Goal: Task Accomplishment & Management: Complete application form

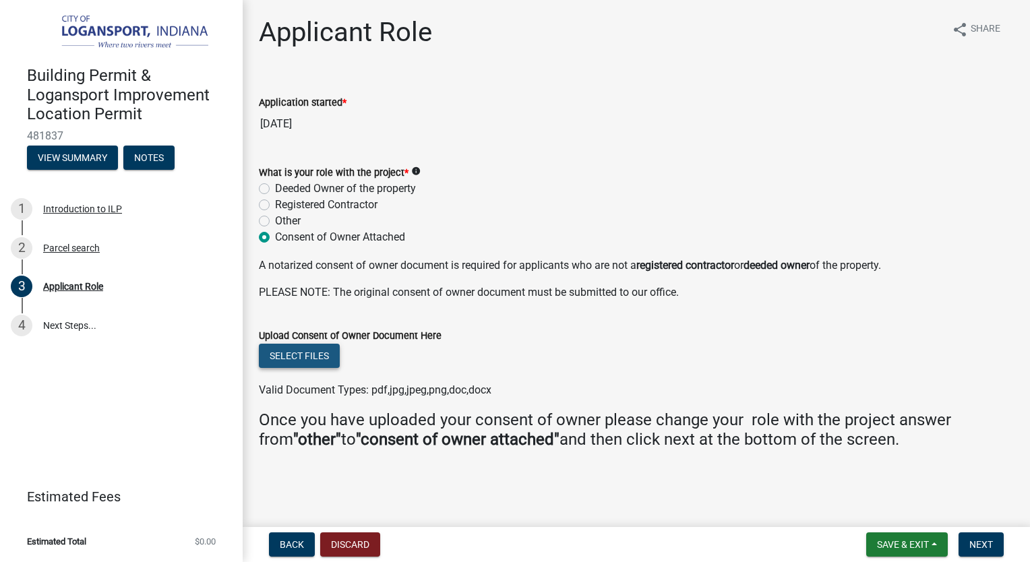
click at [307, 354] on button "Select files" at bounding box center [299, 356] width 81 height 24
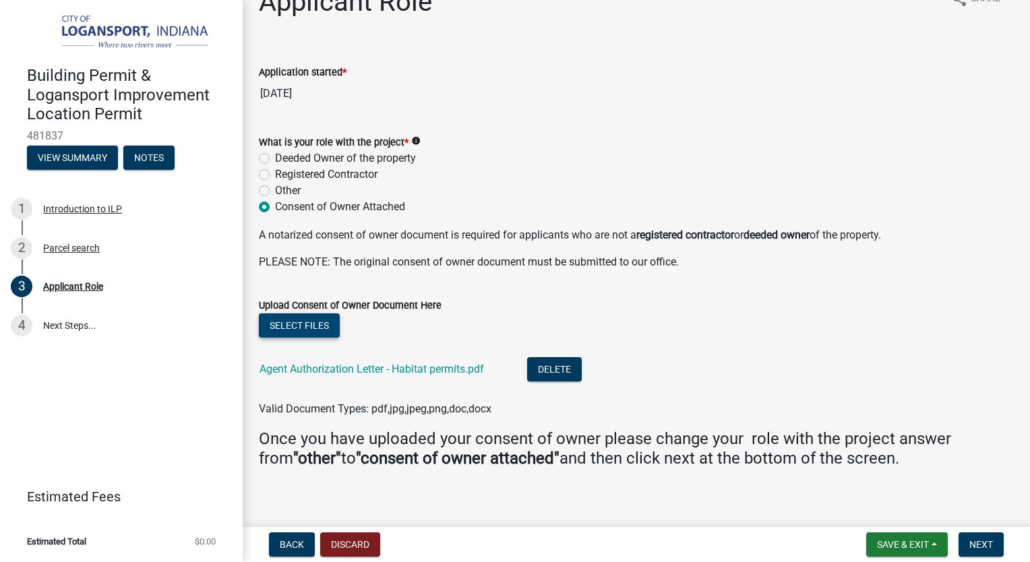
scroll to position [40, 0]
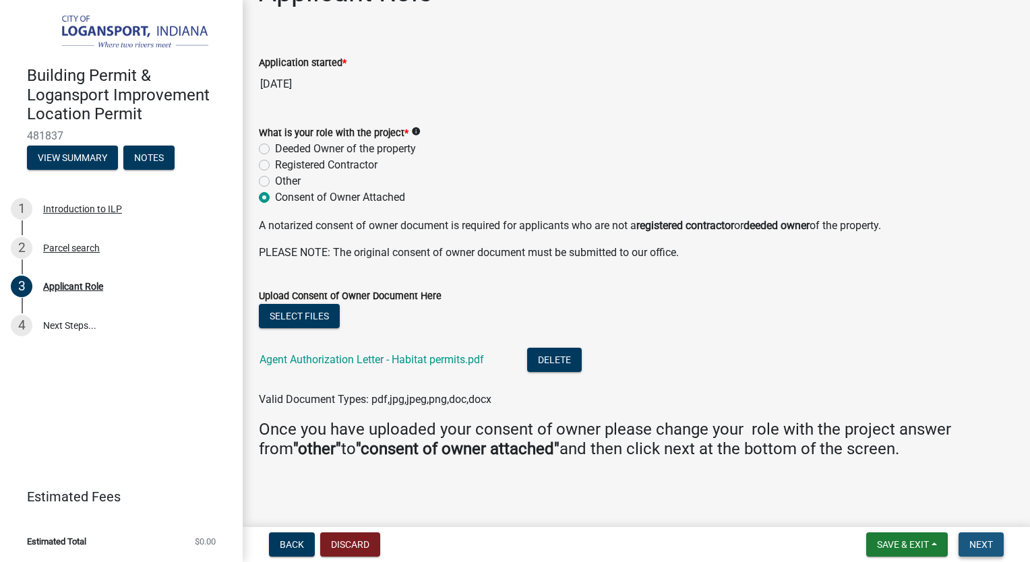
click at [984, 551] on button "Next" at bounding box center [980, 544] width 45 height 24
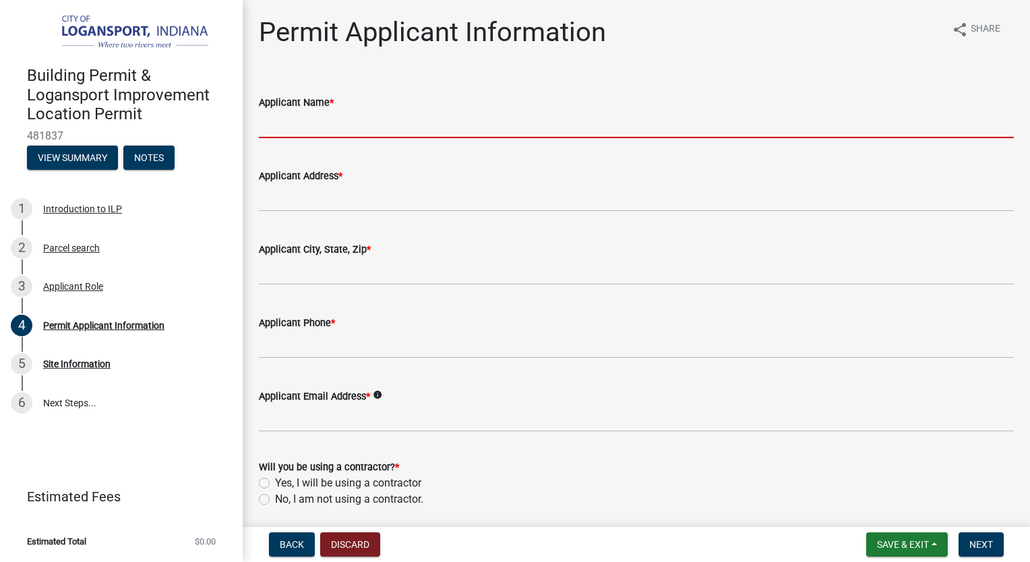
click at [357, 123] on input "Applicant Name *" at bounding box center [636, 125] width 755 height 28
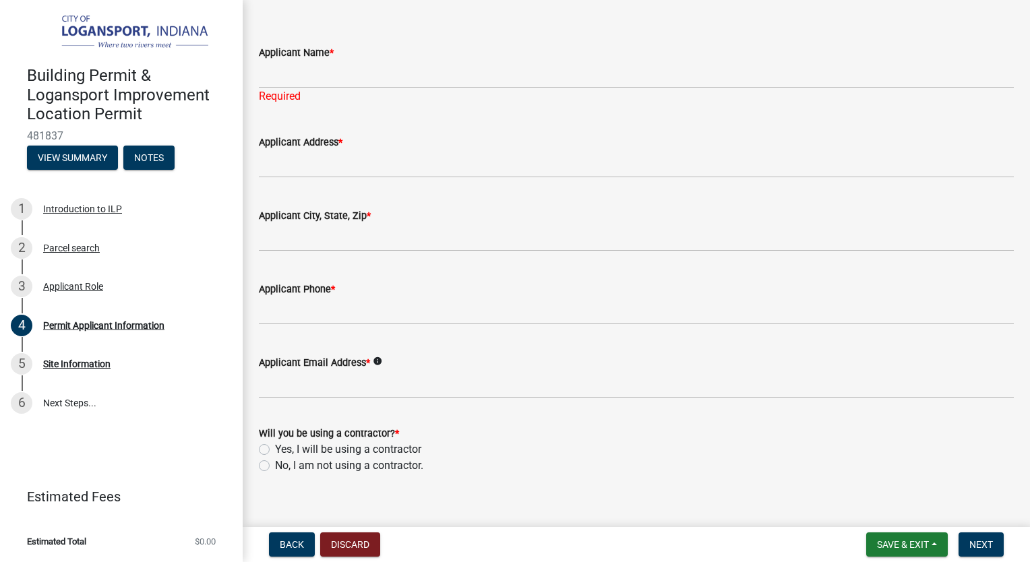
click at [266, 448] on div "Will you be using a contractor? * Yes, I will be using a contractor No, I am no…" at bounding box center [636, 449] width 755 height 49
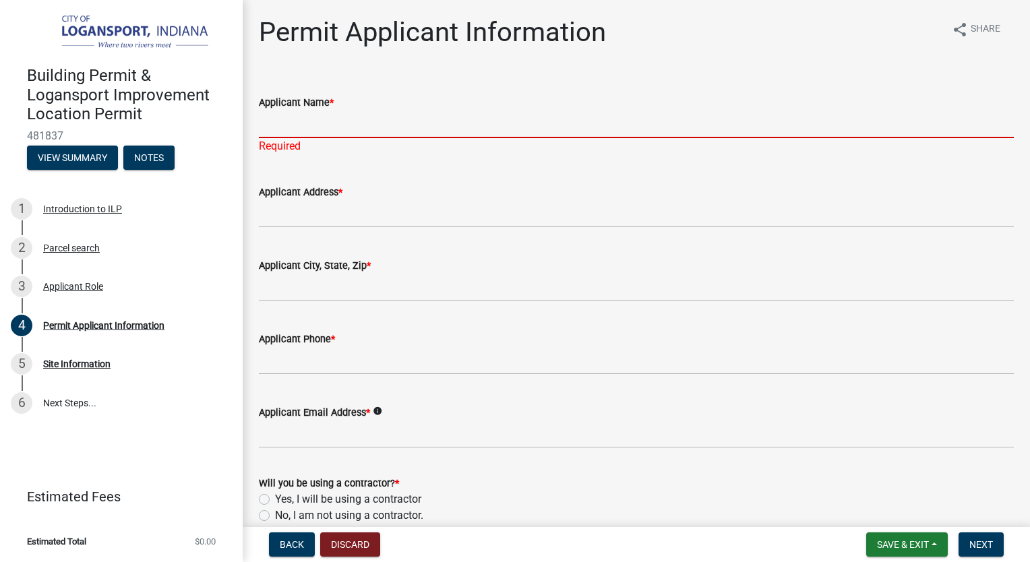
click at [294, 121] on input "Applicant Name *" at bounding box center [636, 125] width 755 height 28
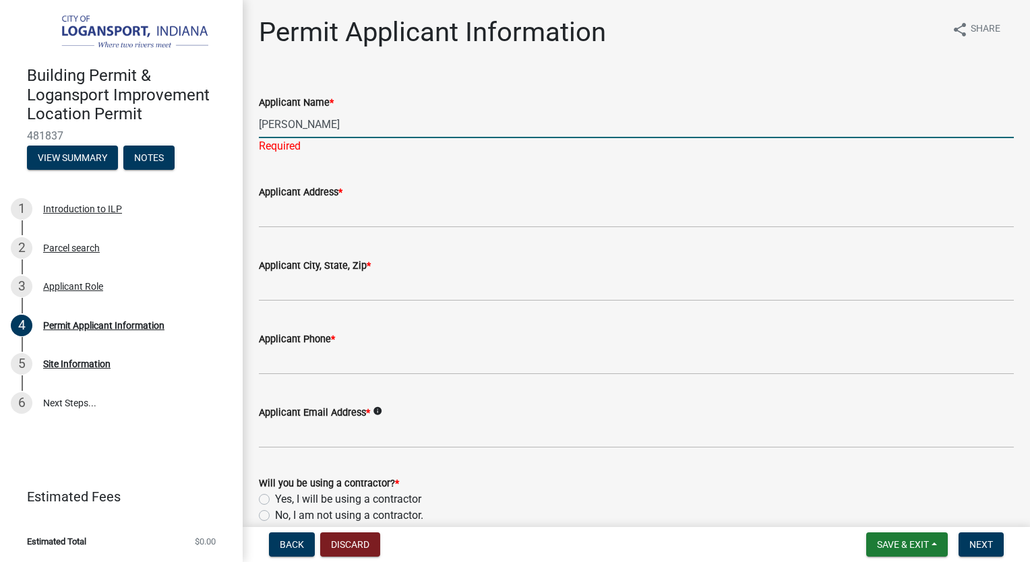
type input "[PERSON_NAME]"
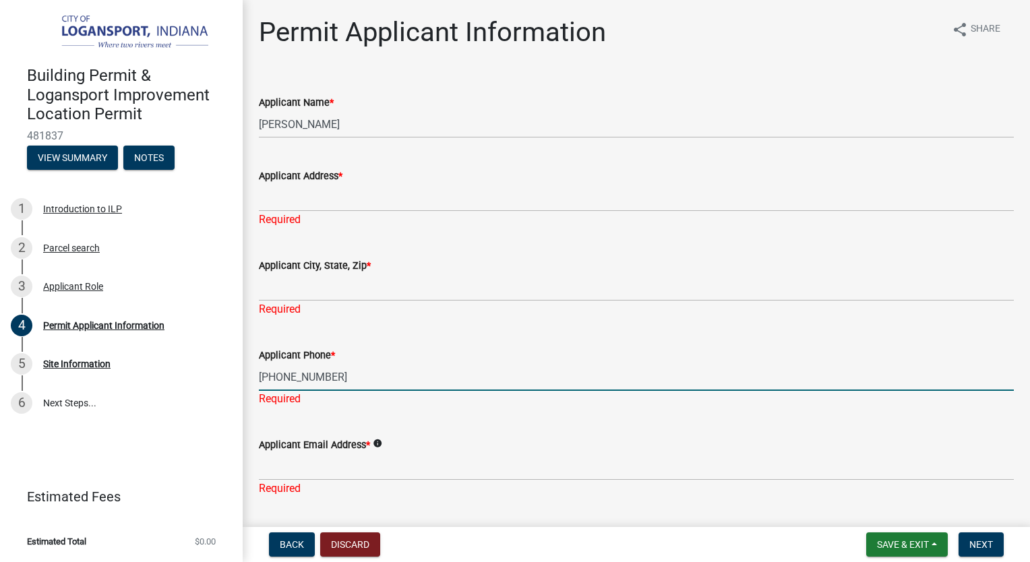
type input "[PHONE_NUMBER]"
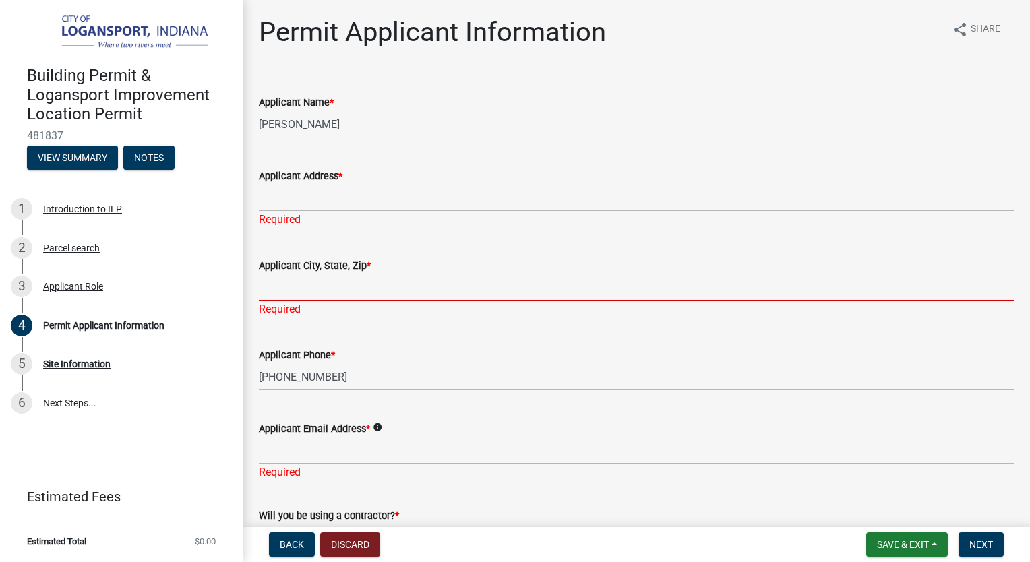
click at [284, 282] on input "Applicant City, State, Zip *" at bounding box center [636, 288] width 755 height 28
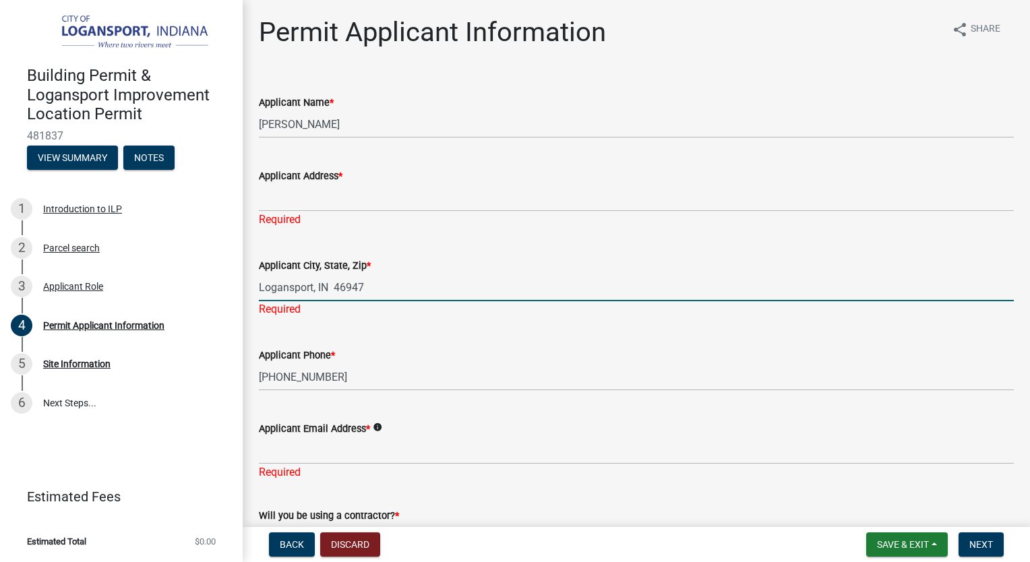
type input "Logansport, IN 46947"
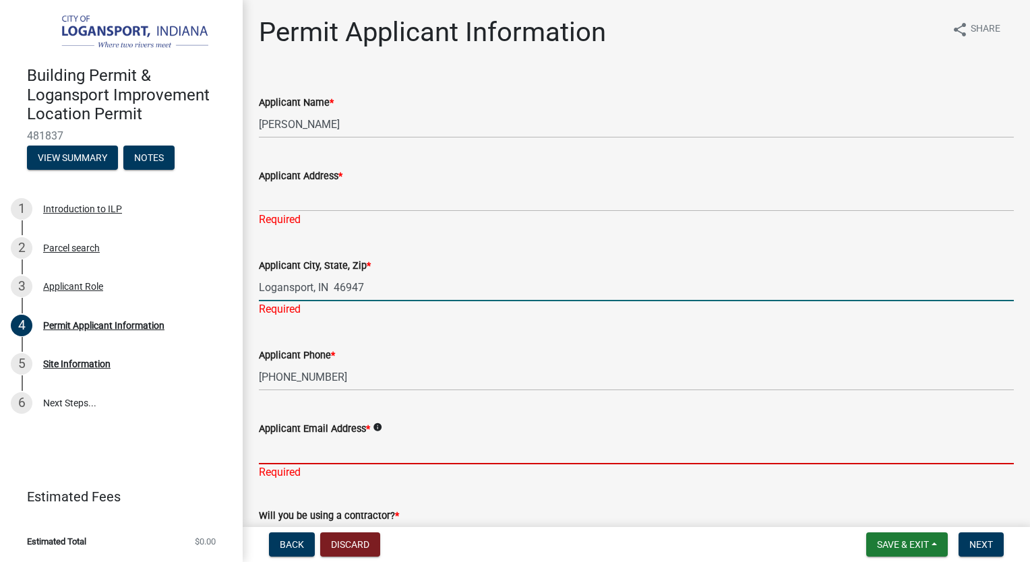
click at [290, 452] on div "Applicant Email Address * info Required" at bounding box center [636, 441] width 755 height 79
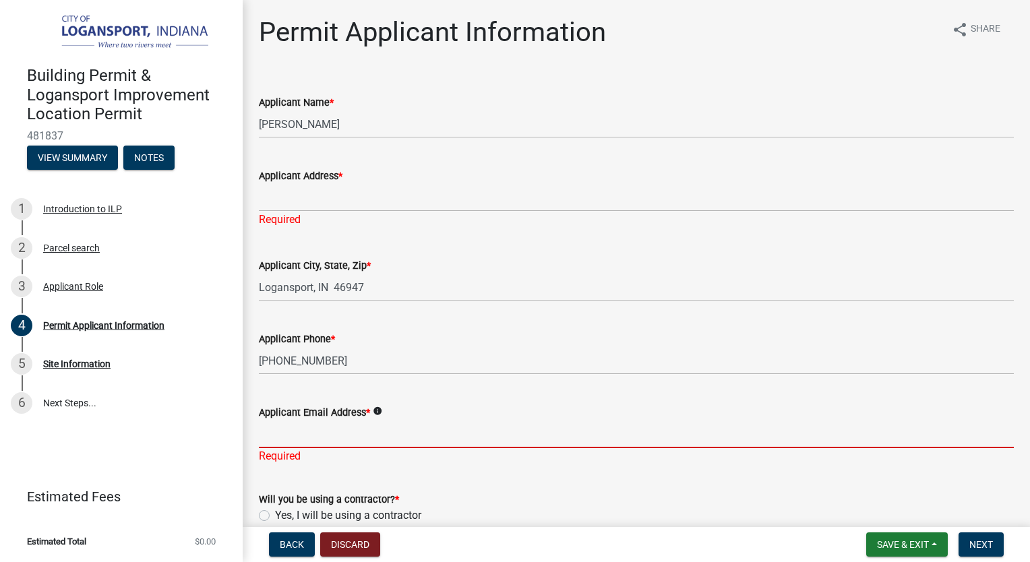
type input "[EMAIL_ADDRESS][PERSON_NAME][DOMAIN_NAME]"
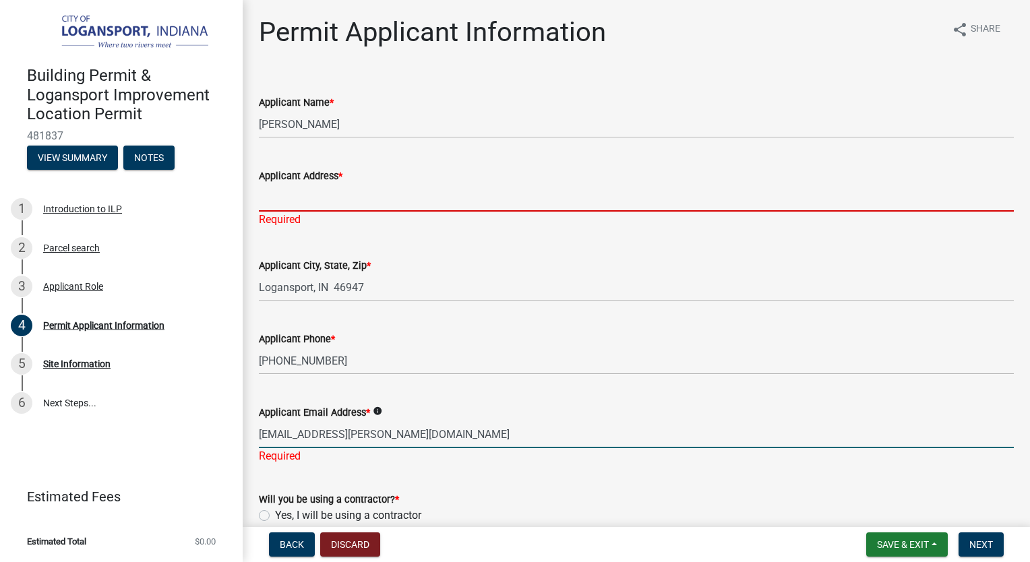
click at [309, 195] on input "Applicant Address *" at bounding box center [636, 198] width 755 height 28
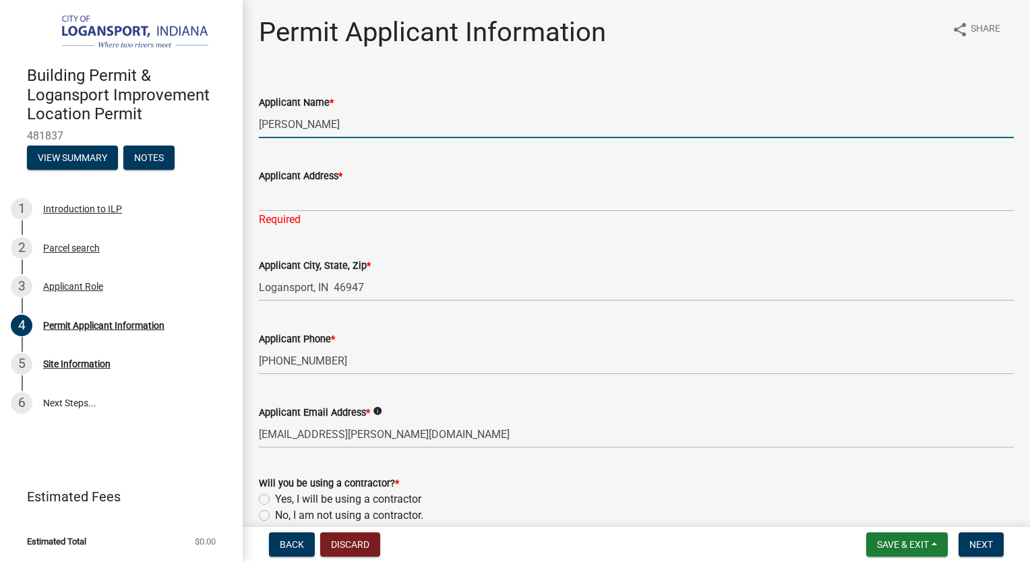
drag, startPoint x: 338, startPoint y: 124, endPoint x: 219, endPoint y: 131, distance: 119.5
click at [219, 131] on div "Building Permit & Logansport Improvement Location Permit 481837 View Summary No…" at bounding box center [515, 281] width 1030 height 562
type input "Habitat for Humanity of [GEOGRAPHIC_DATA]"
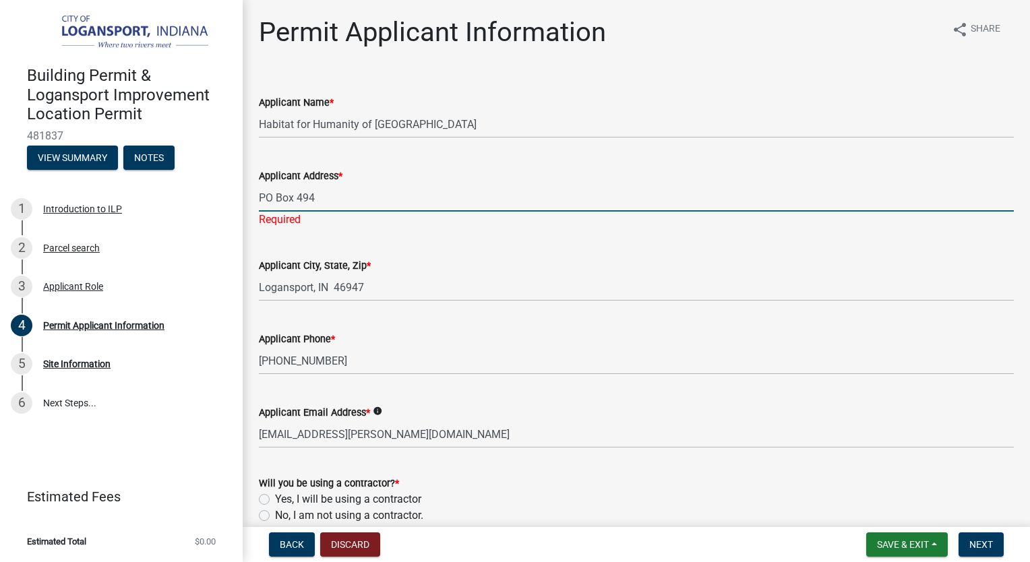
type input "PO Box 494"
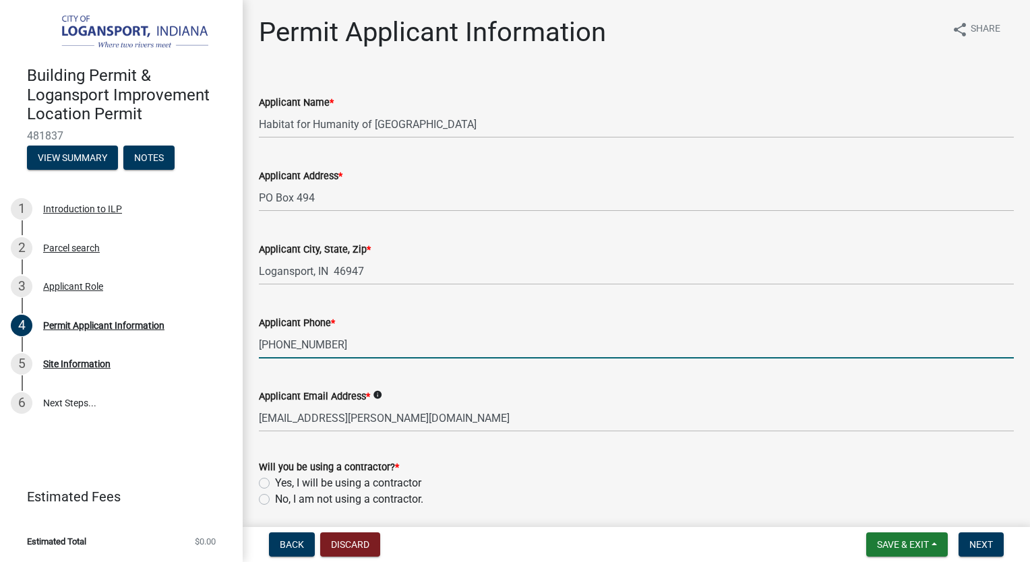
scroll to position [50, 0]
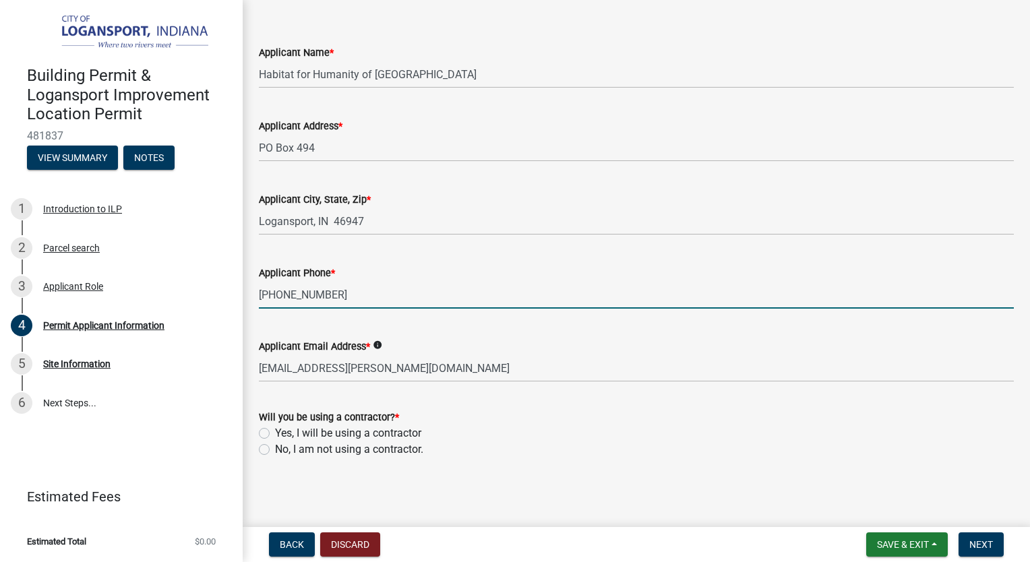
click at [275, 449] on label "No, I am not using a contractor." at bounding box center [349, 449] width 148 height 16
click at [275, 449] on input "No, I am not using a contractor." at bounding box center [279, 445] width 9 height 9
radio input "true"
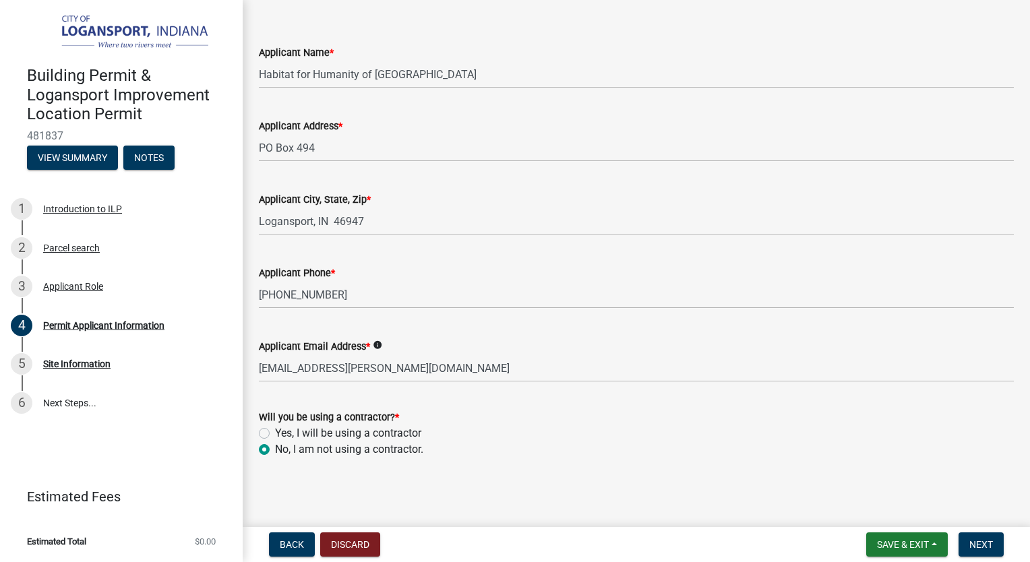
click at [275, 432] on label "Yes, I will be using a contractor" at bounding box center [348, 433] width 146 height 16
click at [275, 432] on input "Yes, I will be using a contractor" at bounding box center [279, 429] width 9 height 9
radio input "true"
click at [984, 544] on span "Next" at bounding box center [981, 544] width 24 height 11
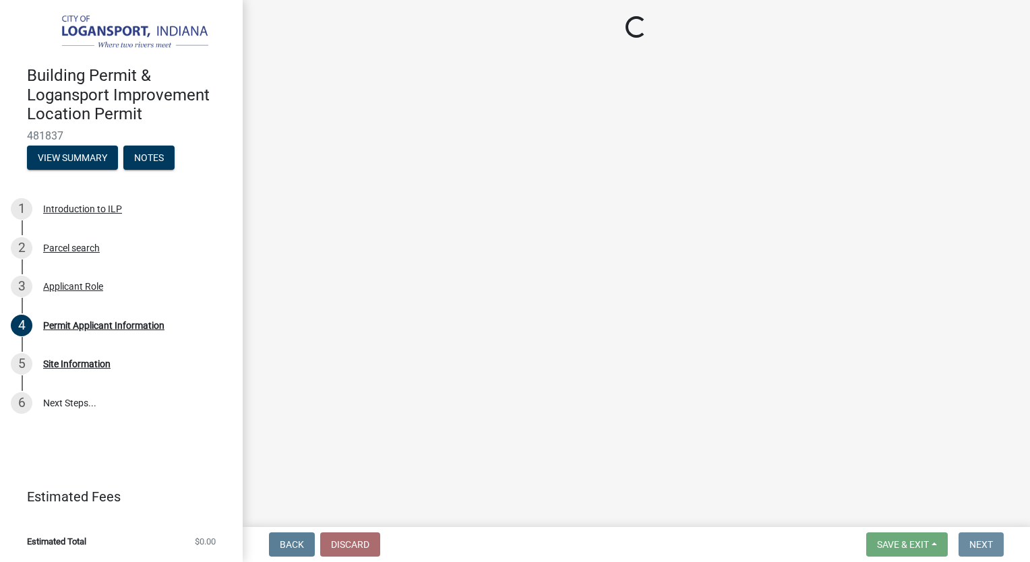
scroll to position [0, 0]
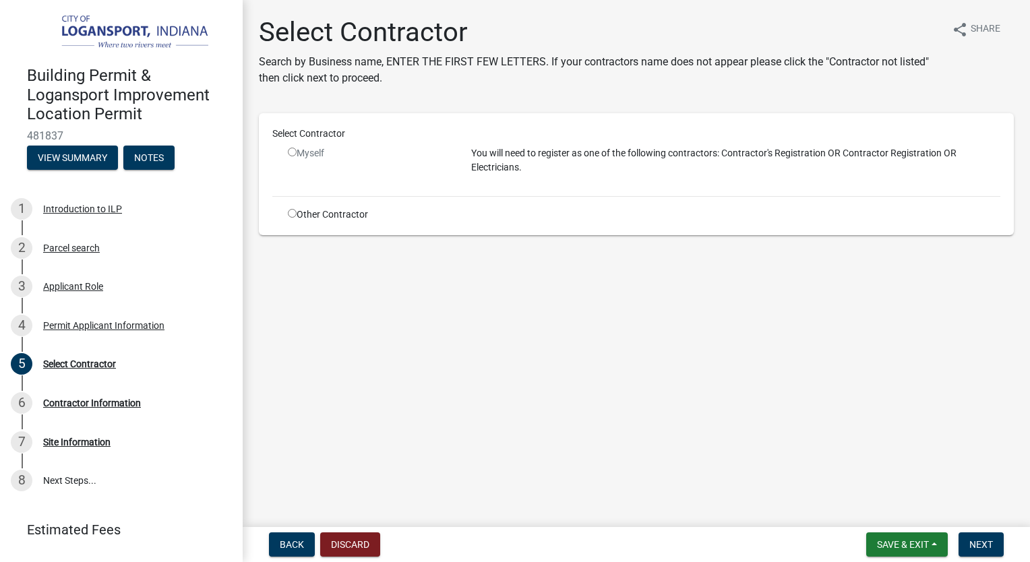
click at [293, 150] on input "radio" at bounding box center [292, 152] width 9 height 9
click at [293, 154] on input "radio" at bounding box center [292, 152] width 9 height 9
radio input "false"
click at [291, 213] on input "radio" at bounding box center [292, 213] width 9 height 9
radio input "true"
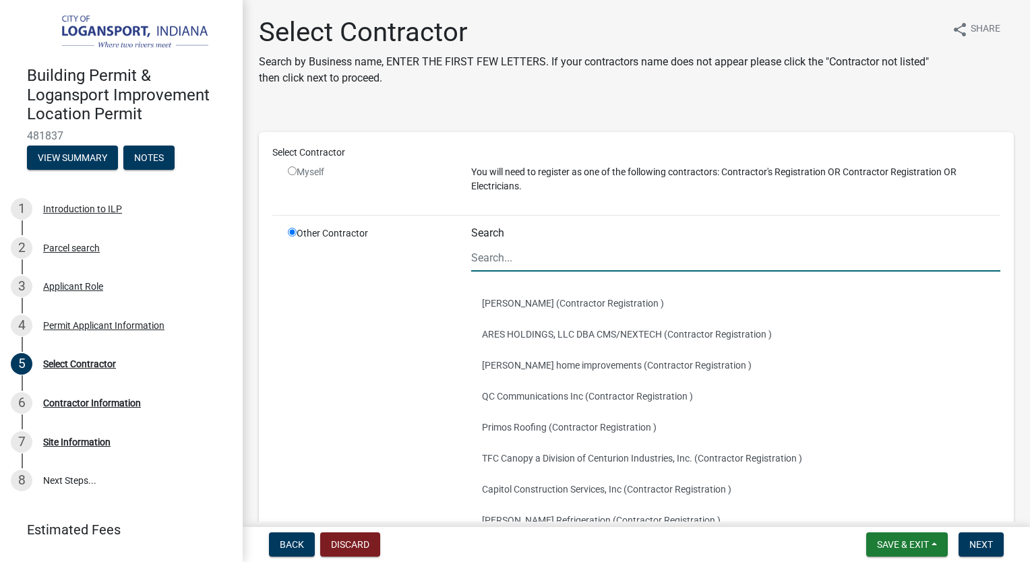
click at [519, 257] on input "Search" at bounding box center [735, 258] width 529 height 28
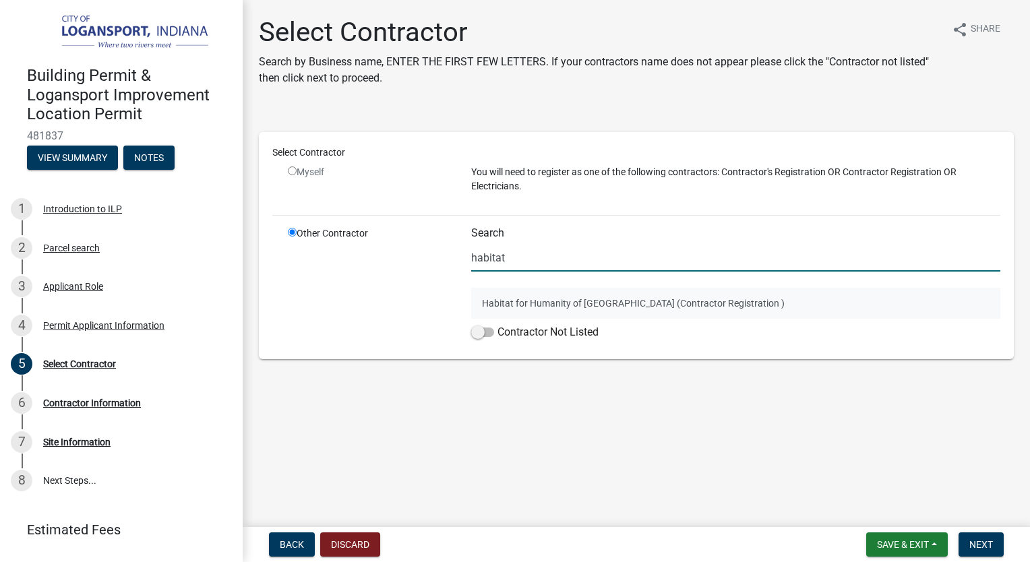
type input "habitat"
click at [544, 303] on button "Habitat for Humanity of [GEOGRAPHIC_DATA] (Contractor Registration )" at bounding box center [735, 303] width 529 height 31
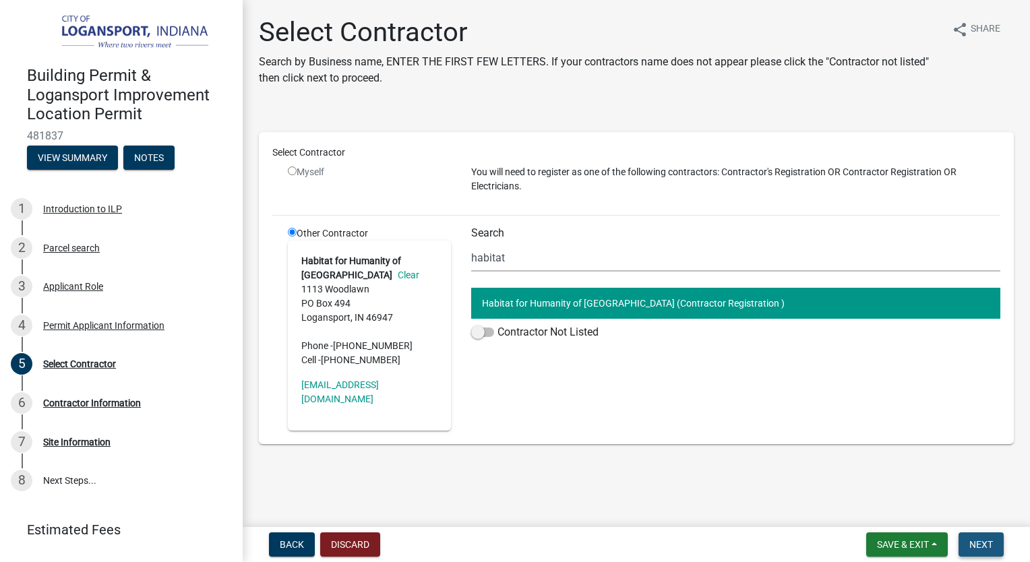
click at [984, 543] on span "Next" at bounding box center [981, 544] width 24 height 11
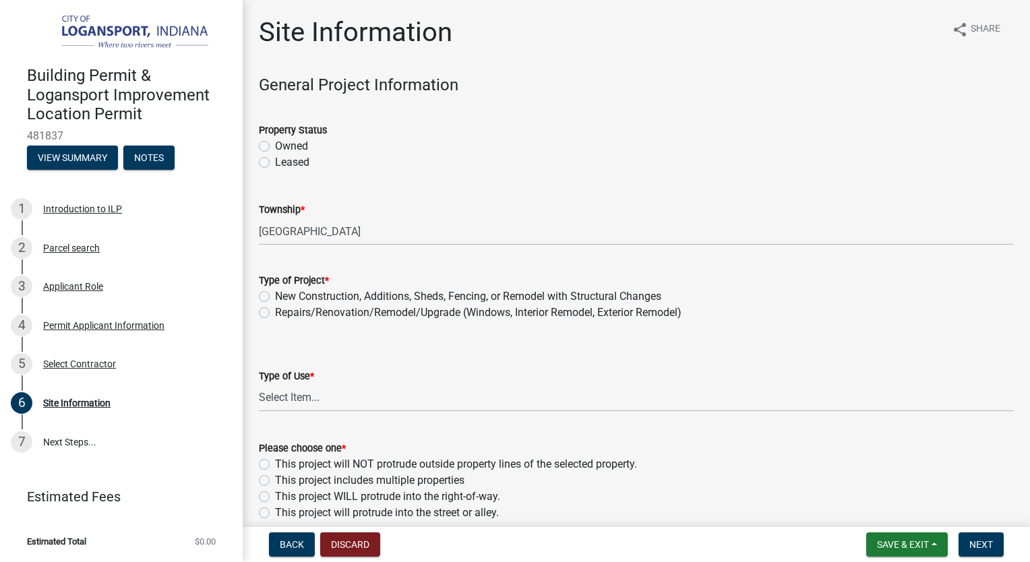
click at [275, 147] on label "Owned" at bounding box center [291, 146] width 33 height 16
click at [275, 147] on input "Owned" at bounding box center [279, 142] width 9 height 9
radio input "true"
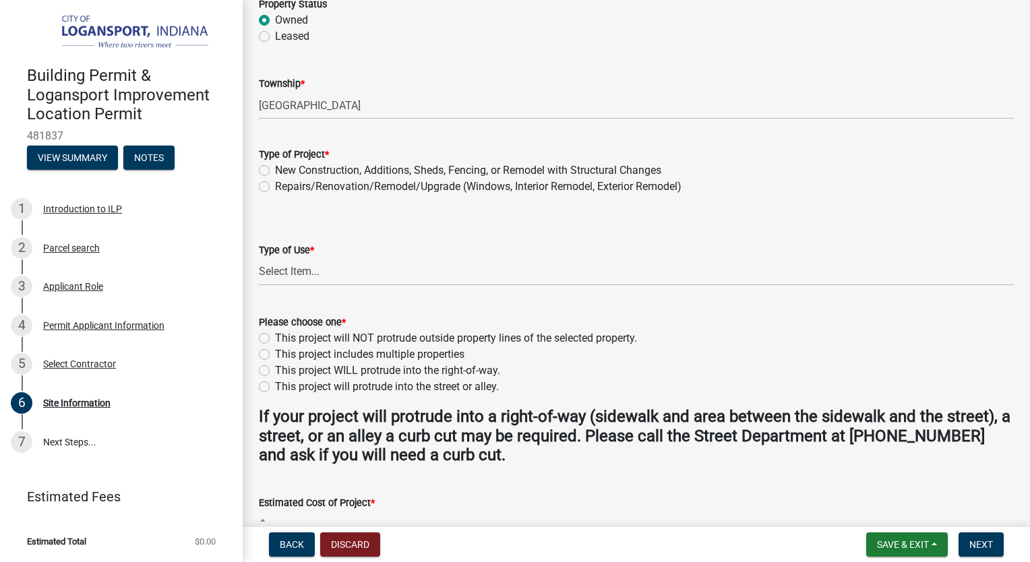
scroll to position [135, 0]
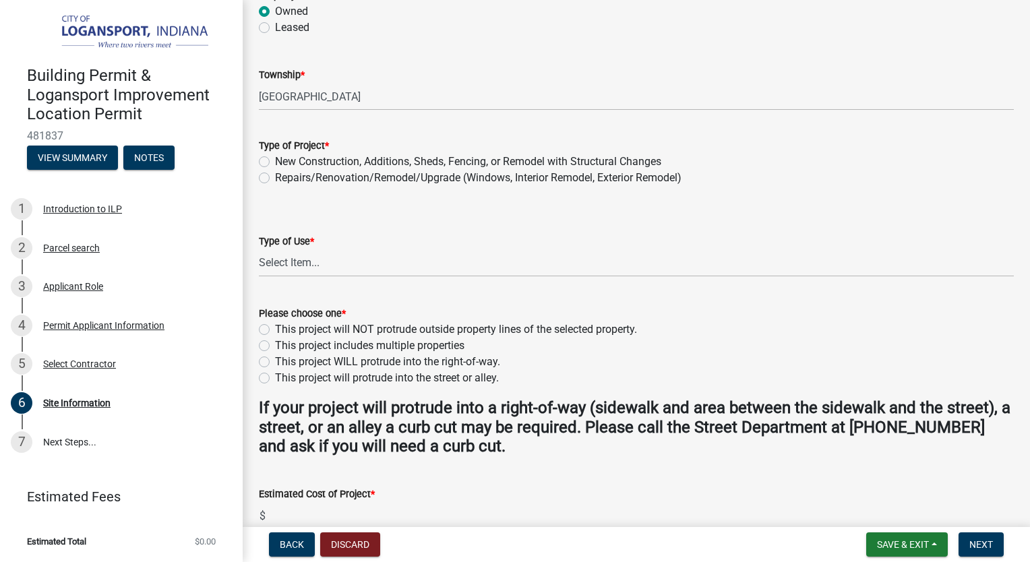
click at [275, 160] on label "New Construction, Additions, Sheds, Fencing, or Remodel with Structural Changes" at bounding box center [468, 162] width 386 height 16
click at [275, 160] on input "New Construction, Additions, Sheds, Fencing, or Remodel with Structural Changes" at bounding box center [279, 158] width 9 height 9
radio input "true"
click at [310, 263] on select "Select Item... Residential Commercial/Industrial Agricultural Public/Semi Public" at bounding box center [636, 263] width 755 height 28
click at [259, 249] on select "Select Item... Residential Commercial/Industrial Agricultural Public/Semi Public" at bounding box center [636, 263] width 755 height 28
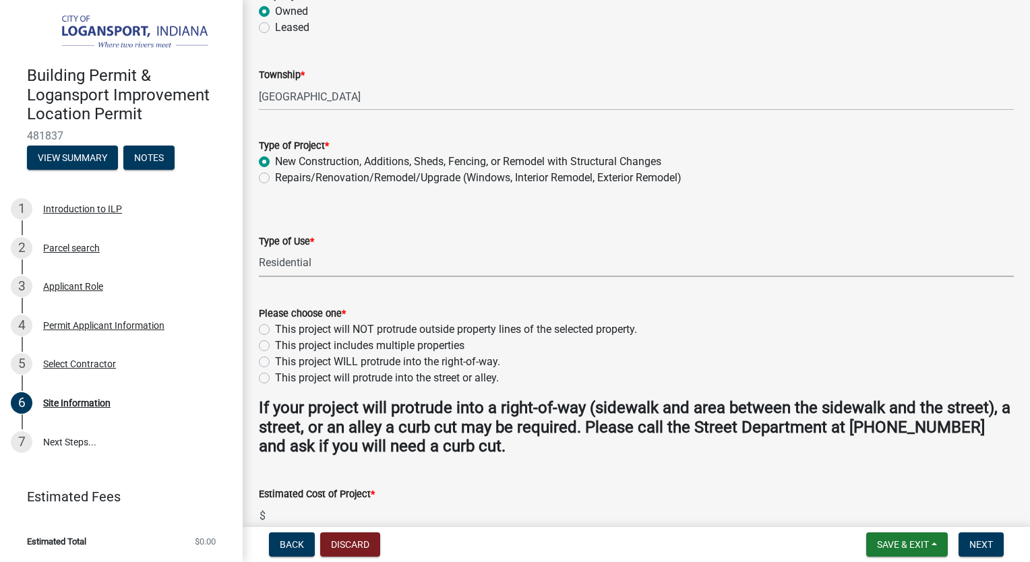
select select "62802869-e470-474a-8a4c-8dbe1ccdd5ac"
click at [275, 328] on label "This project will NOT protrude outside property lines of the selected property." at bounding box center [456, 329] width 362 height 16
click at [275, 328] on input "This project will NOT protrude outside property lines of the selected property." at bounding box center [279, 325] width 9 height 9
radio input "true"
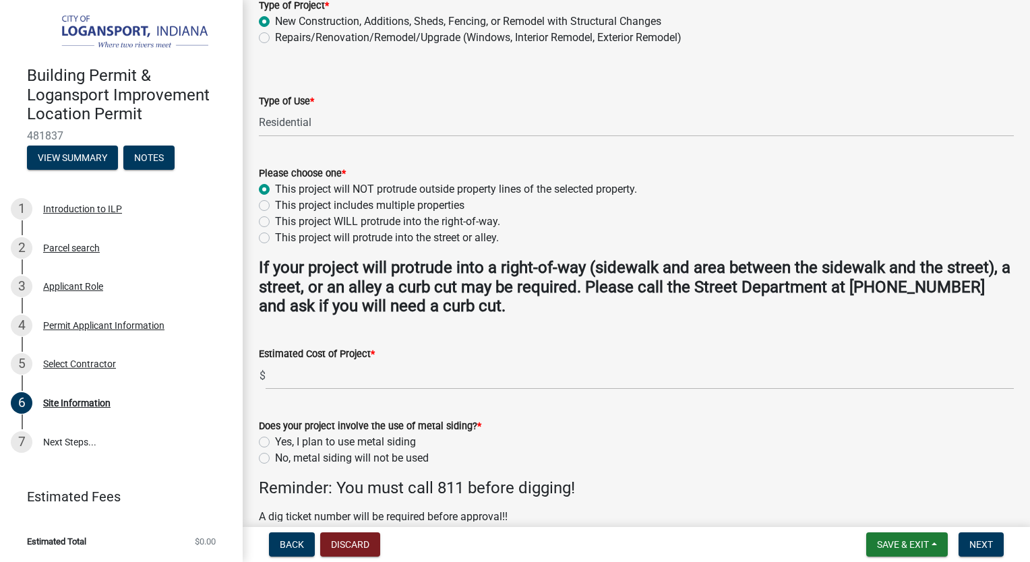
scroll to position [337, 0]
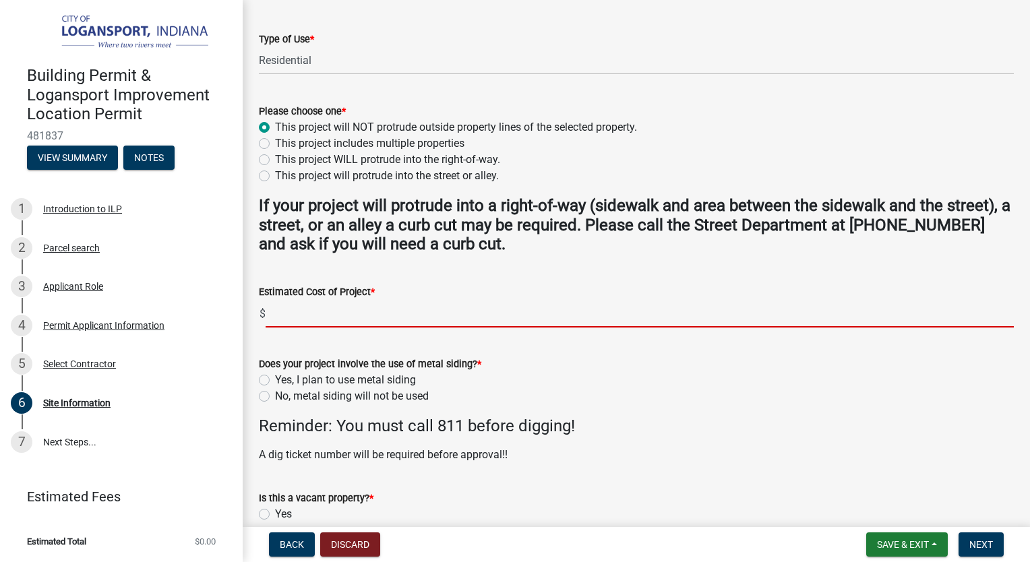
click at [296, 317] on input "text" at bounding box center [640, 314] width 748 height 28
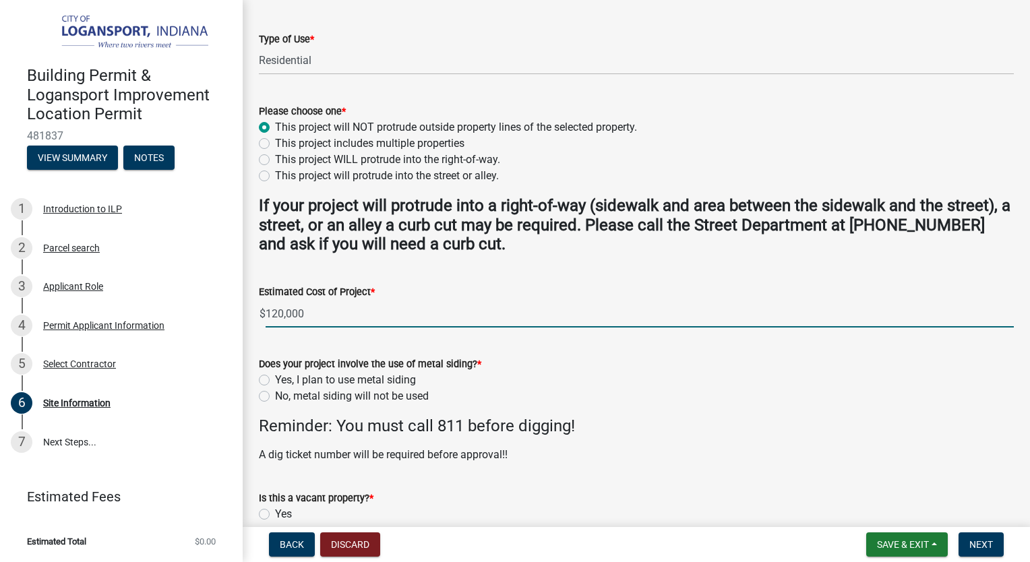
type input "120000"
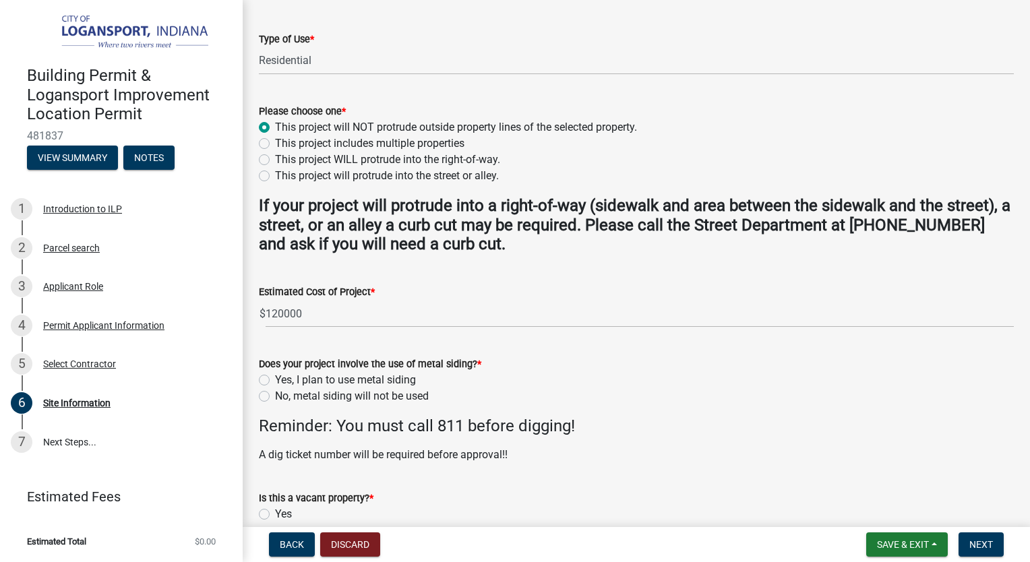
click at [275, 395] on label "No, metal siding will not be used" at bounding box center [352, 396] width 154 height 16
click at [275, 395] on input "No, metal siding will not be used" at bounding box center [279, 392] width 9 height 9
radio input "true"
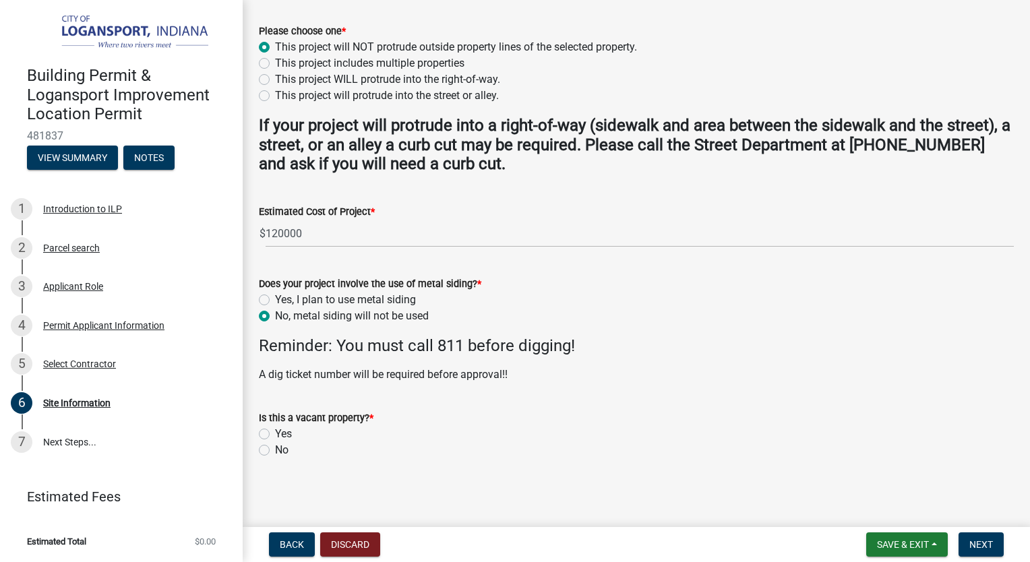
scroll to position [418, 0]
click at [275, 432] on label "Yes" at bounding box center [283, 433] width 17 height 16
click at [275, 432] on input "Yes" at bounding box center [279, 429] width 9 height 9
radio input "true"
click at [980, 543] on span "Next" at bounding box center [981, 544] width 24 height 11
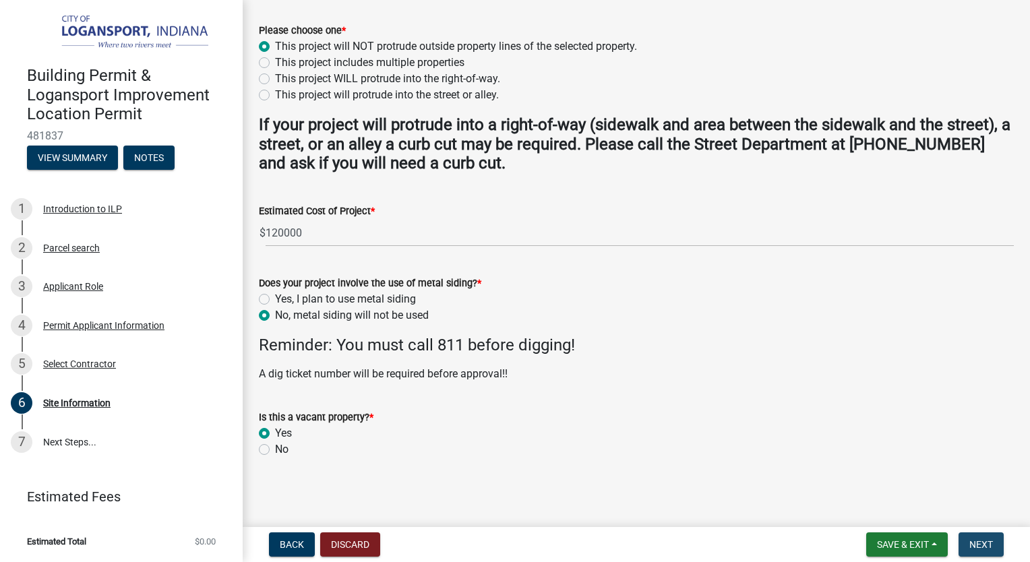
scroll to position [0, 0]
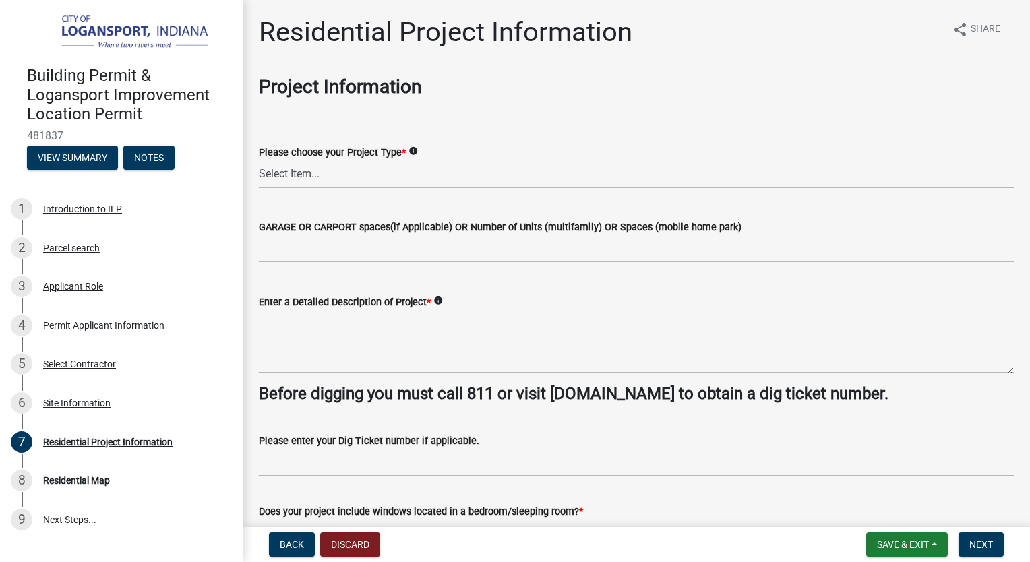
click at [282, 173] on select "Select Item... Single Family Pole Barn Home Multi Family Addition to Dwelling(a…" at bounding box center [636, 174] width 755 height 28
click at [259, 160] on select "Select Item... Single Family Pole Barn Home Multi Family Addition to Dwelling(a…" at bounding box center [636, 174] width 755 height 28
select select "fba3f0dd-e01e-4596-a91f-787287576a71"
click at [354, 249] on input "text" at bounding box center [636, 249] width 755 height 28
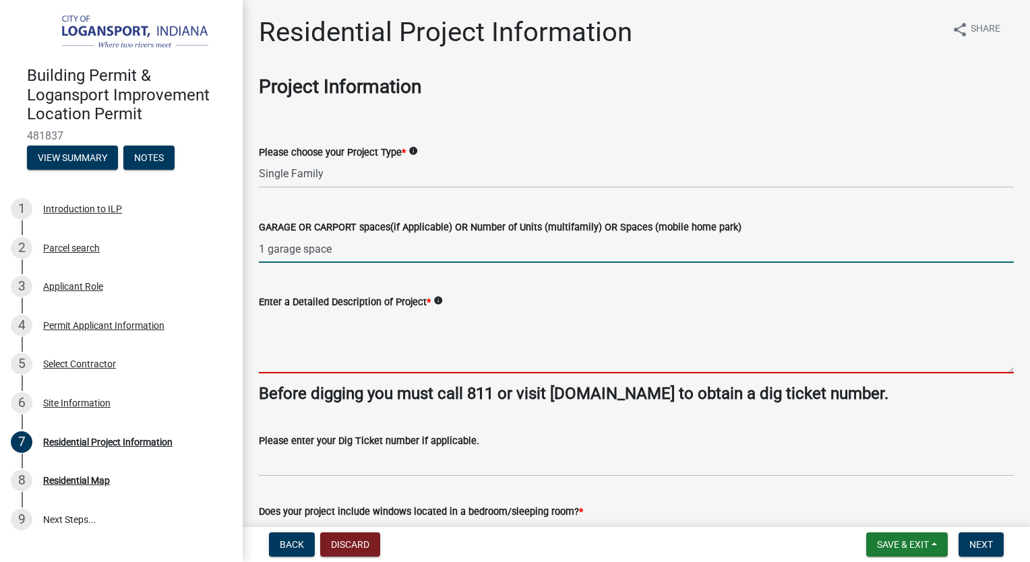
type input "1"
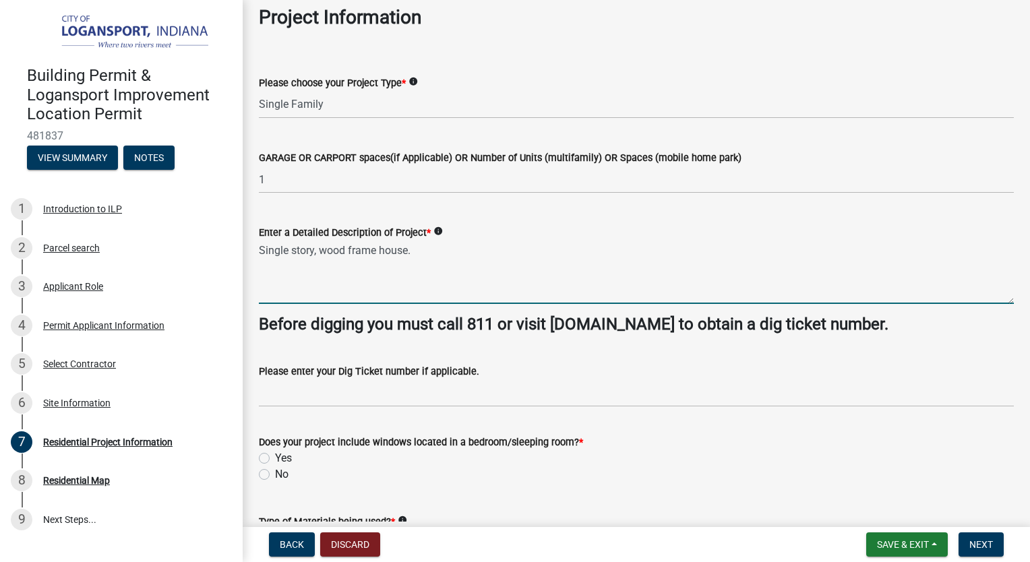
scroll to position [202, 0]
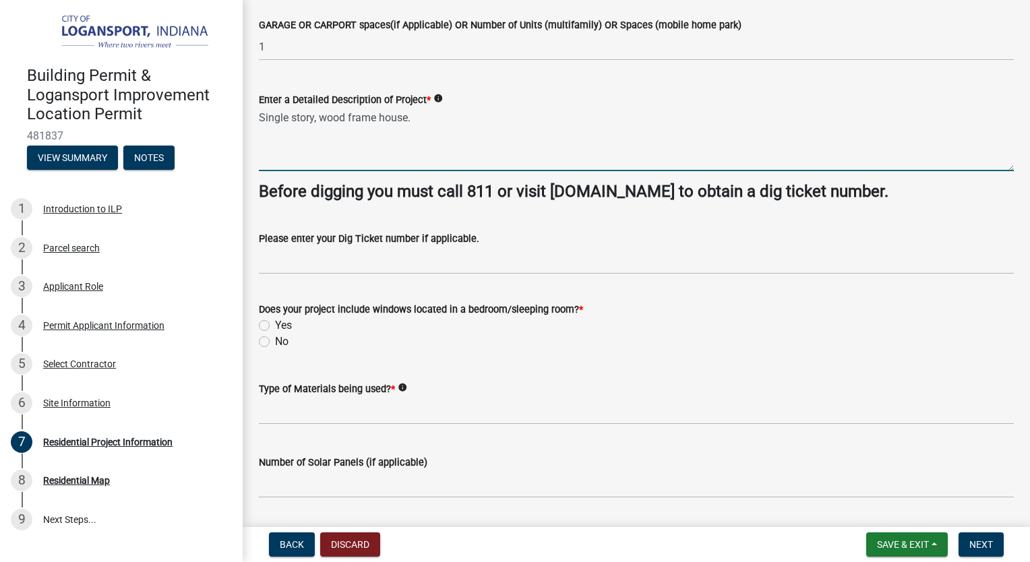
type textarea "Single story, wood frame house."
click at [275, 326] on label "Yes" at bounding box center [283, 325] width 17 height 16
click at [275, 326] on input "Yes" at bounding box center [279, 321] width 9 height 9
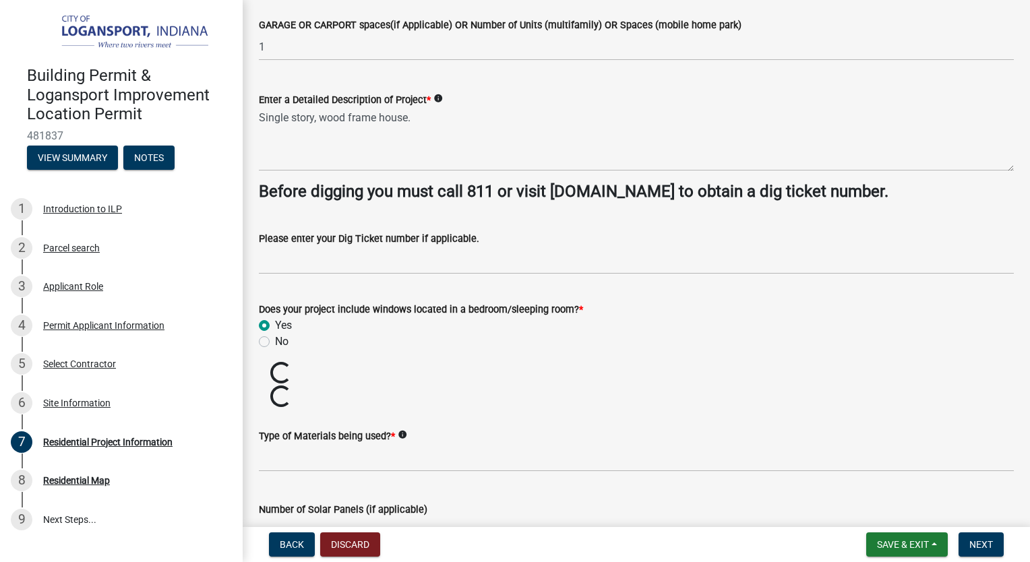
radio input "true"
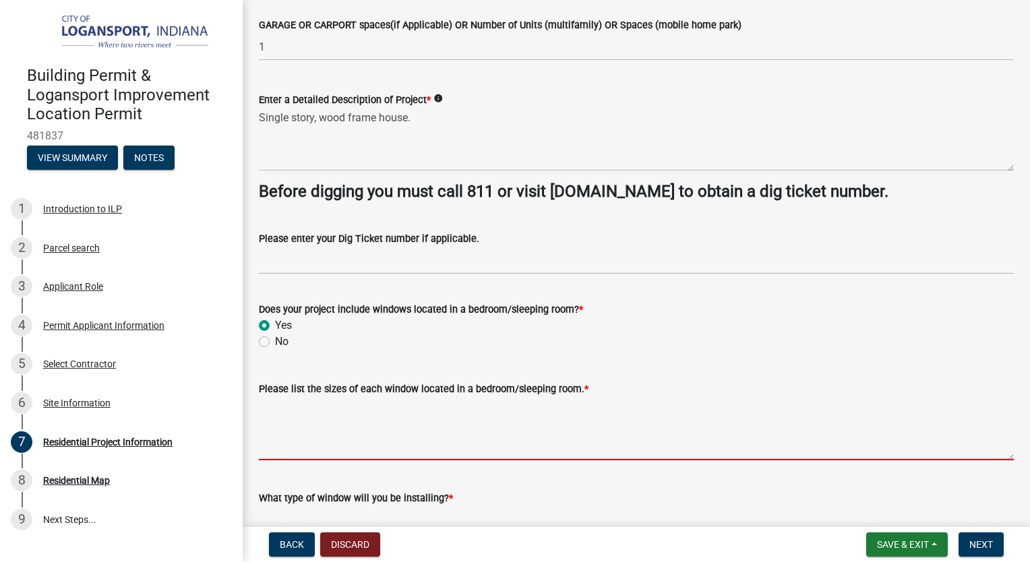
click at [288, 440] on textarea "Please list the sizes of each window located in a bedroom/sleeping room. *" at bounding box center [636, 428] width 755 height 63
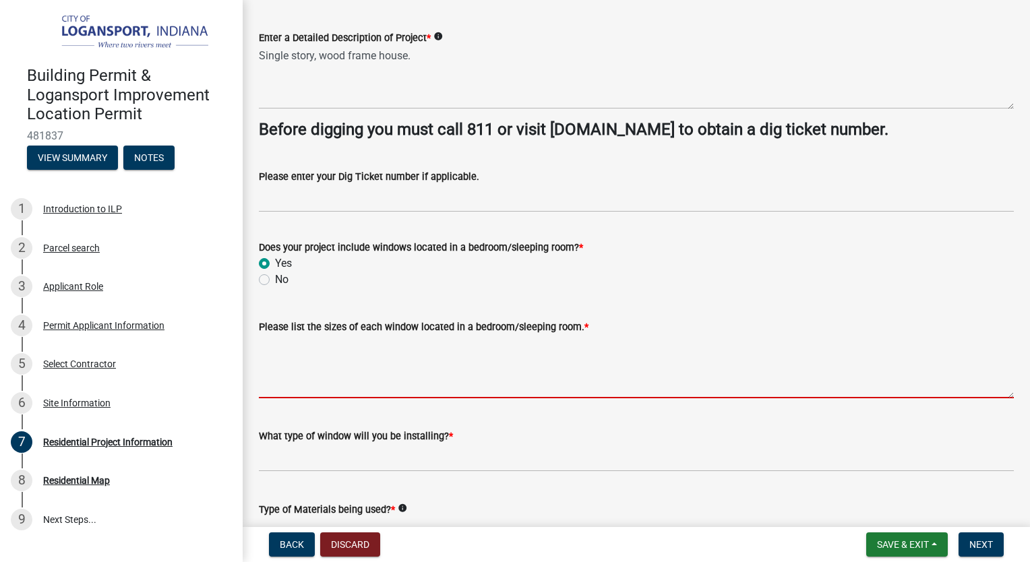
scroll to position [404, 0]
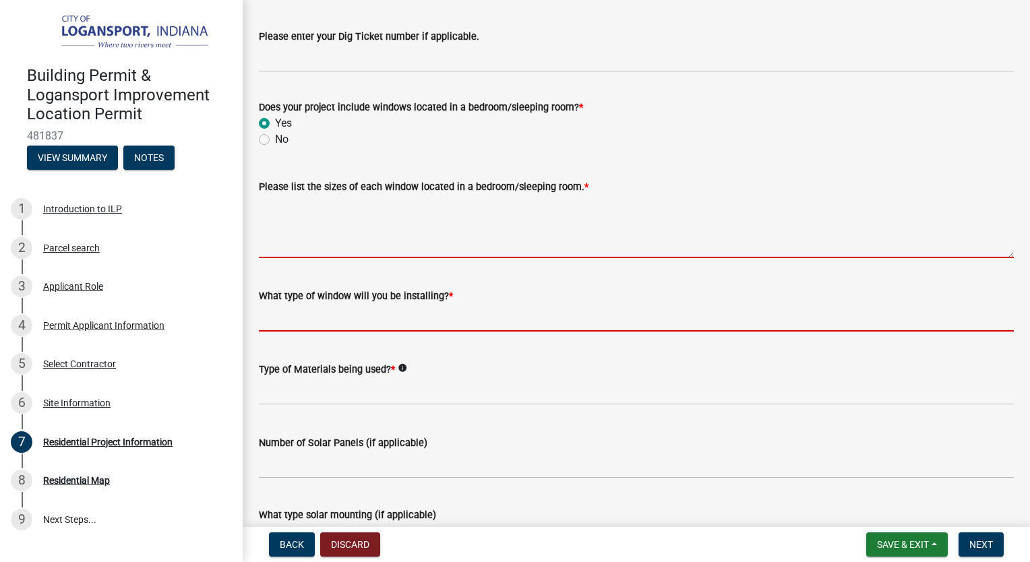
click at [372, 318] on form "What type of window will you be installing? *" at bounding box center [636, 310] width 755 height 44
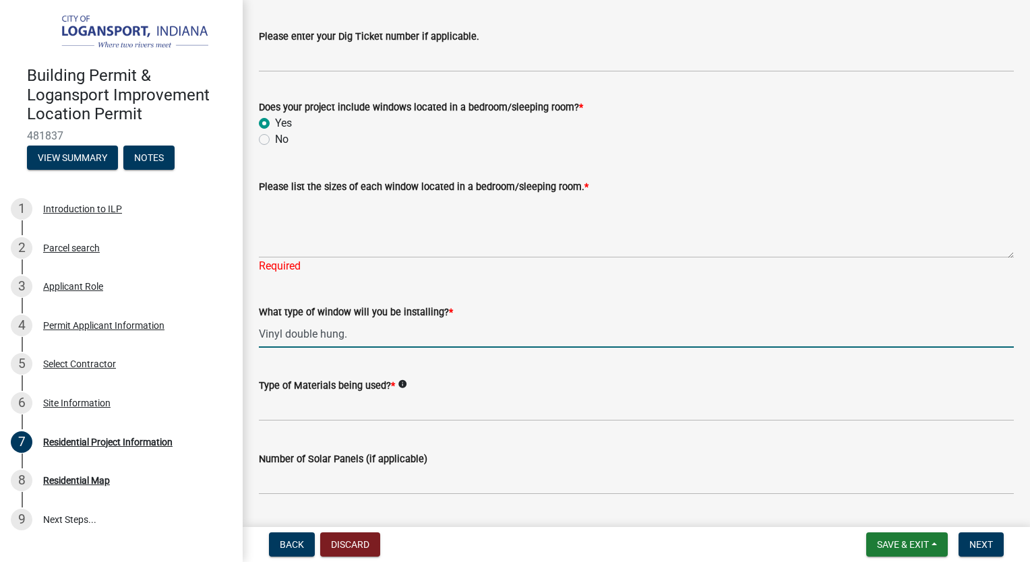
type input "Vinyl double hung."
click at [258, 243] on div "Please list the sizes of each window located in a bedroom/sleeping room. * Requ…" at bounding box center [636, 217] width 775 height 115
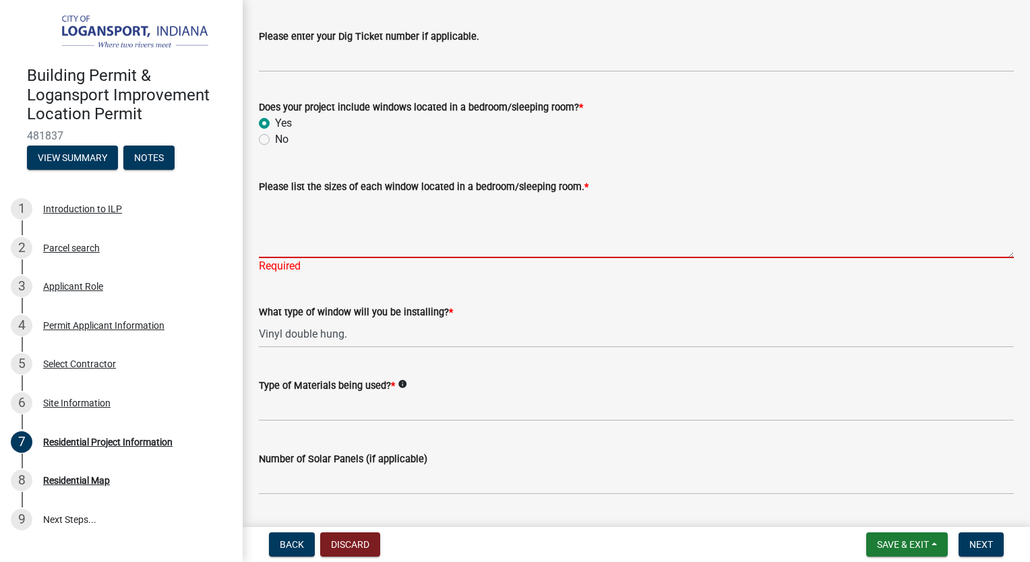
click at [286, 247] on textarea "Please list the sizes of each window located in a bedroom/sleeping room. *" at bounding box center [636, 226] width 755 height 63
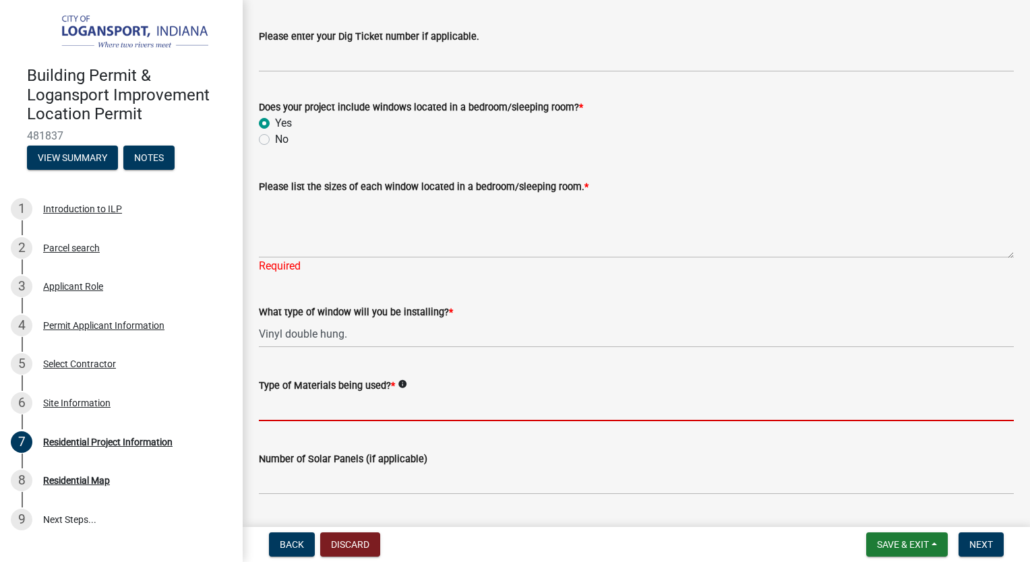
click at [312, 406] on input "Type of Materials being used? *" at bounding box center [636, 408] width 755 height 28
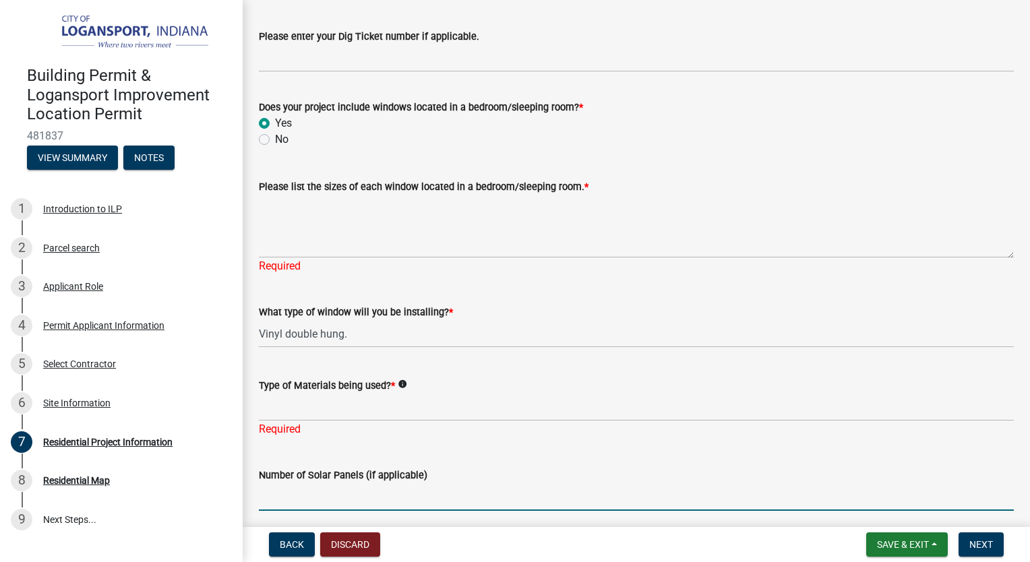
click at [299, 483] on form "Number of Solar Panels (if applicable)" at bounding box center [636, 489] width 755 height 44
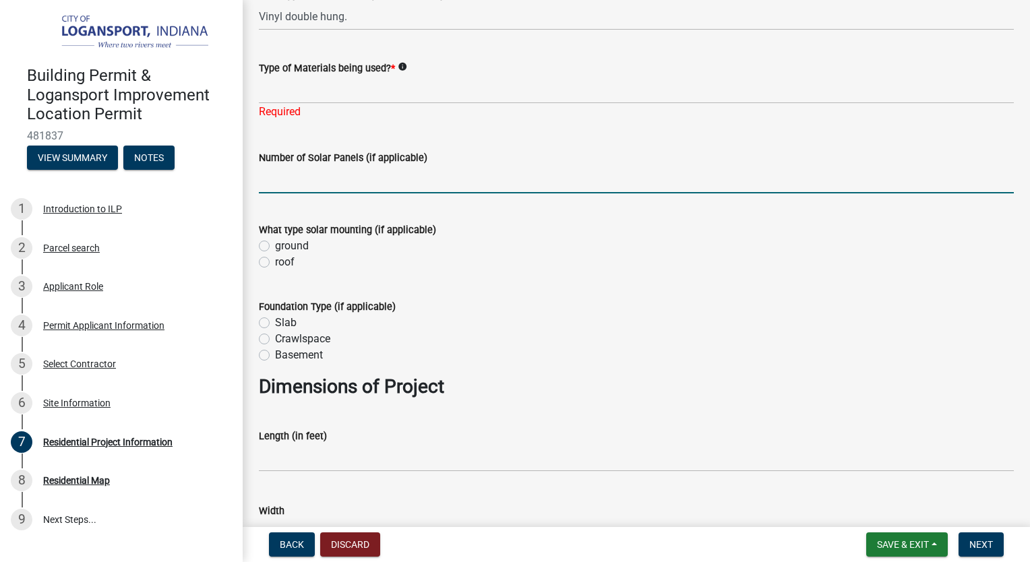
scroll to position [809, 0]
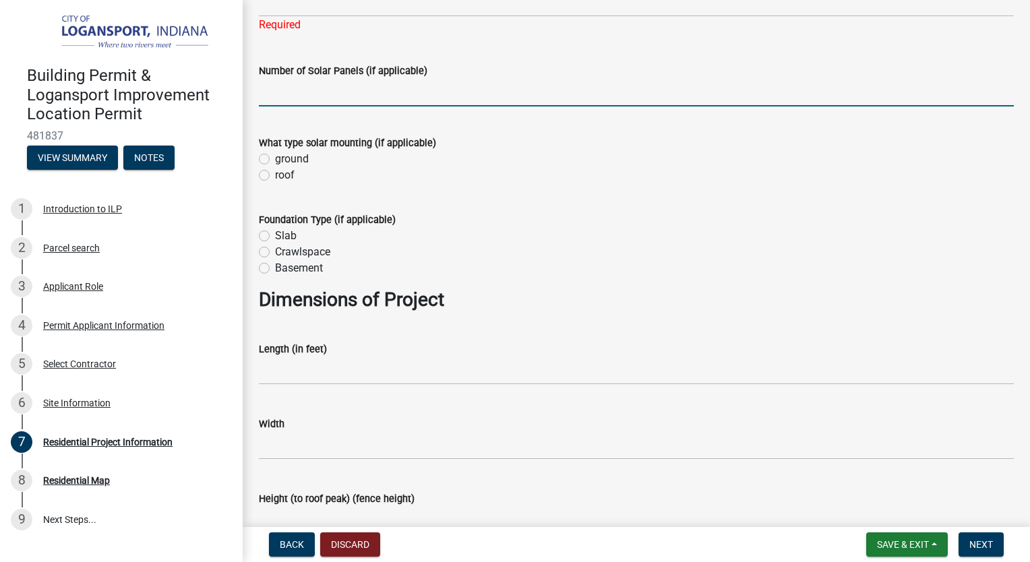
click at [275, 236] on label "Slab" at bounding box center [286, 236] width 22 height 16
click at [275, 236] on input "Slab" at bounding box center [279, 232] width 9 height 9
radio input "true"
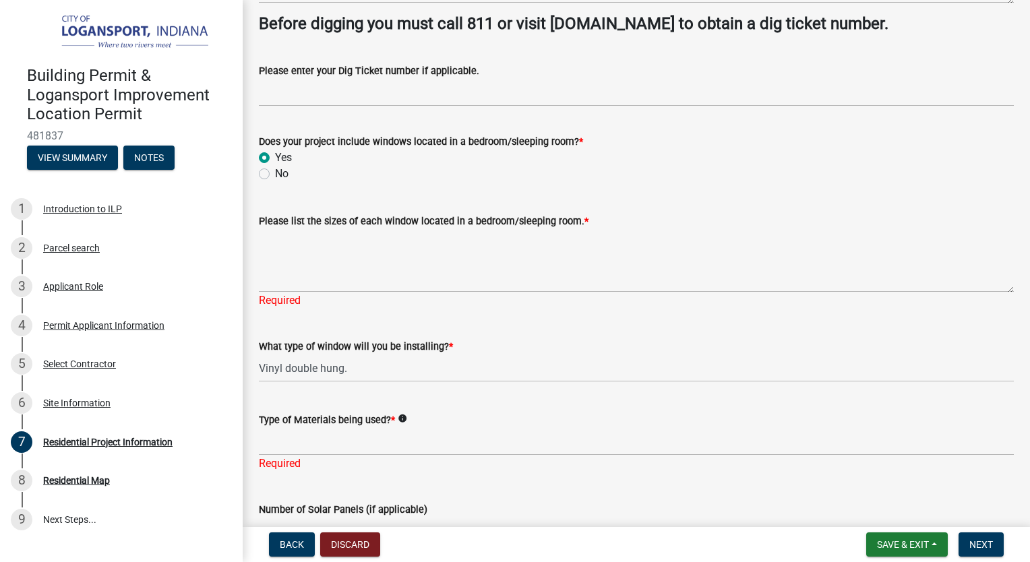
scroll to position [373, 0]
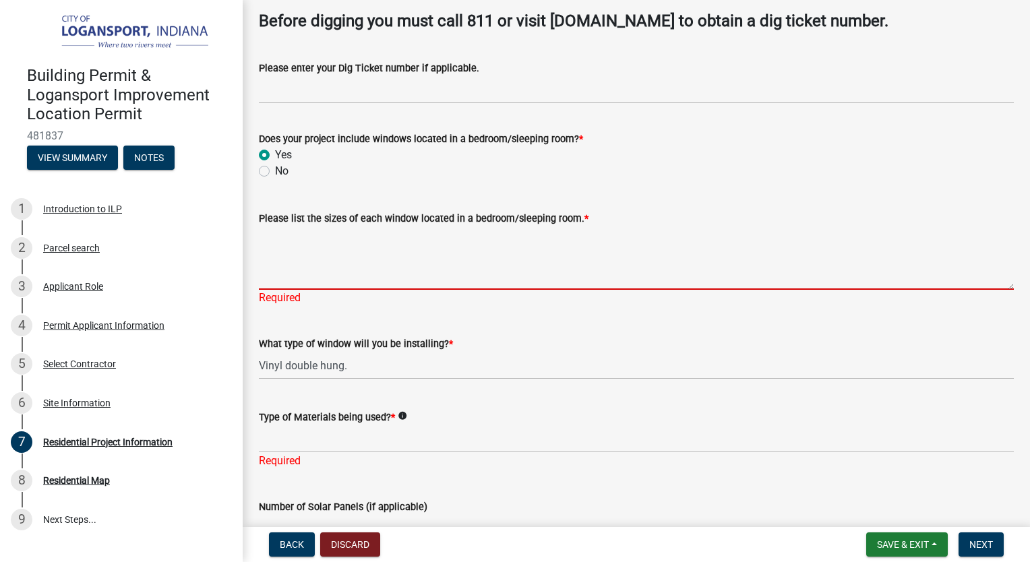
click at [302, 270] on textarea "Please list the sizes of each window located in a bedroom/sleeping room. *" at bounding box center [636, 257] width 755 height 63
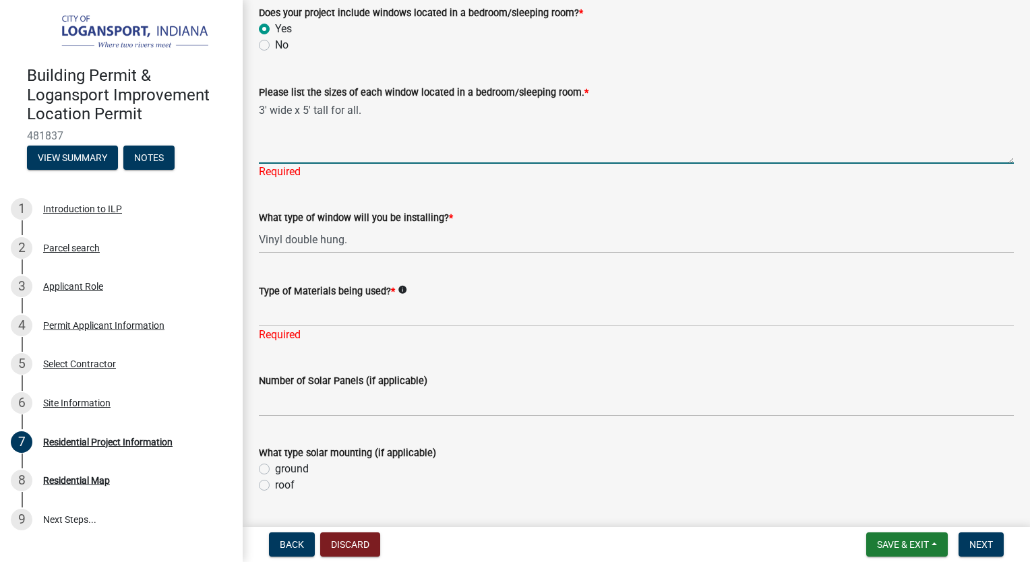
scroll to position [508, 0]
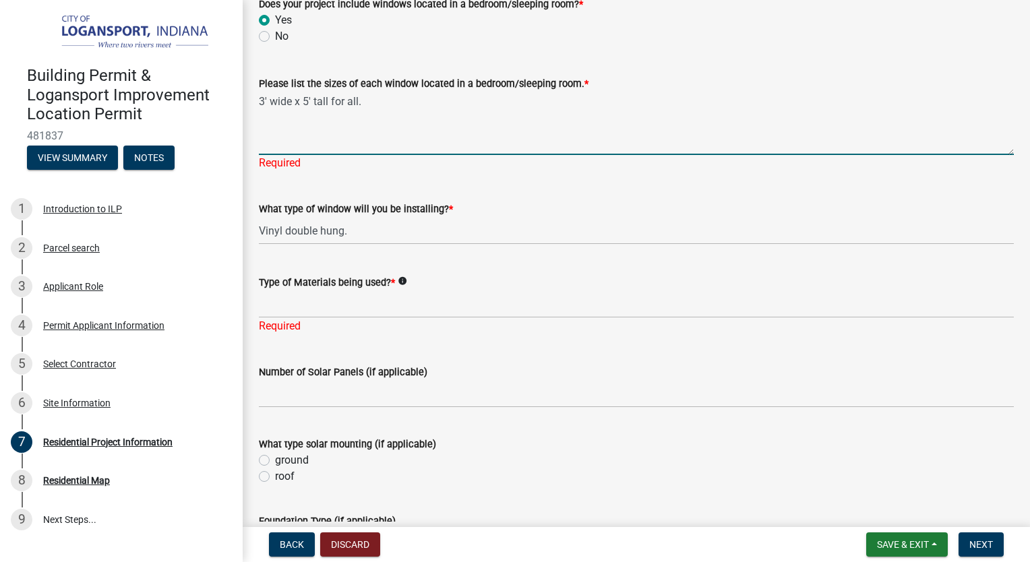
type textarea "3' wide x 5' tall for all."
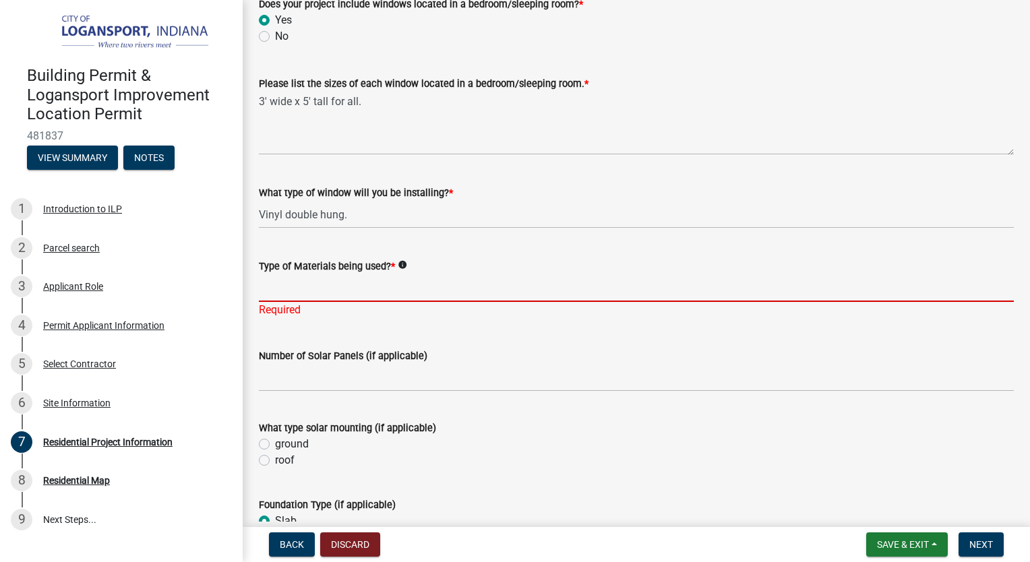
click at [310, 303] on div "Type of Materials being used? * info Required" at bounding box center [636, 278] width 755 height 79
click at [275, 295] on input "Type of Materials being used? *" at bounding box center [636, 288] width 755 height 28
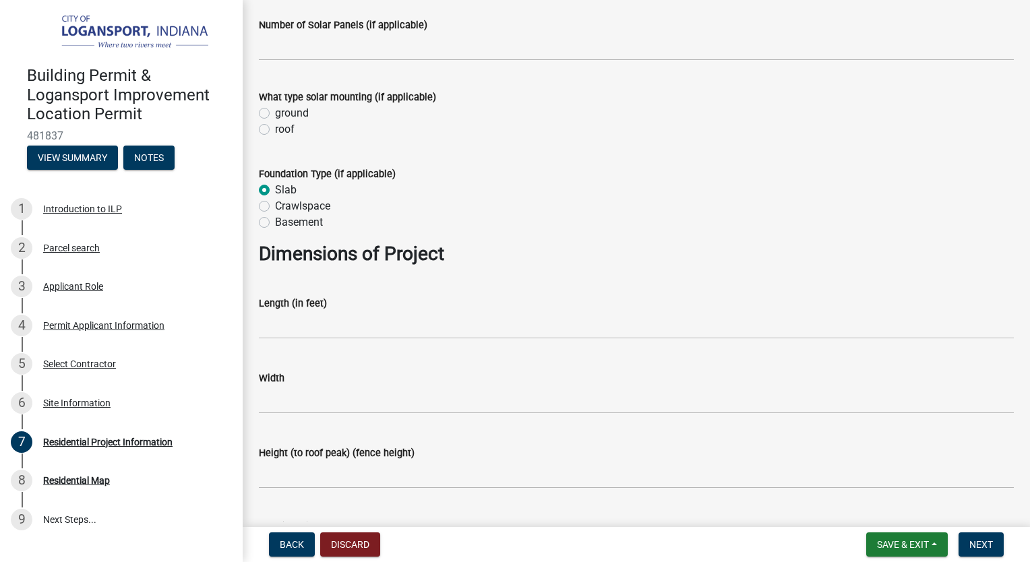
scroll to position [845, 0]
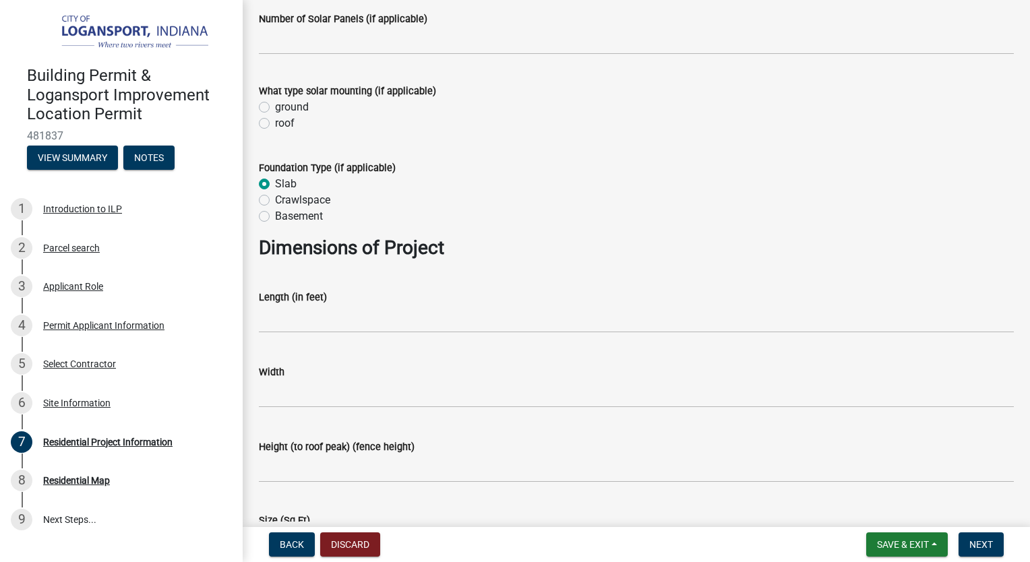
type input "Concrete & block foundation, wood structure with vinyl siding & shingle roof."
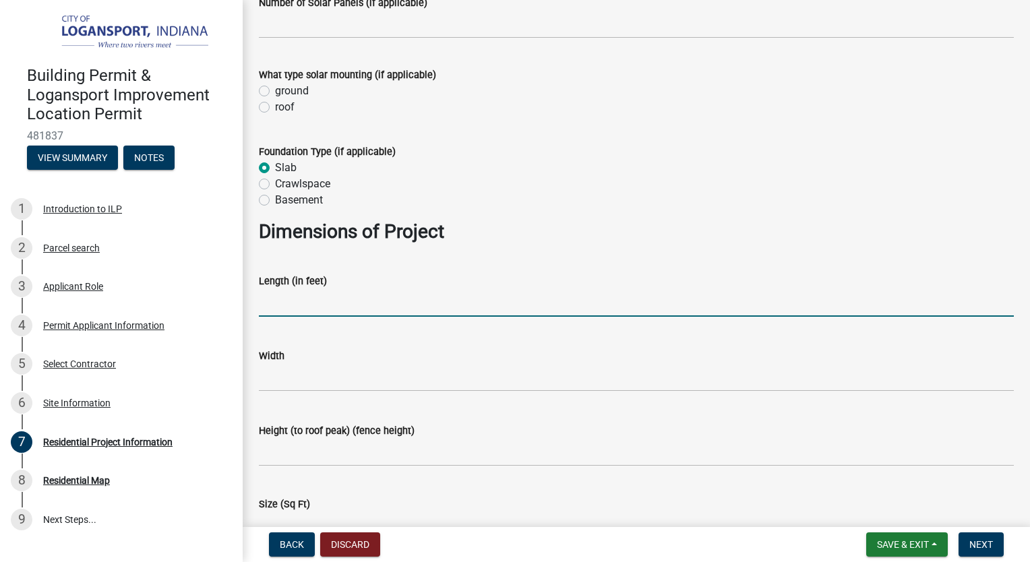
scroll to position [828, 0]
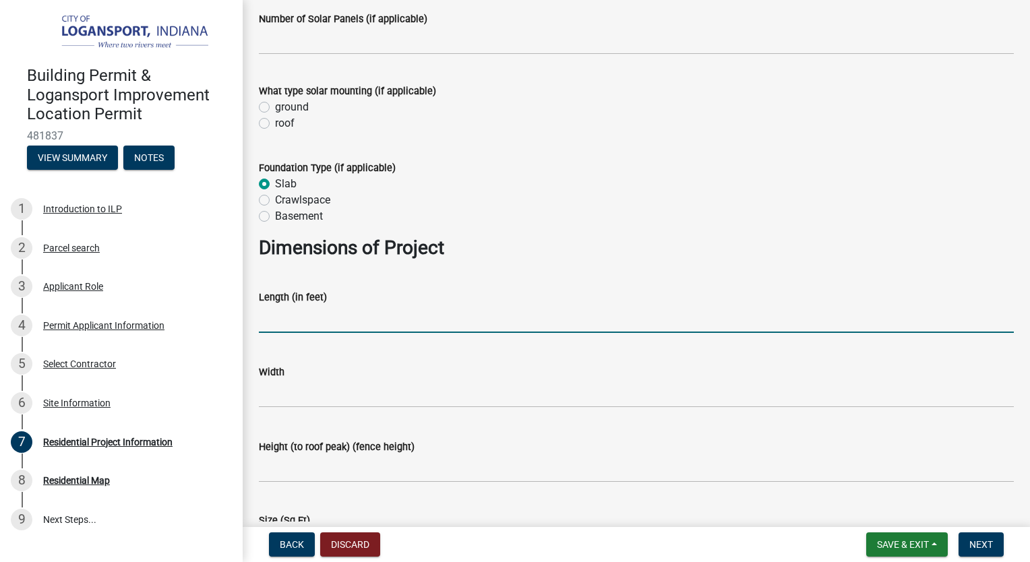
click at [282, 314] on input "text" at bounding box center [636, 319] width 755 height 28
type input "54"
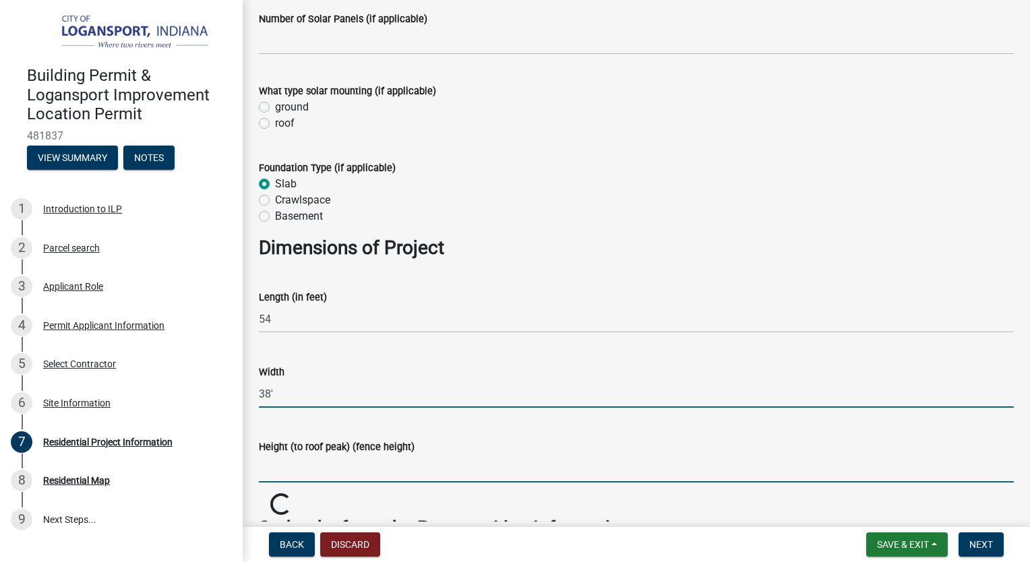
type input "38"
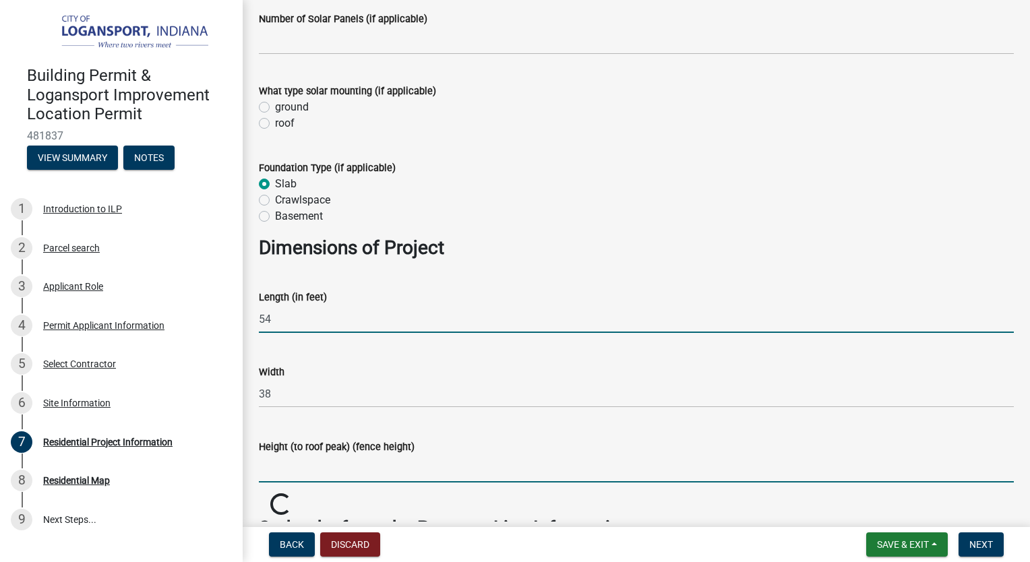
click at [302, 319] on input "54" at bounding box center [636, 319] width 755 height 28
click at [288, 470] on input "Height (to roof peak) (fence height)" at bounding box center [636, 469] width 755 height 28
type input "15"
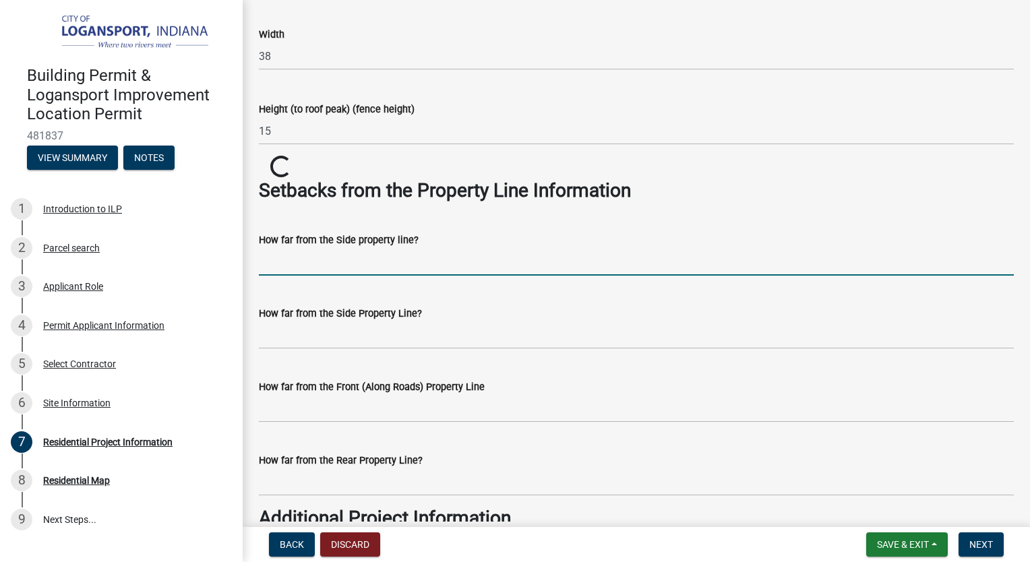
click at [335, 259] on input "How far from the Side property line?" at bounding box center [636, 262] width 755 height 28
click at [328, 263] on input "How far from the Side property line?" at bounding box center [636, 262] width 755 height 28
type input "7'"
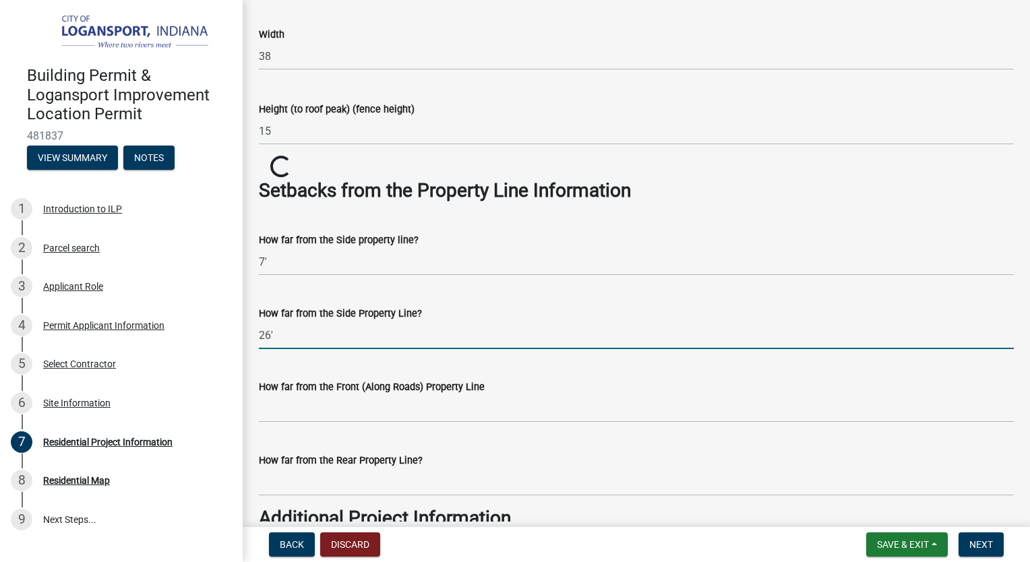
type input "26'"
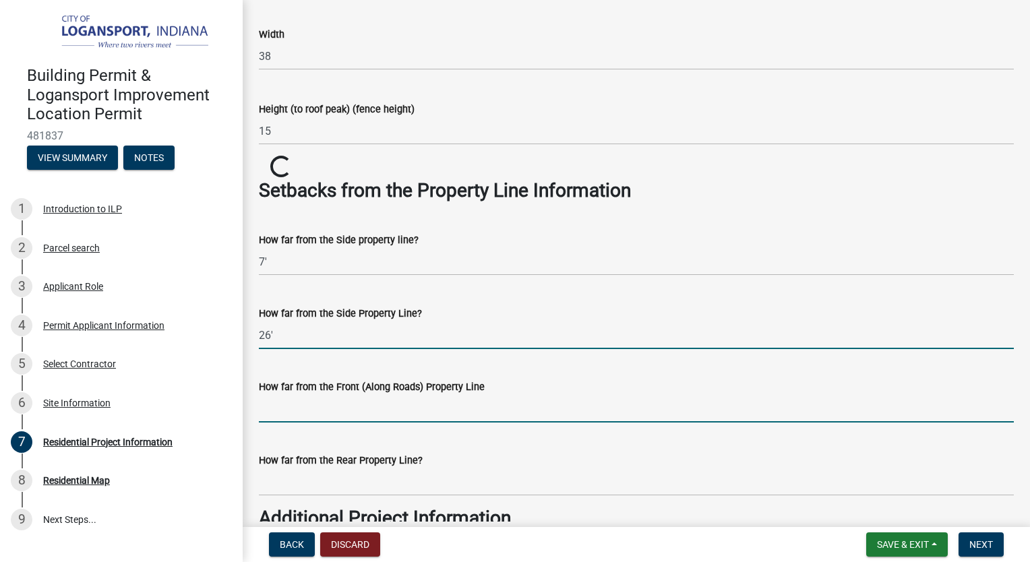
click at [298, 408] on input "How far from the Front (Along Roads) Property Line" at bounding box center [636, 409] width 755 height 28
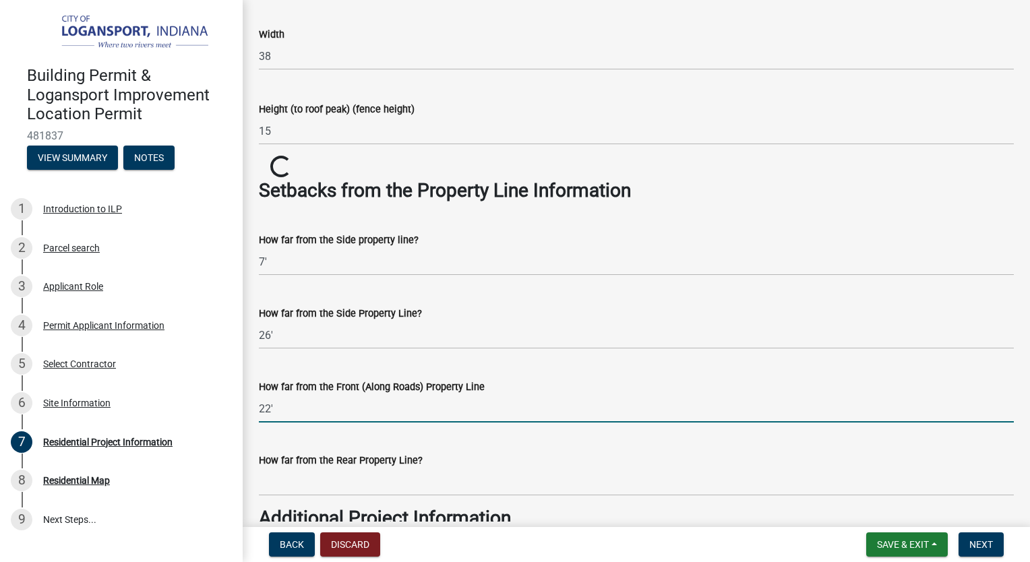
scroll to position [1301, 0]
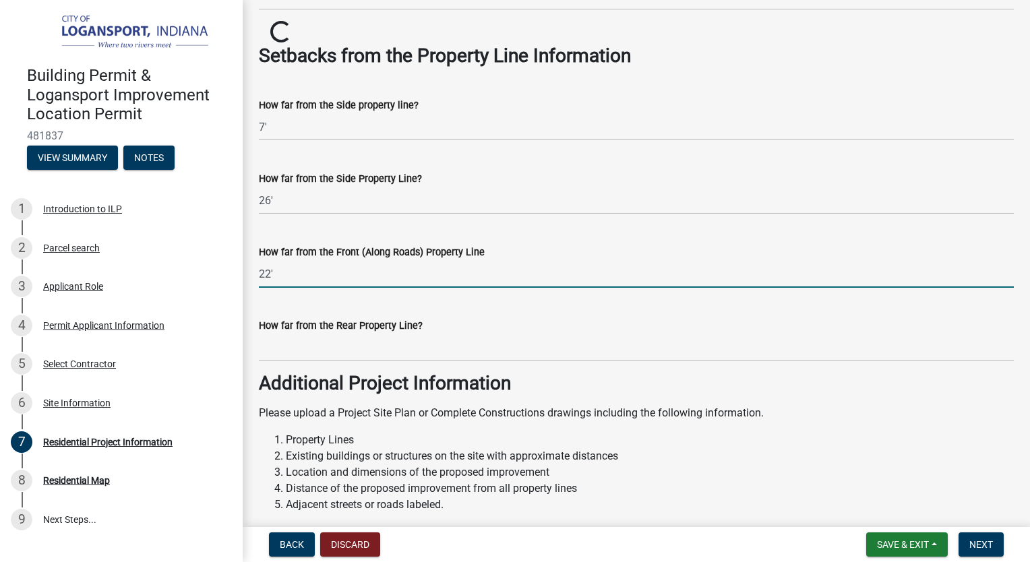
type input "22'"
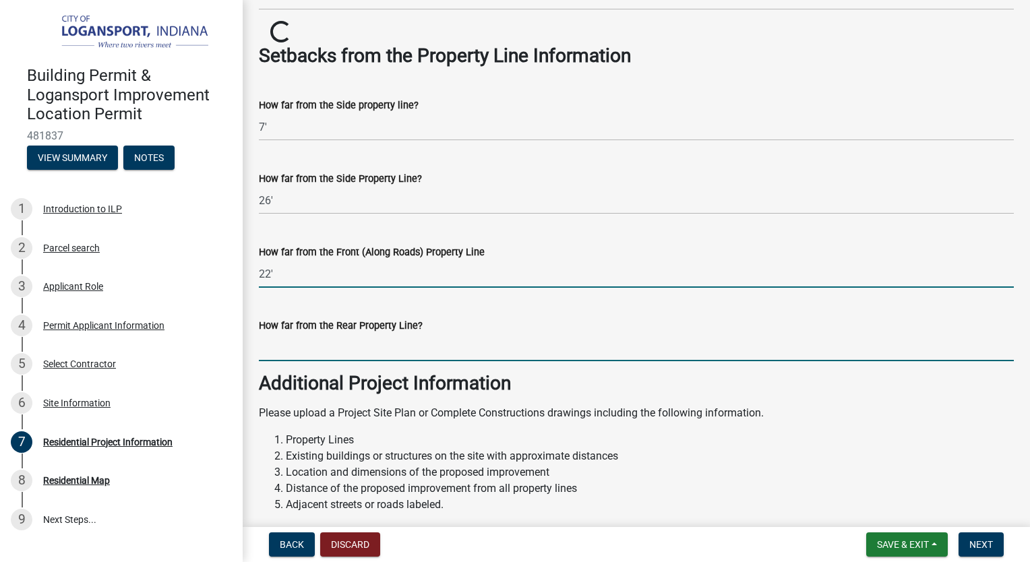
click at [288, 350] on input "How far from the Rear Property Line?" at bounding box center [636, 348] width 755 height 28
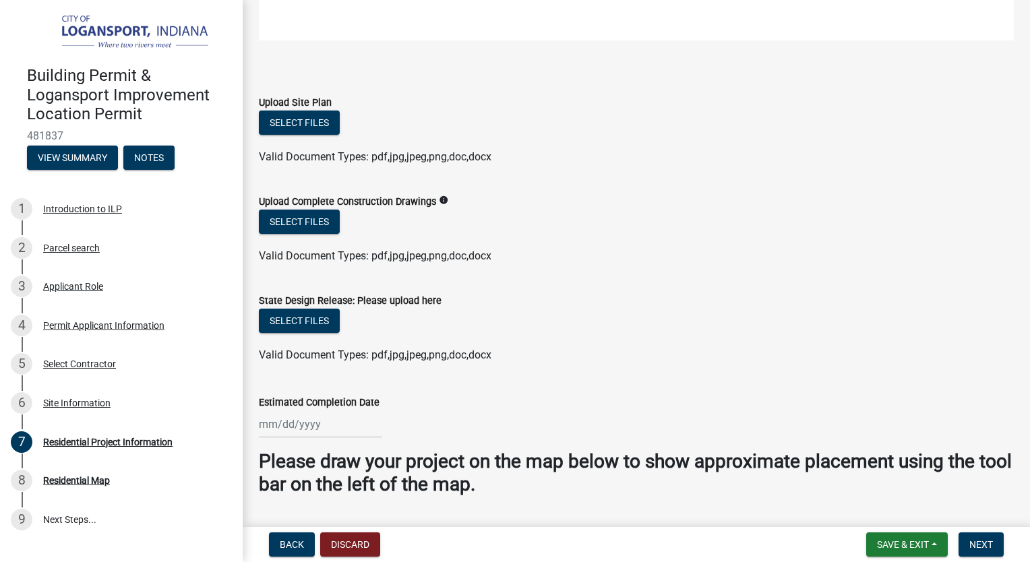
scroll to position [2244, 0]
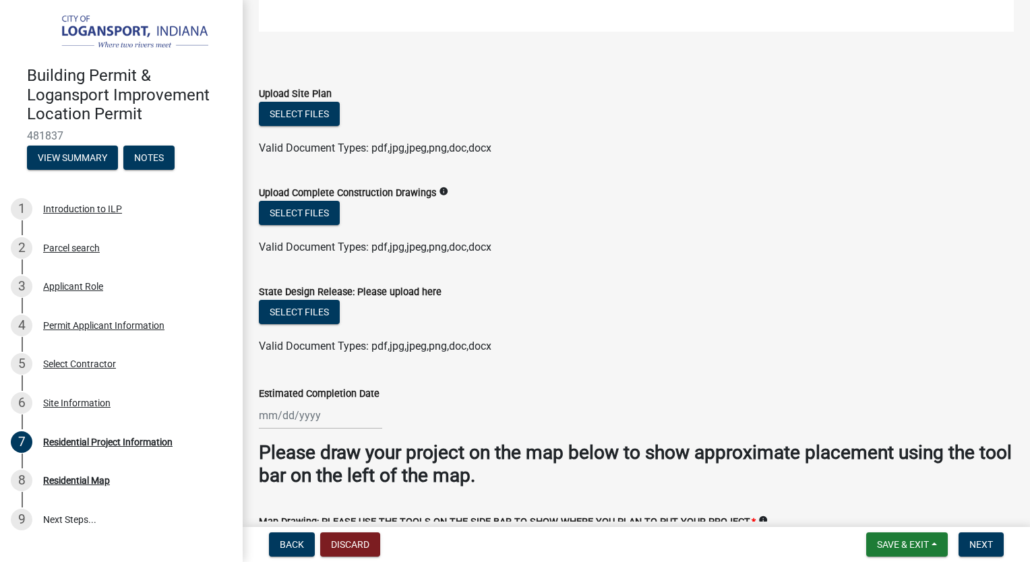
type input "98'"
click at [303, 104] on button "Select files" at bounding box center [299, 114] width 81 height 24
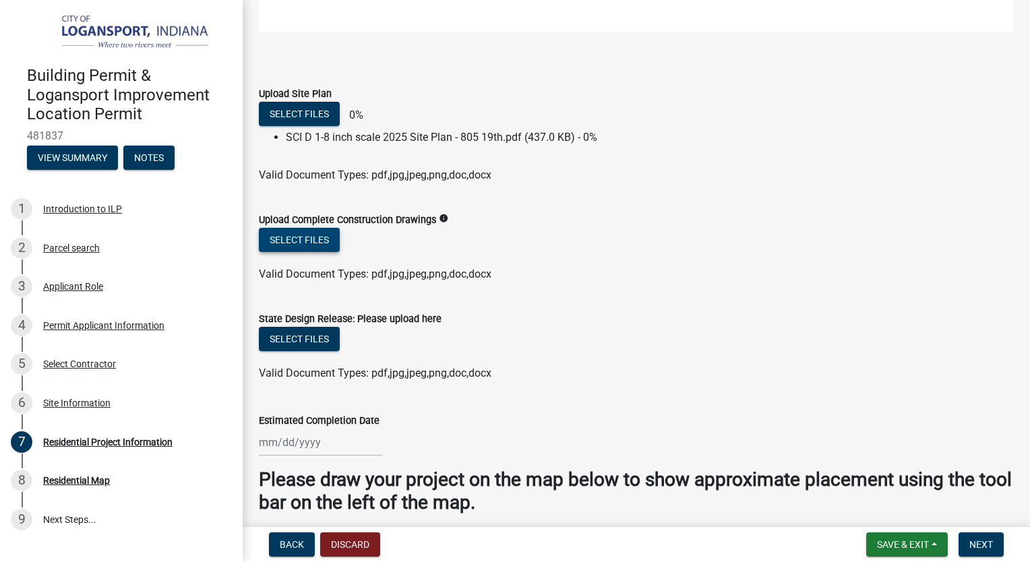
click at [299, 234] on button "Select files" at bounding box center [299, 240] width 81 height 24
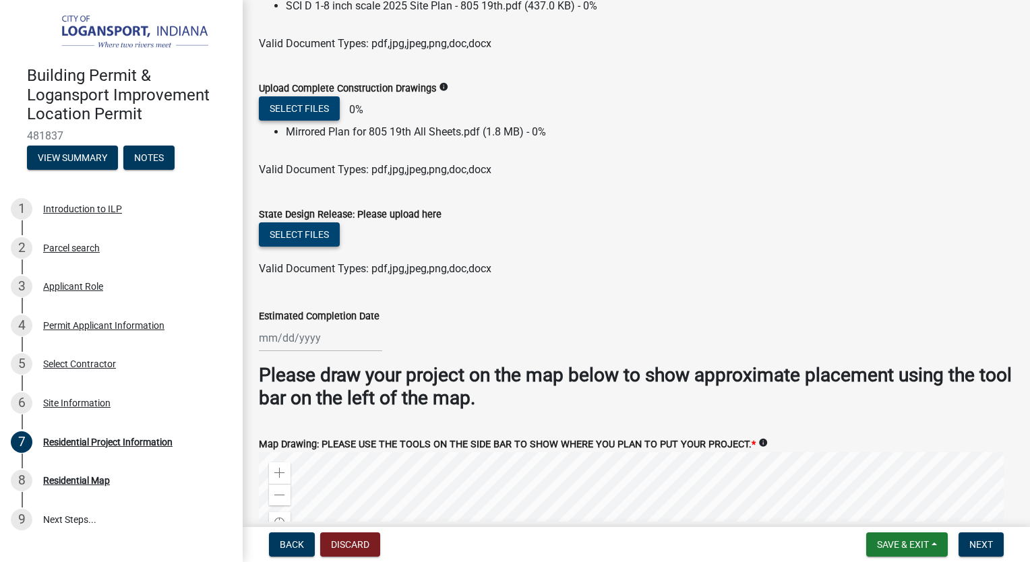
scroll to position [2379, 0]
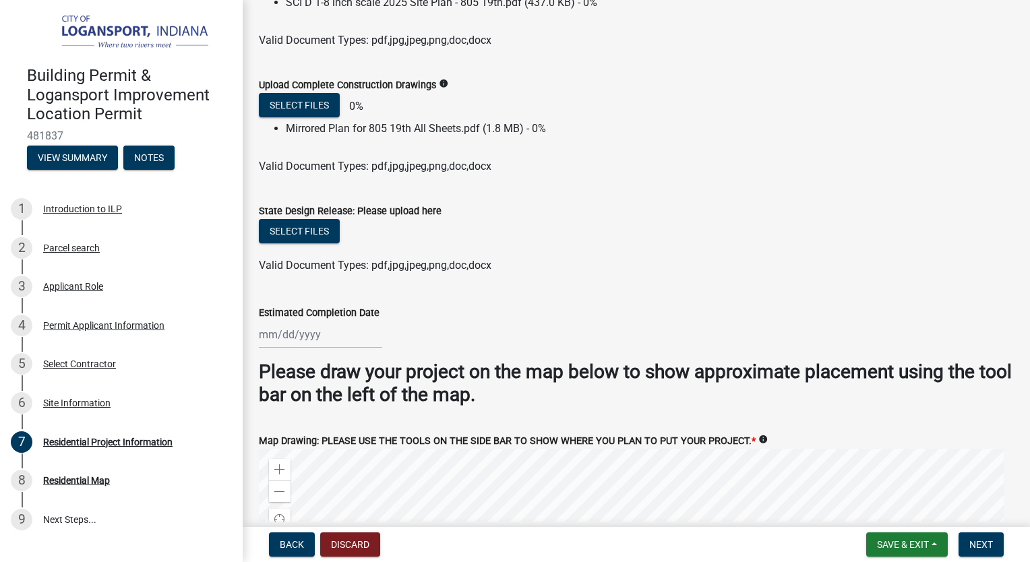
select select "9"
select select "2025"
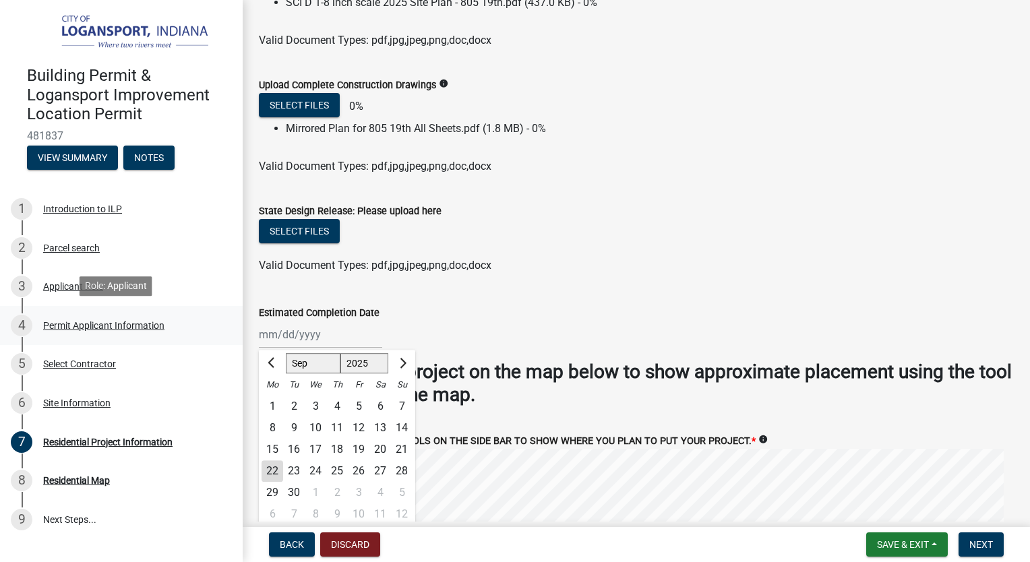
drag, startPoint x: 319, startPoint y: 331, endPoint x: 223, endPoint y: 328, distance: 96.4
click at [223, 328] on div "Building Permit & Logansport Improvement Location Permit 481837 View Summary No…" at bounding box center [515, 281] width 1030 height 562
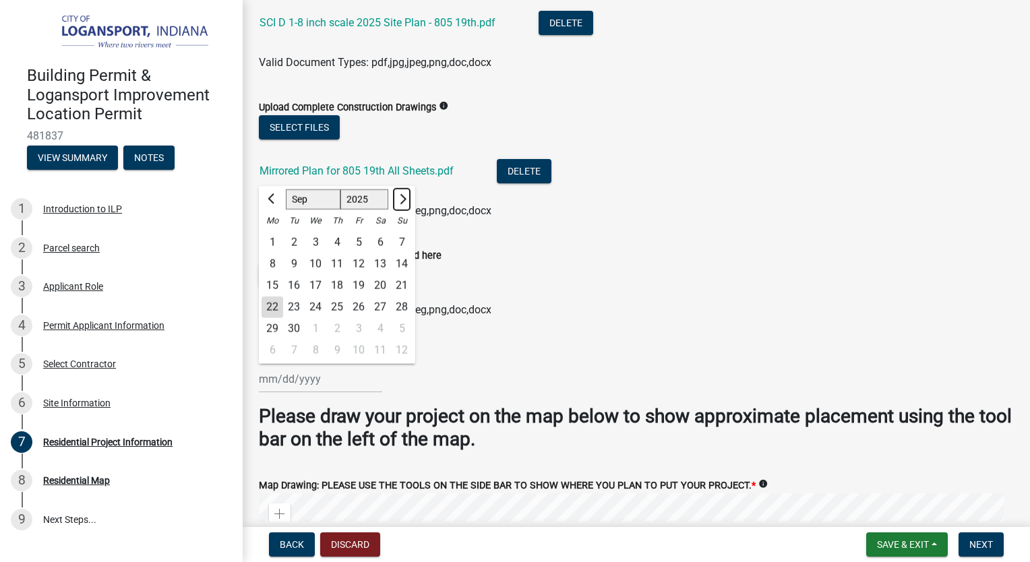
click at [402, 194] on span "Next month" at bounding box center [401, 199] width 10 height 10
click at [402, 193] on span "Next month" at bounding box center [401, 198] width 10 height 10
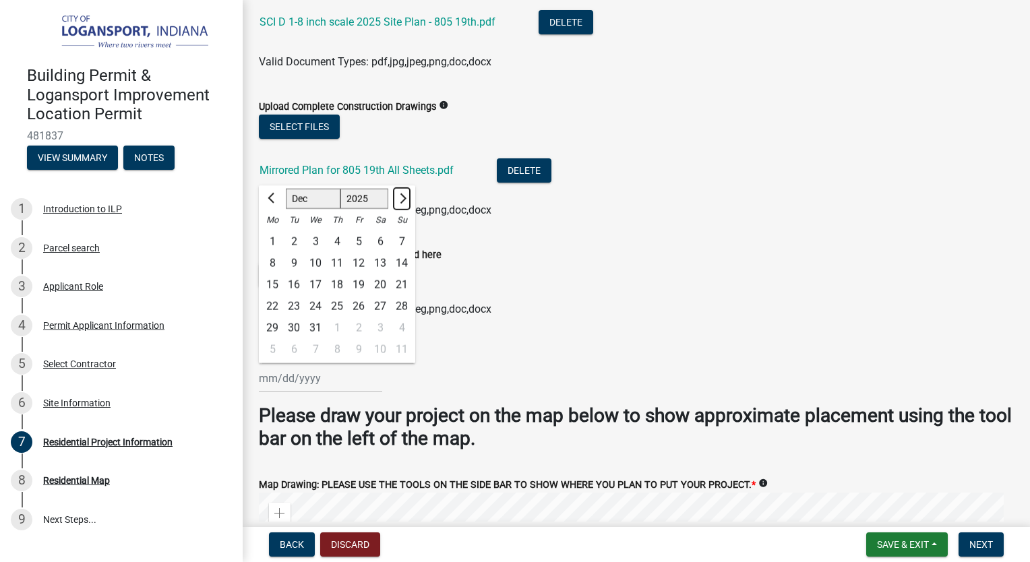
select select "1"
select select "2026"
click at [402, 193] on span "Next month" at bounding box center [401, 198] width 10 height 10
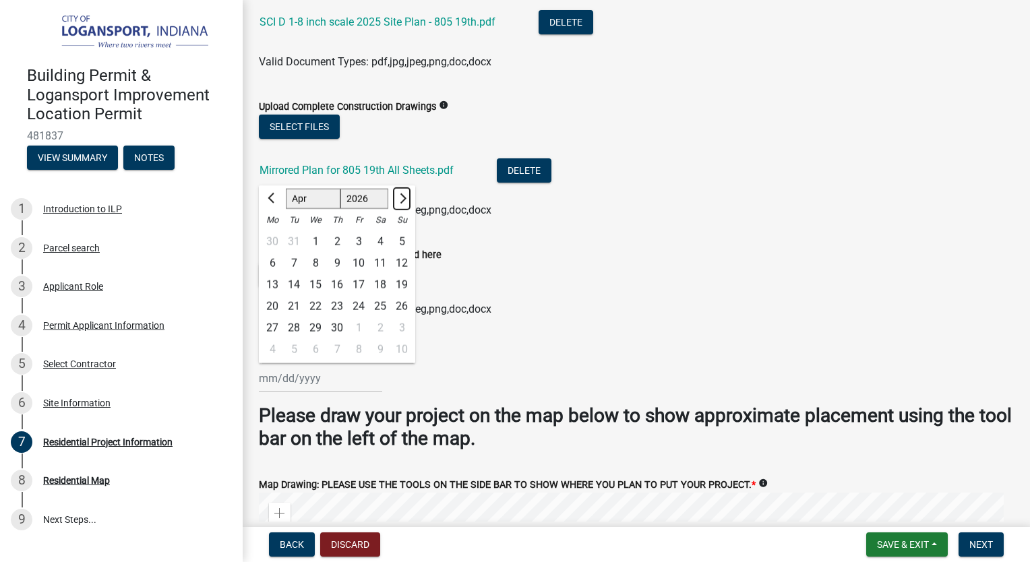
click at [402, 193] on span "Next month" at bounding box center [401, 198] width 10 height 10
select select "6"
click at [272, 237] on div "1" at bounding box center [273, 242] width 22 height 22
type input "[DATE]"
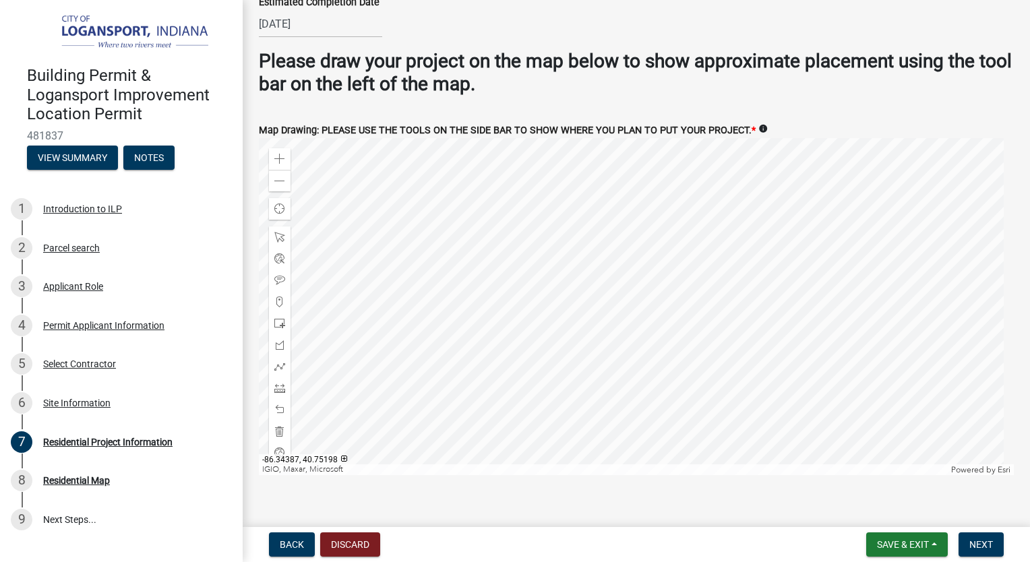
scroll to position [2798, 0]
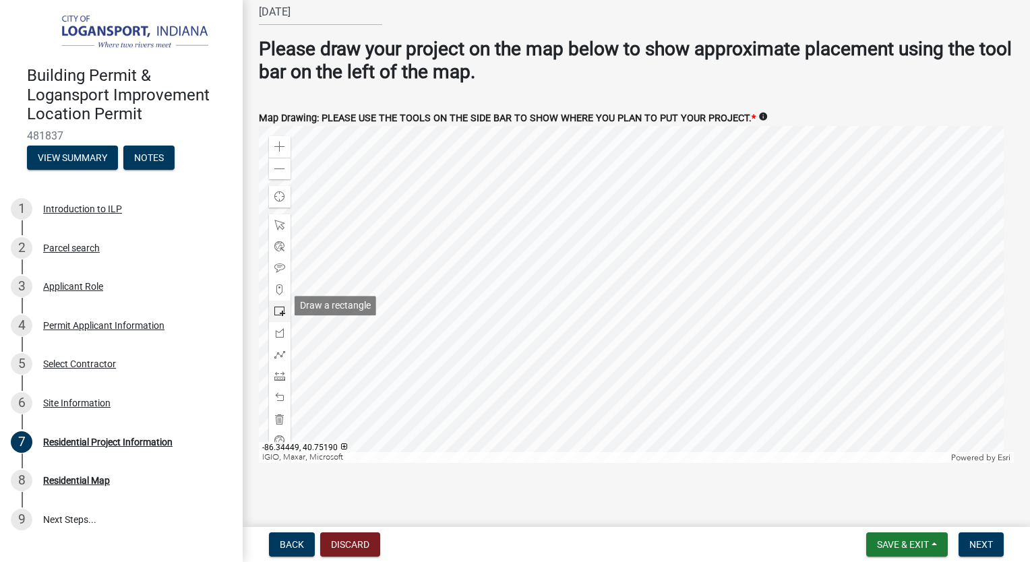
click at [280, 306] on span at bounding box center [279, 311] width 11 height 11
click at [705, 286] on div at bounding box center [636, 294] width 755 height 337
click at [647, 311] on div at bounding box center [636, 294] width 755 height 337
click at [603, 333] on div at bounding box center [636, 294] width 755 height 337
click at [280, 220] on span at bounding box center [279, 225] width 11 height 11
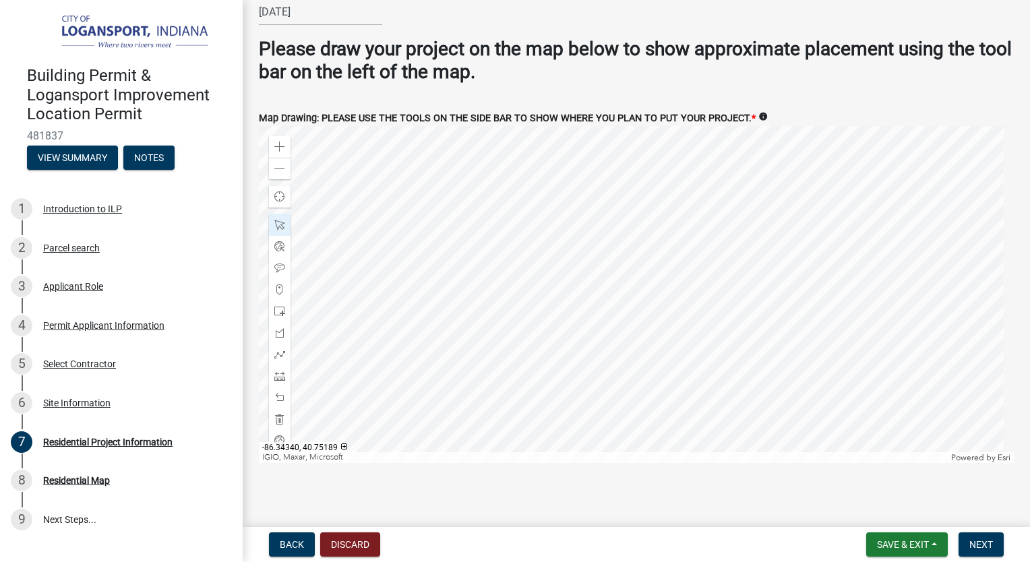
click at [737, 233] on div at bounding box center [636, 294] width 755 height 337
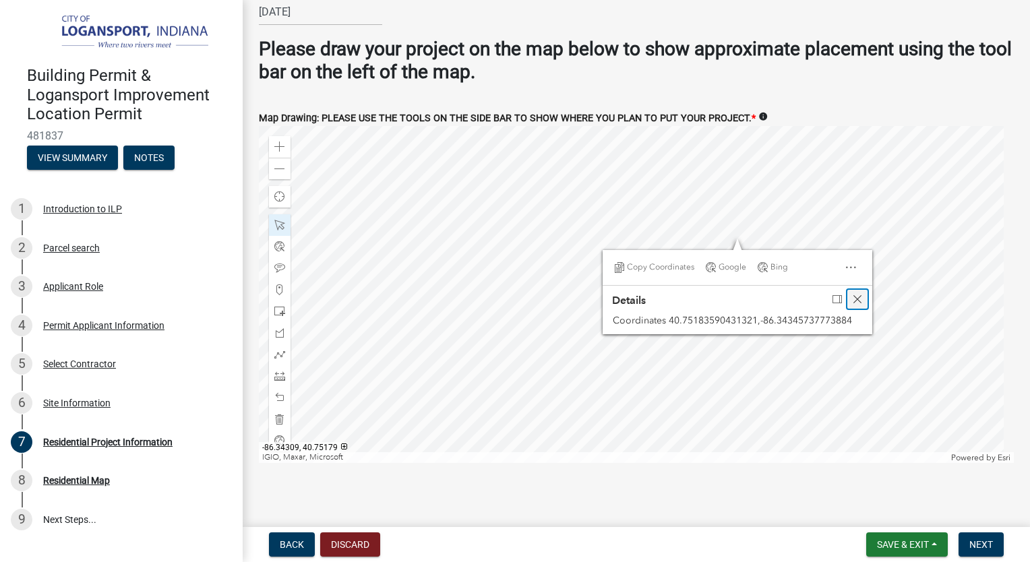
click at [855, 294] on span "Close" at bounding box center [857, 299] width 11 height 11
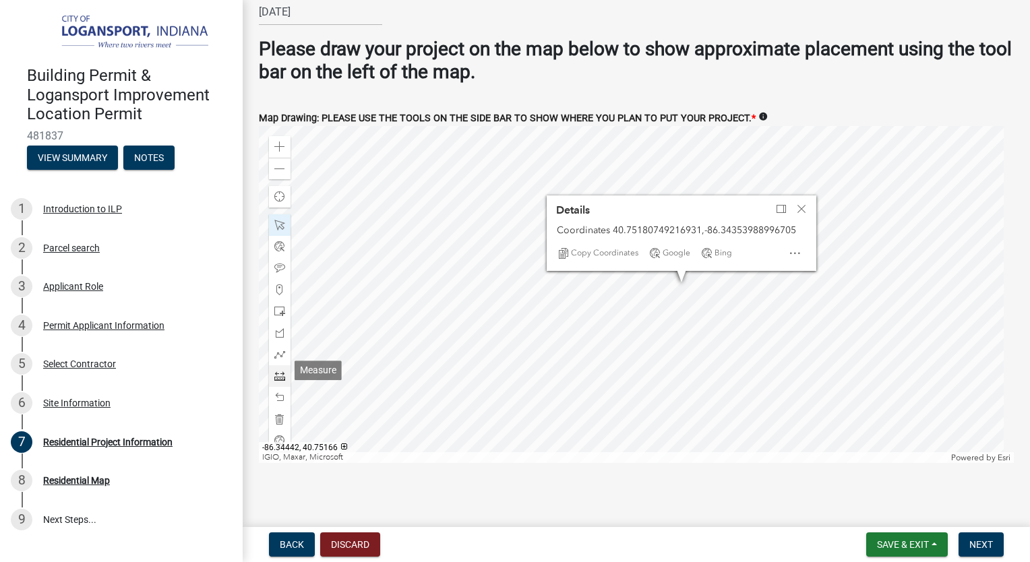
click at [280, 371] on span at bounding box center [279, 376] width 11 height 11
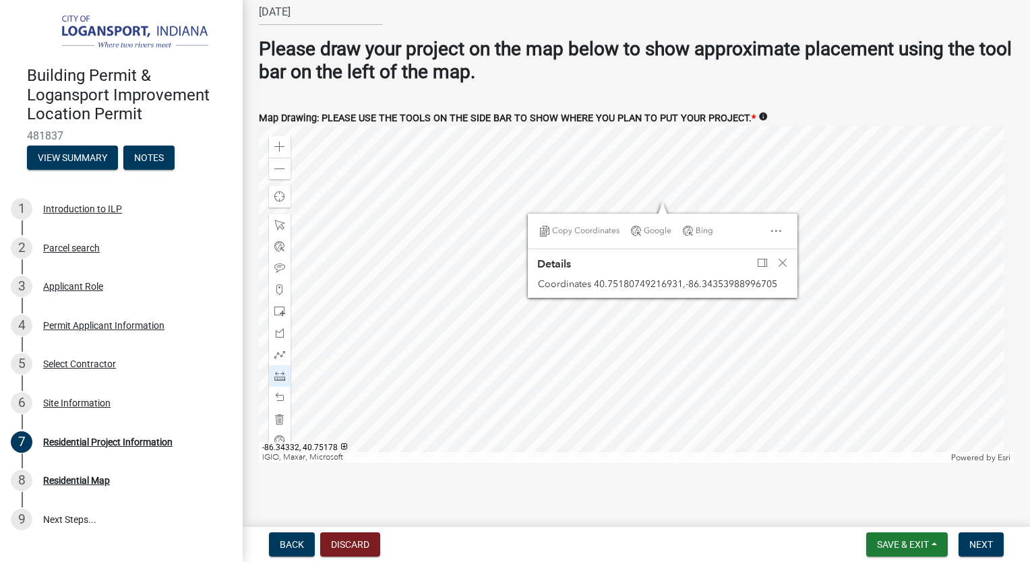
click at [752, 214] on div at bounding box center [636, 294] width 755 height 337
click at [782, 257] on span "Close" at bounding box center [782, 262] width 11 height 11
click at [283, 371] on span at bounding box center [279, 376] width 11 height 11
click at [737, 235] on div at bounding box center [636, 294] width 755 height 337
click at [702, 241] on div at bounding box center [636, 294] width 755 height 337
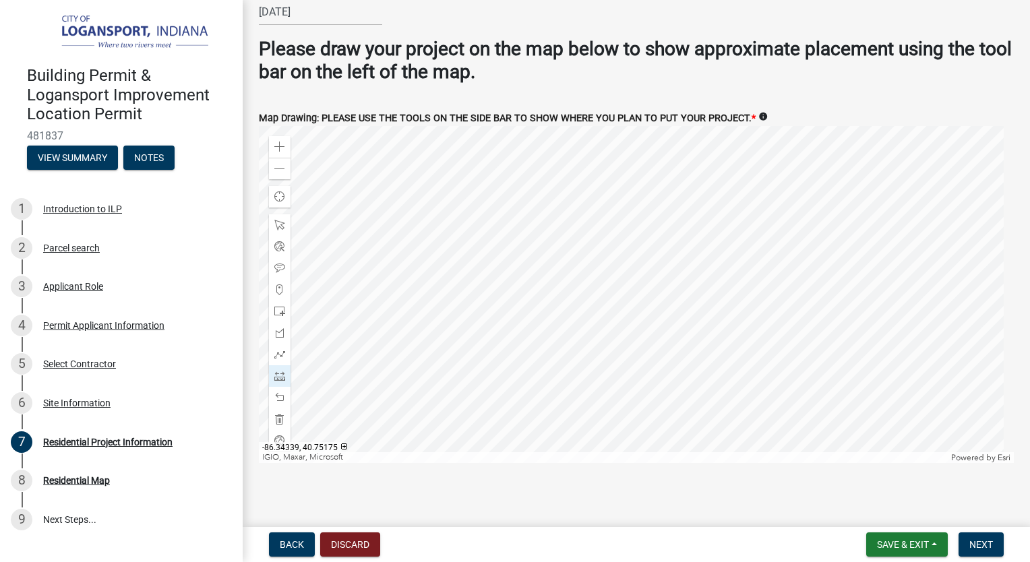
click at [707, 235] on div at bounding box center [636, 294] width 755 height 337
click at [706, 235] on div at bounding box center [636, 294] width 755 height 337
click at [741, 228] on div at bounding box center [636, 294] width 755 height 337
click at [712, 245] on div at bounding box center [636, 294] width 755 height 337
click at [740, 229] on div at bounding box center [636, 294] width 755 height 337
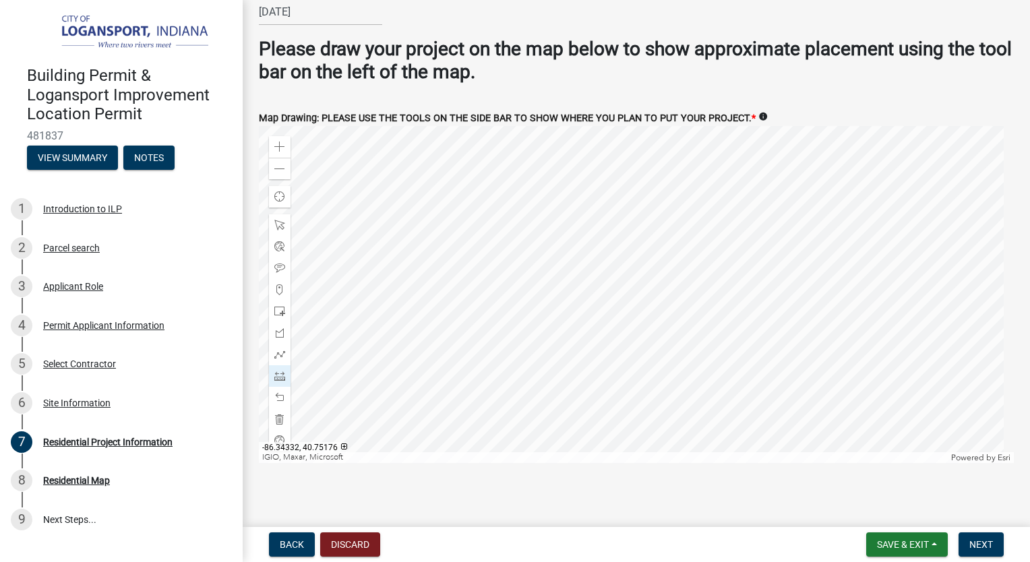
click at [690, 218] on div at bounding box center [636, 294] width 755 height 337
click at [613, 236] on div at bounding box center [636, 294] width 755 height 337
click at [612, 243] on div at bounding box center [636, 294] width 755 height 337
click at [278, 371] on span at bounding box center [279, 376] width 11 height 11
click at [646, 258] on div at bounding box center [636, 294] width 755 height 337
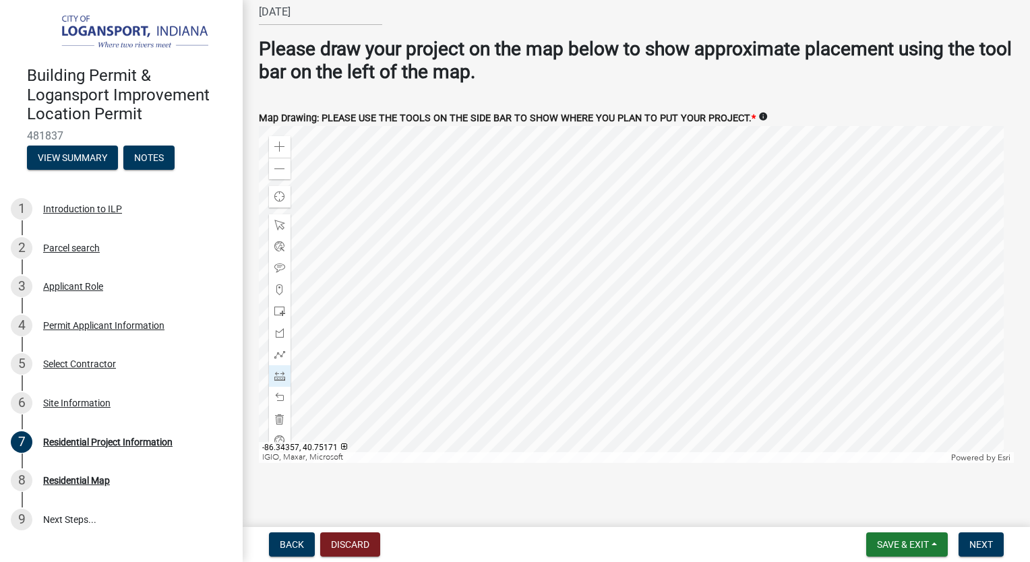
click at [645, 264] on div at bounding box center [636, 294] width 755 height 337
click at [278, 371] on span at bounding box center [279, 376] width 11 height 11
click at [627, 242] on div at bounding box center [636, 294] width 755 height 337
click at [725, 266] on div at bounding box center [636, 294] width 755 height 337
click at [727, 266] on div at bounding box center [636, 294] width 755 height 337
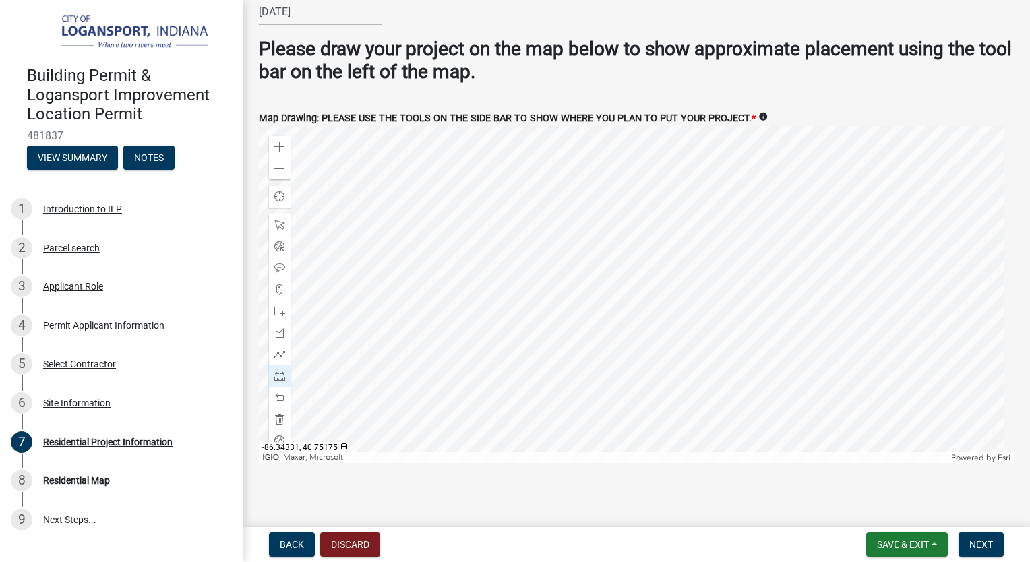
click at [729, 266] on div at bounding box center [636, 294] width 755 height 337
click at [611, 268] on div at bounding box center [636, 294] width 755 height 337
click at [609, 257] on div at bounding box center [636, 294] width 755 height 337
click at [729, 268] on div at bounding box center [636, 294] width 755 height 337
click at [610, 267] on div at bounding box center [636, 294] width 755 height 337
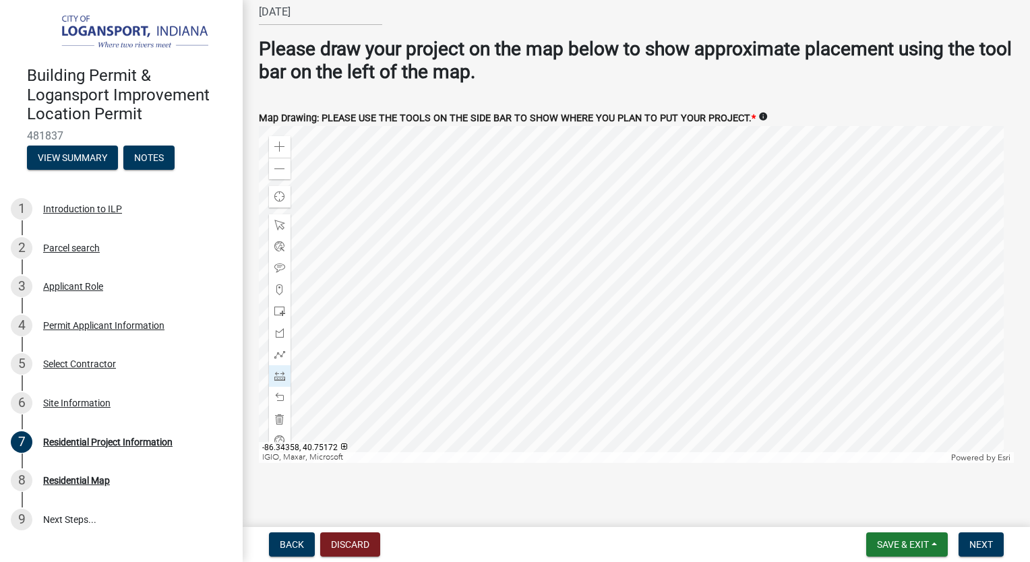
click at [609, 257] on div at bounding box center [636, 294] width 755 height 337
click at [611, 198] on div at bounding box center [636, 294] width 755 height 337
click at [695, 197] on div at bounding box center [636, 294] width 755 height 337
click at [280, 306] on span at bounding box center [279, 311] width 11 height 11
click at [611, 197] on div at bounding box center [636, 294] width 755 height 337
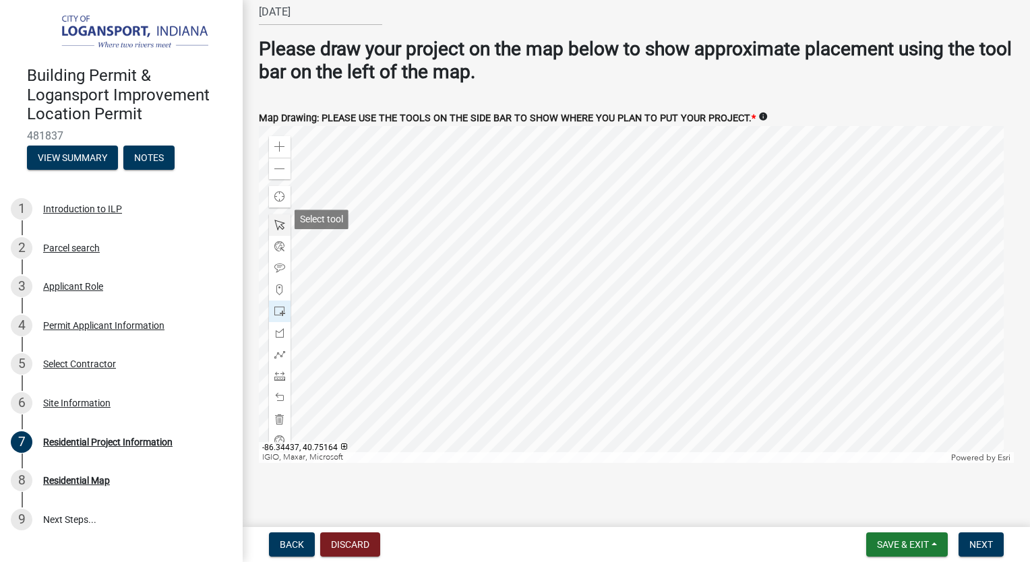
click at [278, 220] on span at bounding box center [279, 225] width 11 height 11
click at [615, 212] on div at bounding box center [636, 294] width 755 height 337
click at [616, 218] on div at bounding box center [636, 294] width 755 height 337
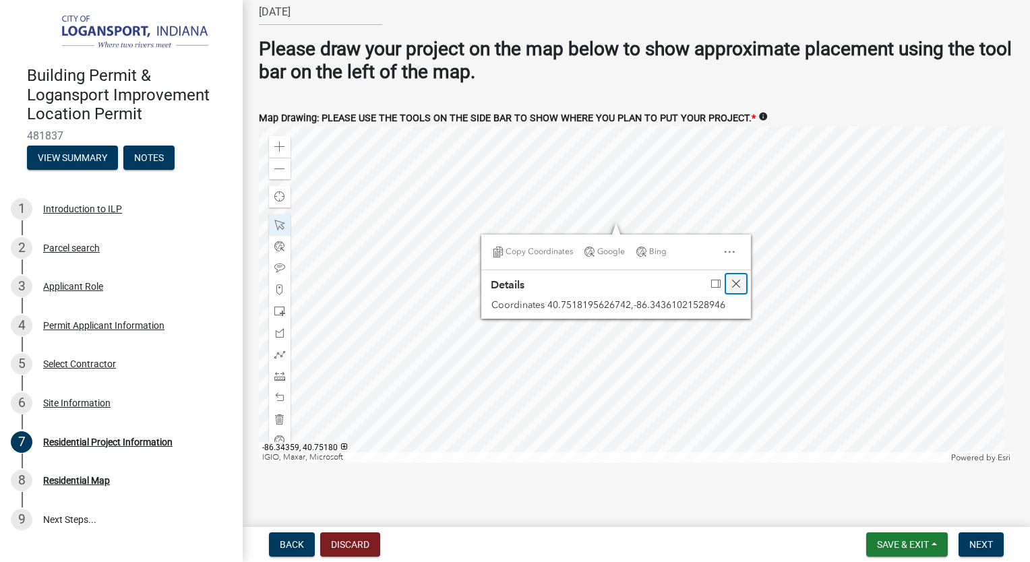
click at [737, 278] on span "Close" at bounding box center [736, 283] width 11 height 11
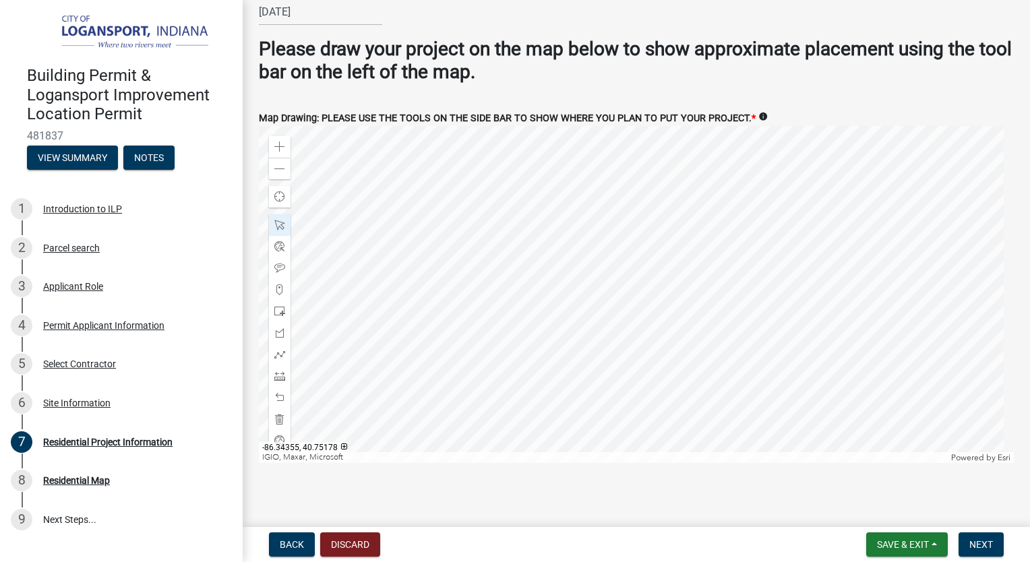
click at [642, 241] on div at bounding box center [636, 294] width 755 height 337
click at [669, 266] on div at bounding box center [636, 294] width 755 height 337
click at [664, 216] on div at bounding box center [636, 294] width 755 height 337
click at [655, 266] on div at bounding box center [636, 294] width 755 height 337
click at [281, 308] on span at bounding box center [279, 311] width 11 height 11
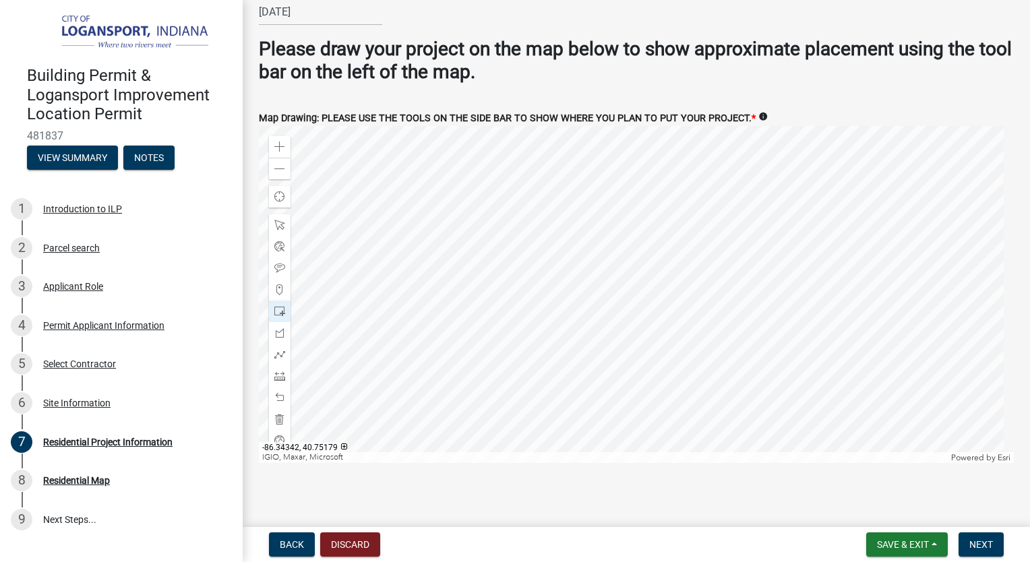
click at [695, 247] on div at bounding box center [636, 294] width 755 height 337
click at [708, 236] on div at bounding box center [636, 294] width 755 height 337
drag, startPoint x: 280, startPoint y: 366, endPoint x: 317, endPoint y: 371, distance: 36.7
click at [280, 371] on span at bounding box center [279, 376] width 11 height 11
click at [709, 210] on div at bounding box center [636, 294] width 755 height 337
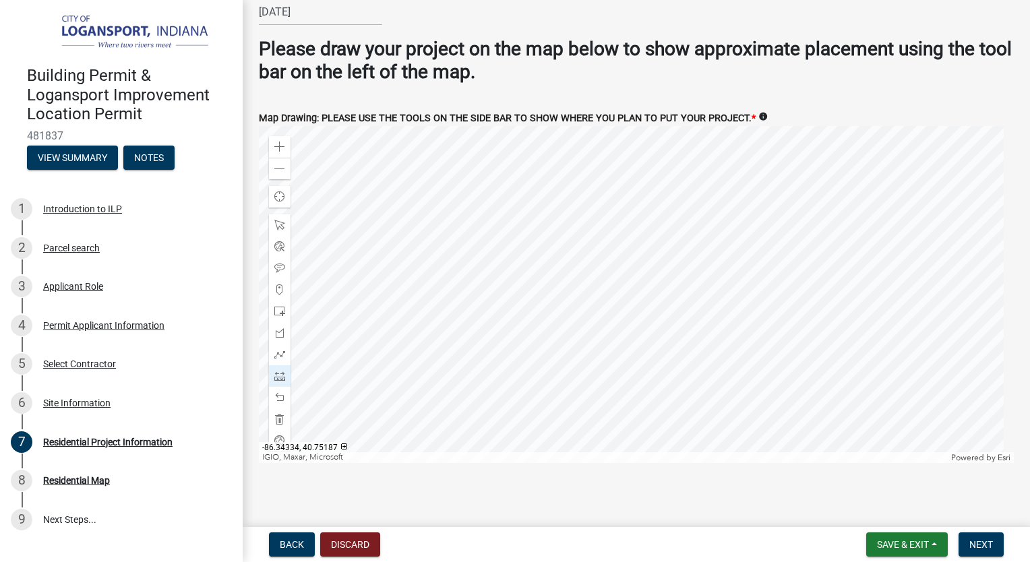
click at [732, 212] on div at bounding box center [636, 294] width 755 height 337
click at [735, 213] on div at bounding box center [636, 294] width 755 height 337
click at [678, 228] on div at bounding box center [636, 294] width 755 height 337
click at [278, 220] on span at bounding box center [279, 225] width 11 height 11
click at [669, 231] on div at bounding box center [636, 294] width 755 height 337
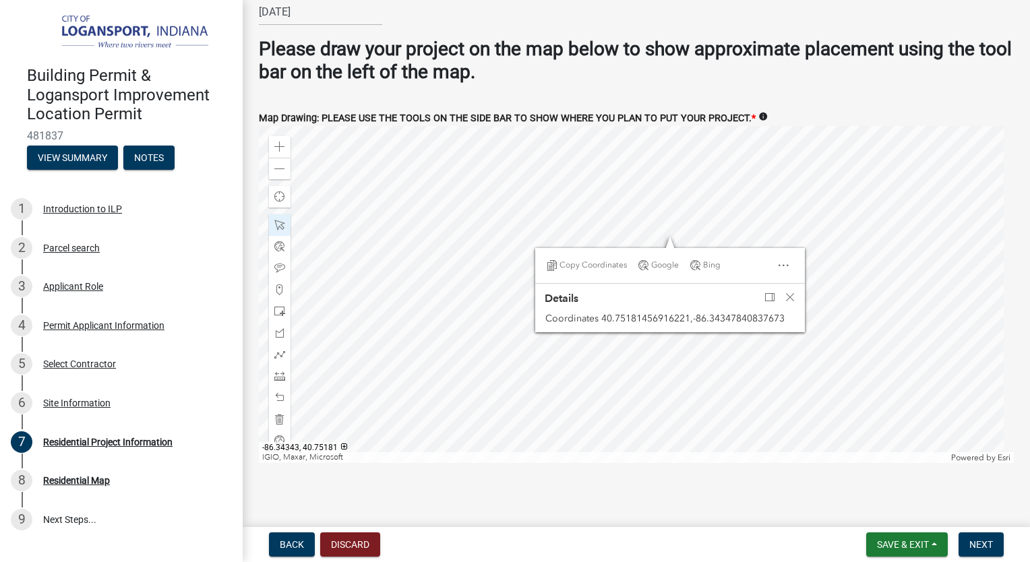
click at [691, 233] on div at bounding box center [636, 294] width 755 height 337
click at [789, 292] on span "Close" at bounding box center [790, 297] width 11 height 11
click at [701, 225] on div at bounding box center [636, 294] width 755 height 337
click at [694, 223] on div at bounding box center [636, 294] width 755 height 337
click at [673, 185] on div at bounding box center [636, 294] width 755 height 337
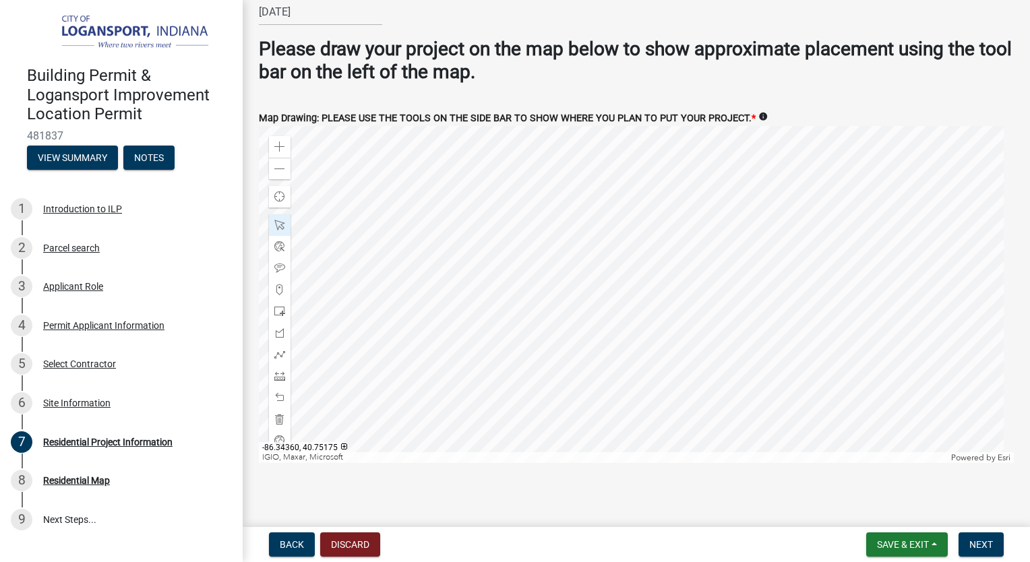
click at [613, 251] on div at bounding box center [636, 294] width 755 height 337
click at [591, 264] on div at bounding box center [636, 294] width 755 height 337
click at [733, 179] on span "Close" at bounding box center [733, 184] width 11 height 11
click at [649, 264] on div at bounding box center [636, 294] width 755 height 337
click at [655, 251] on div at bounding box center [636, 294] width 755 height 337
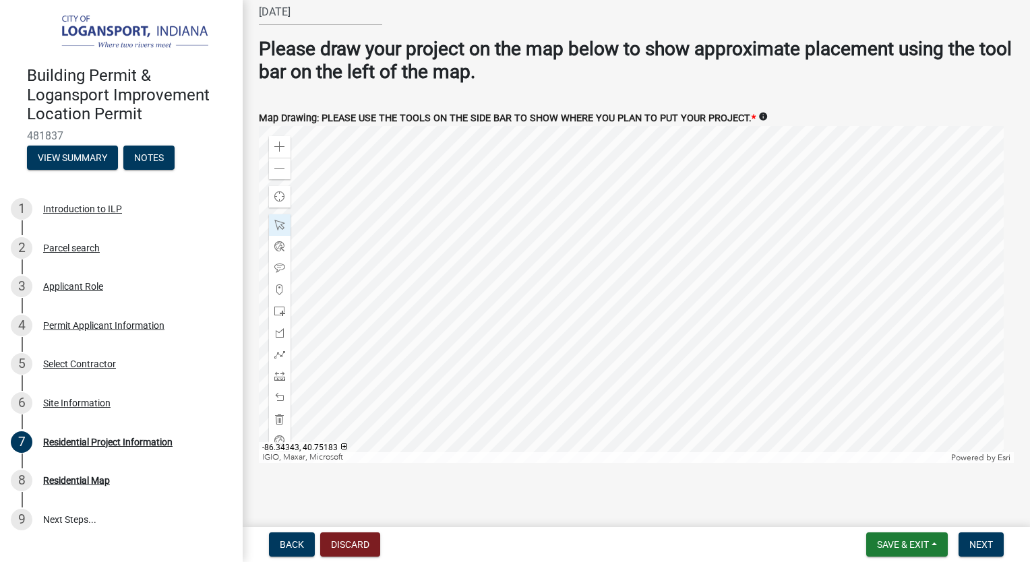
click at [696, 224] on div at bounding box center [636, 294] width 755 height 337
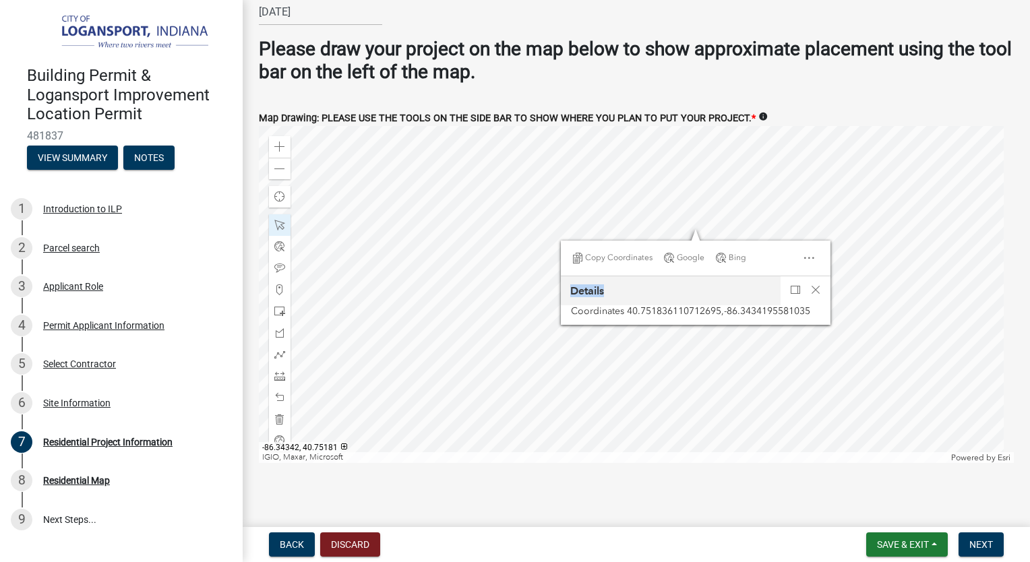
drag, startPoint x: 749, startPoint y: 241, endPoint x: 763, endPoint y: 273, distance: 34.4
click at [763, 273] on div "Copy Coordinates Google Bing 1 results Details Coordinates 40.751836110712695,-…" at bounding box center [696, 283] width 270 height 84
click at [725, 220] on div at bounding box center [636, 294] width 755 height 337
click at [816, 284] on span "Close" at bounding box center [816, 289] width 11 height 11
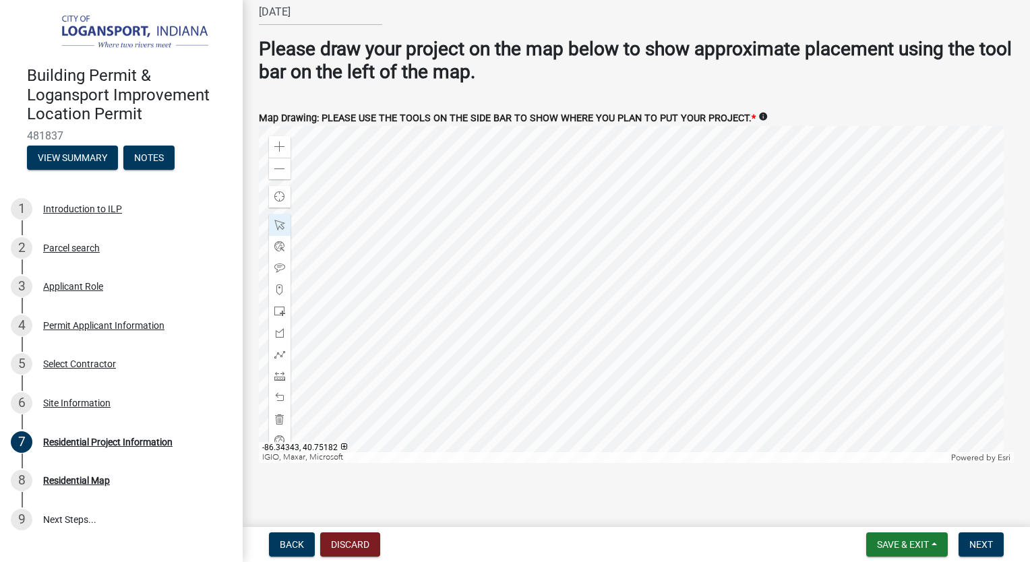
click at [696, 231] on div at bounding box center [636, 294] width 755 height 337
click at [687, 231] on div at bounding box center [636, 294] width 755 height 337
click at [593, 190] on div at bounding box center [636, 294] width 755 height 337
click at [725, 239] on div at bounding box center [636, 294] width 755 height 337
click at [886, 94] on form "Map Drawing: PLEASE USE THE TOOLS ON THE SIDE BAR TO SHOW WHERE YOU PLAN TO PUT…" at bounding box center [636, 278] width 755 height 369
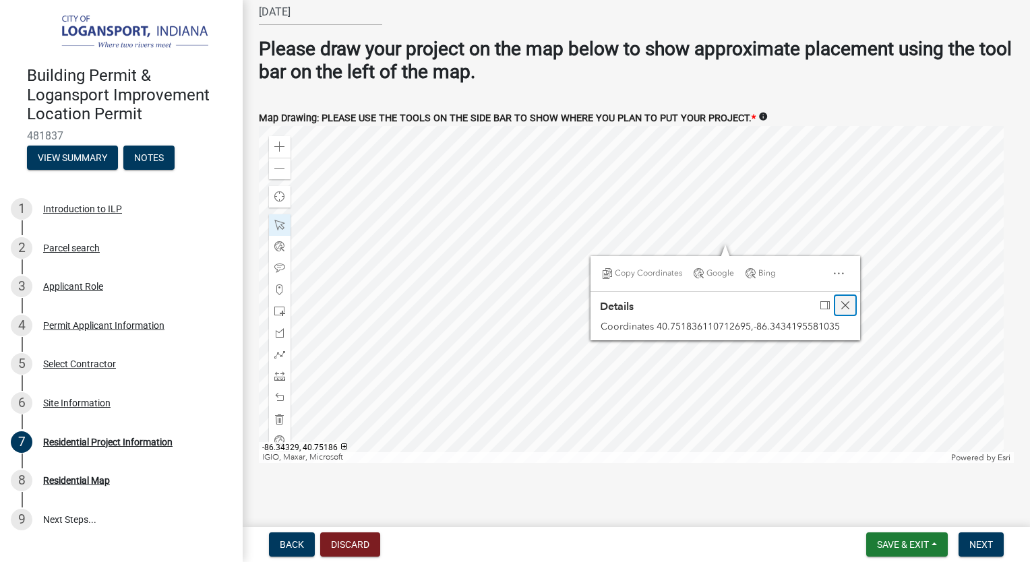
click at [845, 300] on span "Close" at bounding box center [845, 305] width 11 height 11
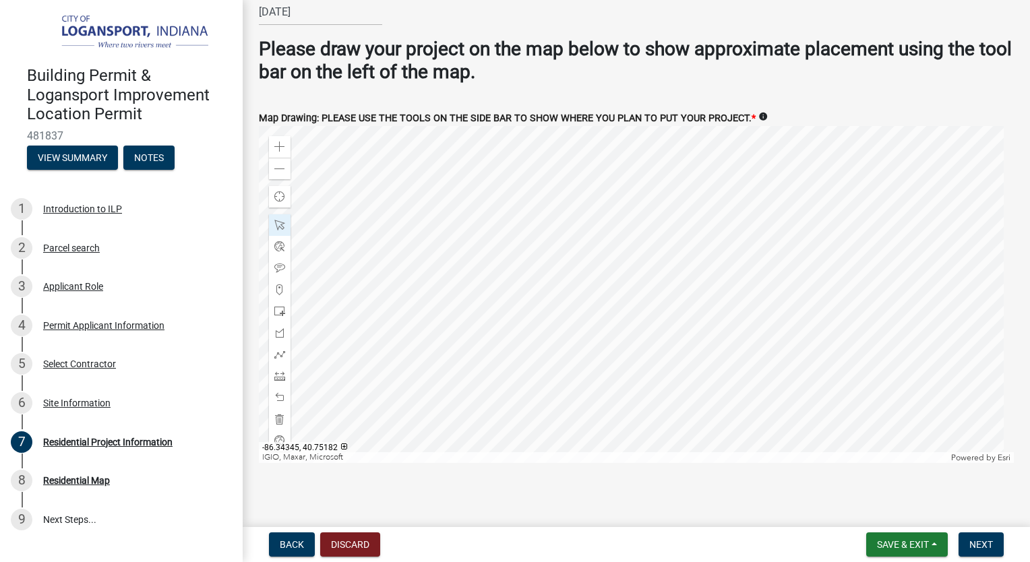
click at [705, 249] on div at bounding box center [636, 294] width 755 height 337
click at [714, 252] on div at bounding box center [636, 294] width 755 height 337
click at [733, 257] on div at bounding box center [636, 294] width 755 height 337
click at [762, 499] on main "Residential Project Information share Share Project Information Please choose y…" at bounding box center [636, 261] width 787 height 522
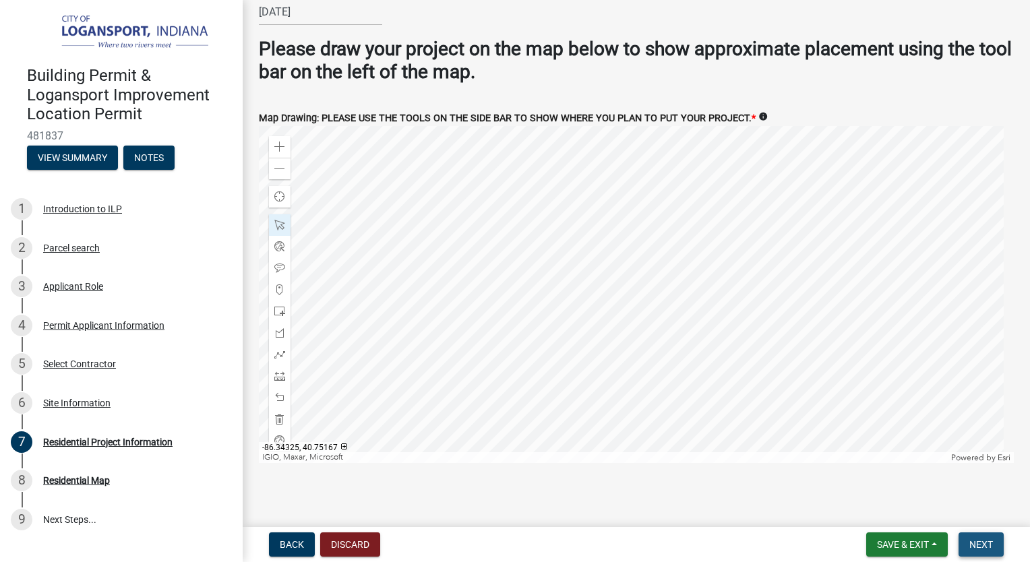
click at [981, 548] on span "Next" at bounding box center [981, 544] width 24 height 11
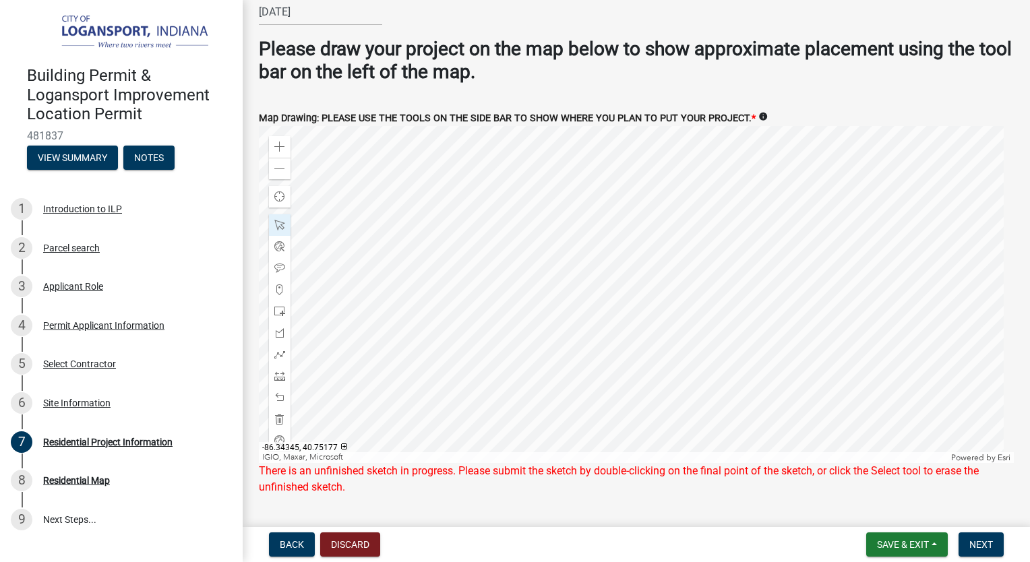
click at [695, 293] on div at bounding box center [636, 294] width 755 height 337
click at [987, 546] on span "Next" at bounding box center [981, 544] width 24 height 11
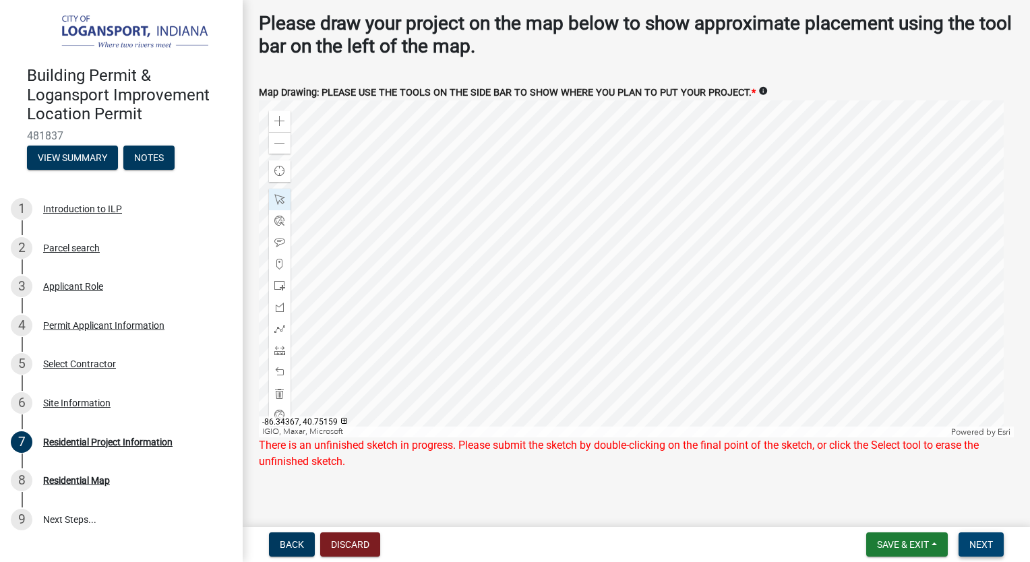
scroll to position [2830, 0]
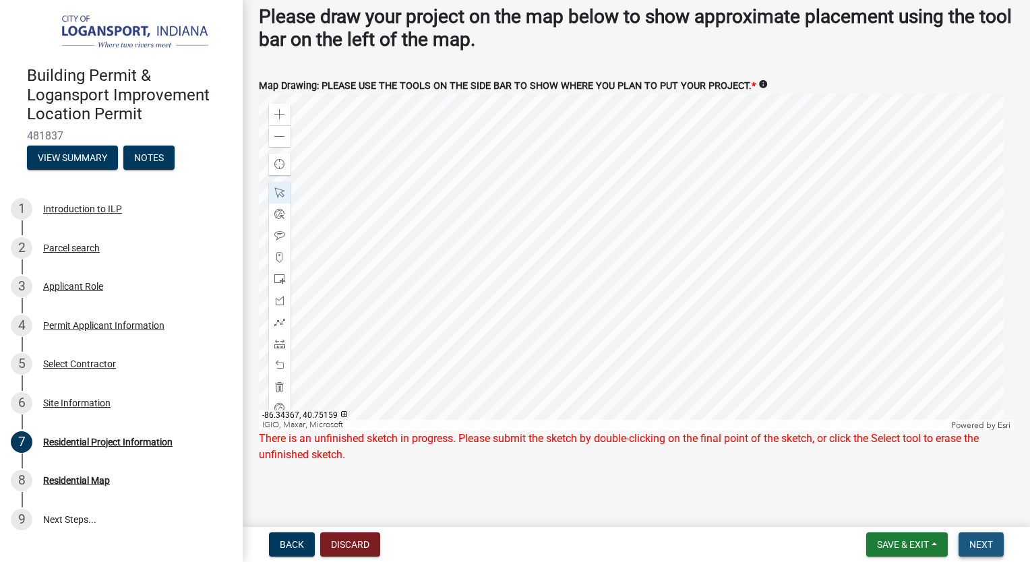
click at [980, 545] on span "Next" at bounding box center [981, 544] width 24 height 11
click at [497, 278] on div at bounding box center [636, 262] width 755 height 337
click at [737, 284] on div at bounding box center [636, 262] width 755 height 337
click at [277, 131] on span at bounding box center [279, 136] width 11 height 11
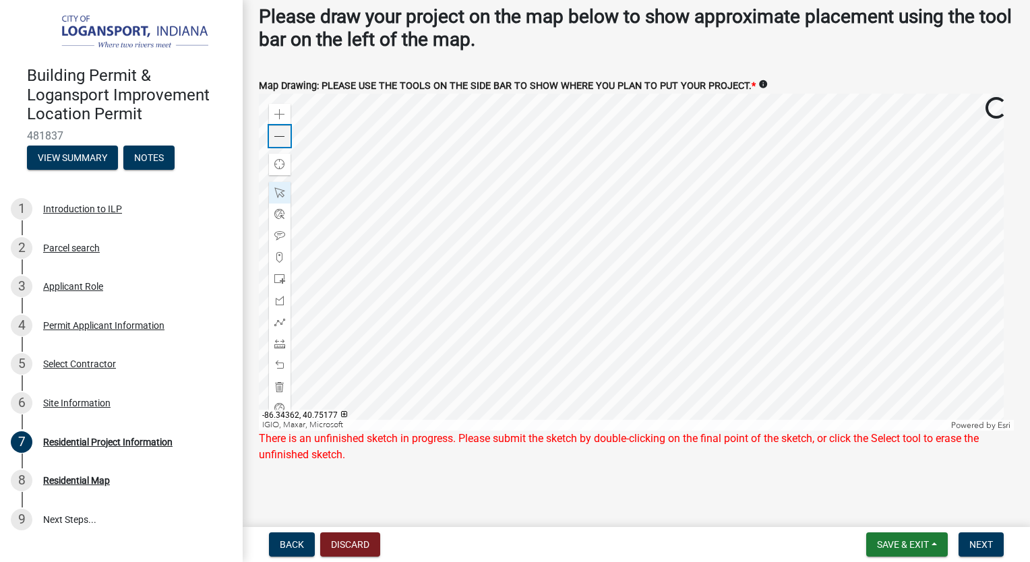
click at [277, 133] on span at bounding box center [279, 136] width 11 height 11
click at [987, 543] on span "Next" at bounding box center [981, 544] width 24 height 11
click at [759, 80] on icon "info" at bounding box center [762, 84] width 9 height 9
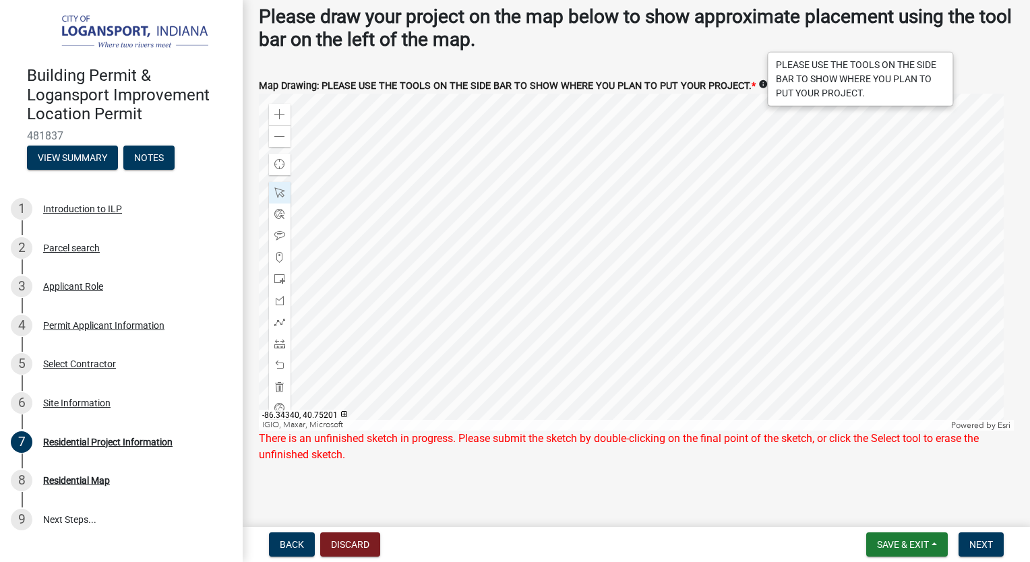
click at [737, 47] on wm-data-entity-input "Please draw your project on the map below to show approximate placement using t…" at bounding box center [636, 33] width 755 height 56
click at [664, 249] on div at bounding box center [636, 262] width 755 height 337
click at [639, 229] on div at bounding box center [636, 262] width 755 height 337
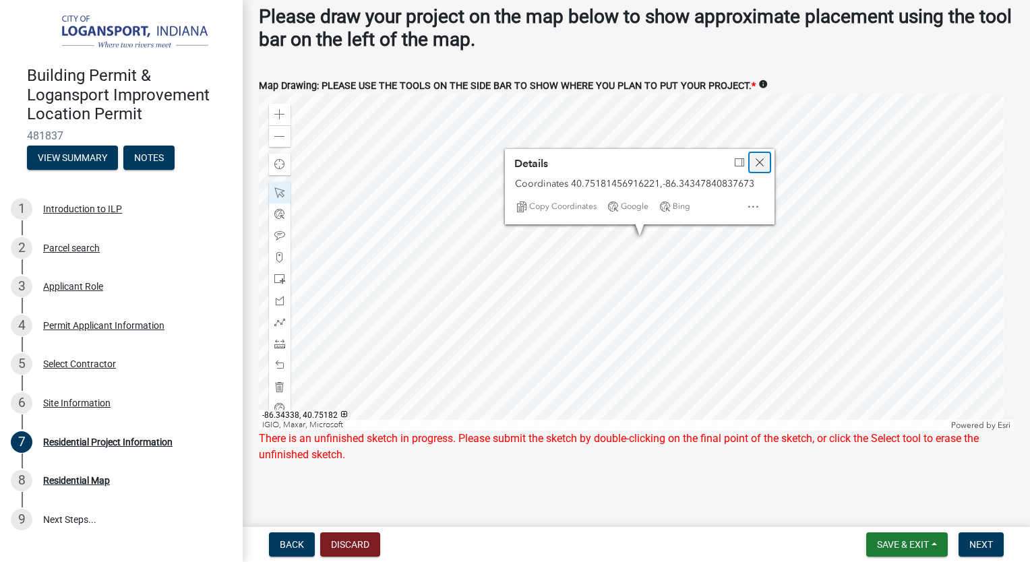
click at [758, 157] on span "Close" at bounding box center [759, 162] width 11 height 11
click at [650, 210] on div at bounding box center [636, 262] width 755 height 337
click at [649, 208] on div at bounding box center [636, 262] width 755 height 337
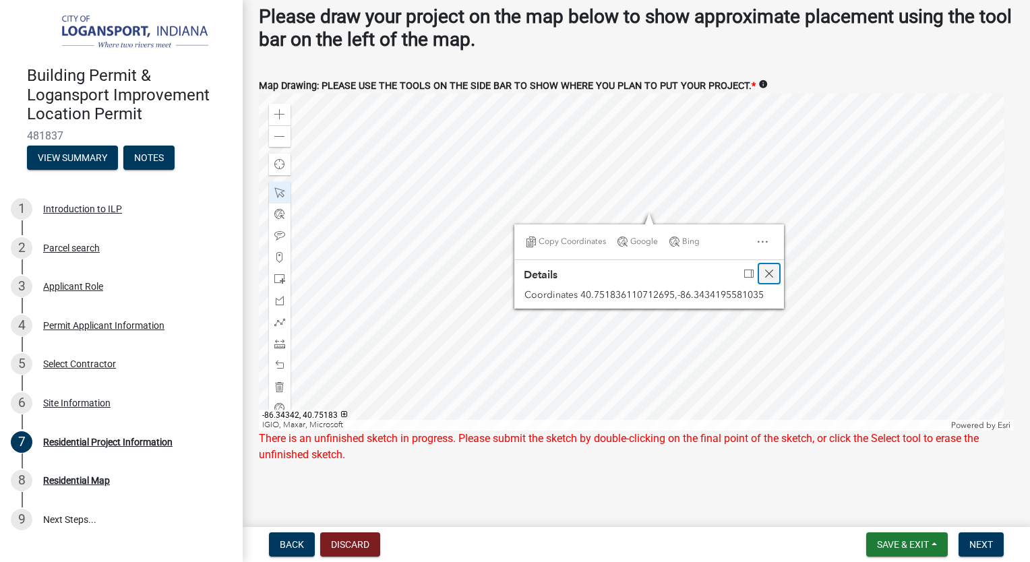
click at [770, 268] on span "Close" at bounding box center [769, 273] width 11 height 11
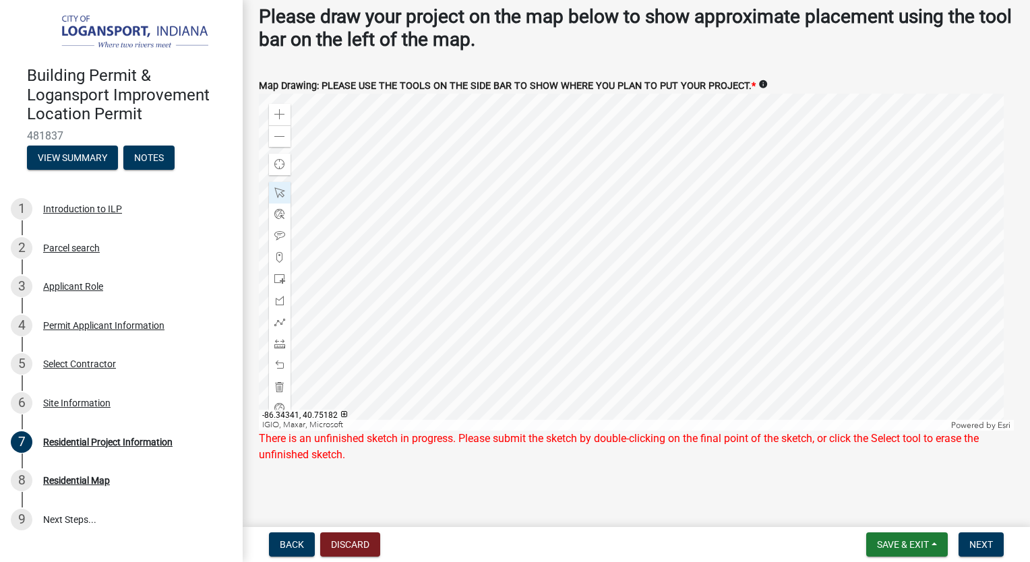
click at [655, 218] on div at bounding box center [636, 262] width 755 height 337
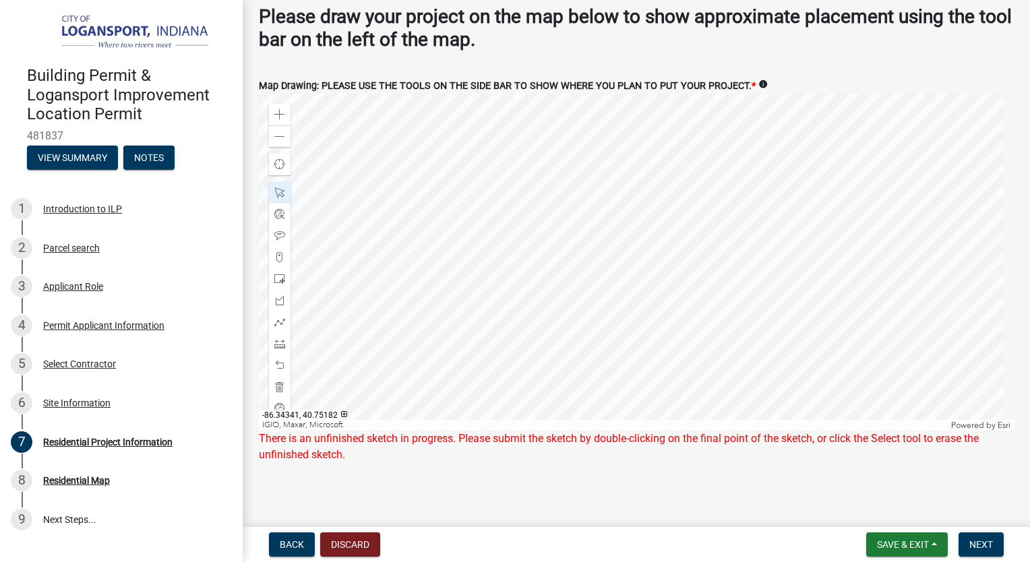
click at [655, 218] on div at bounding box center [636, 262] width 755 height 337
click at [982, 542] on span "Next" at bounding box center [981, 544] width 24 height 11
click at [280, 384] on span at bounding box center [279, 386] width 11 height 11
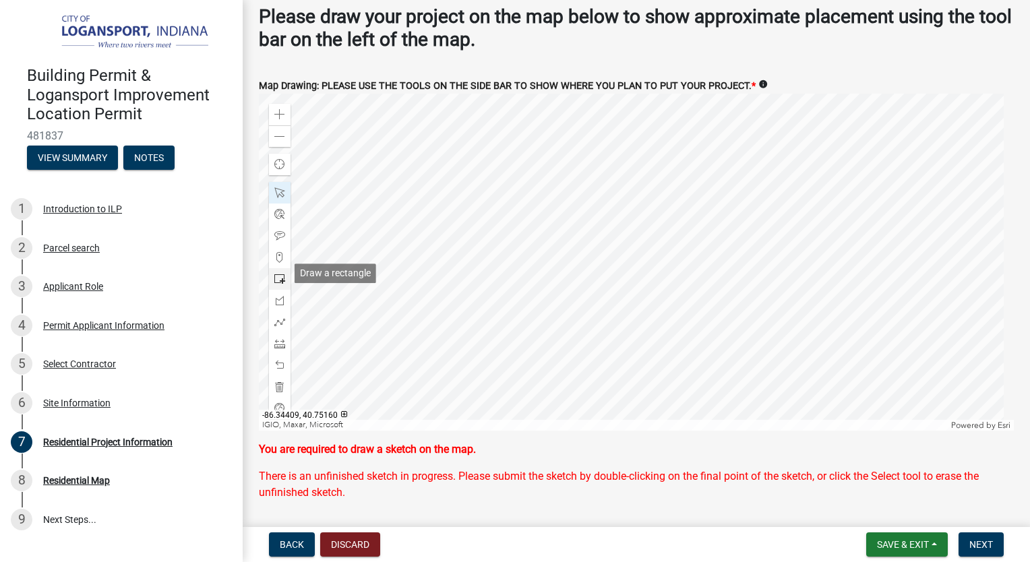
click at [282, 274] on span at bounding box center [279, 279] width 11 height 11
click at [605, 189] on div at bounding box center [636, 262] width 755 height 337
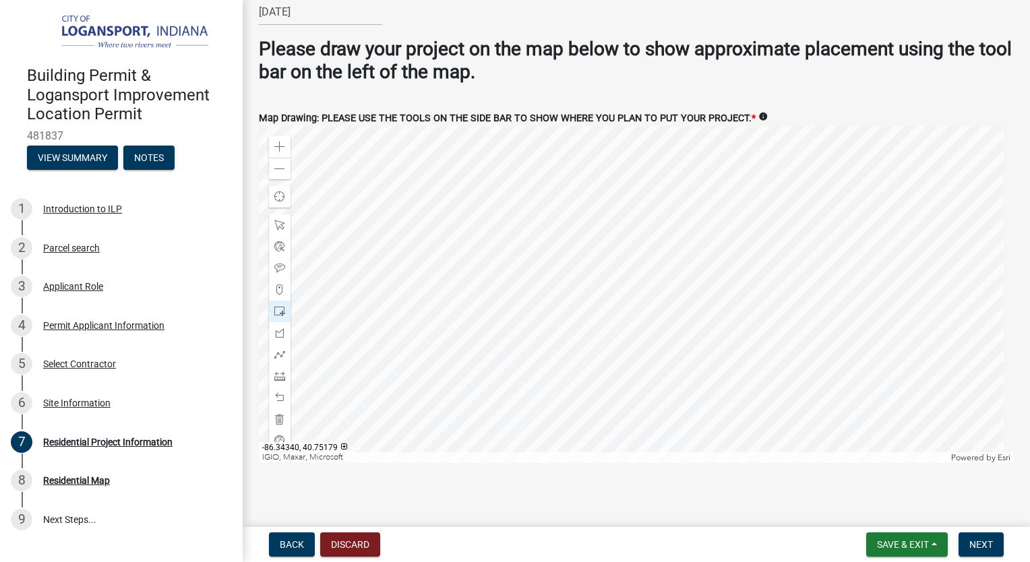
click at [655, 269] on div at bounding box center [636, 294] width 755 height 337
click at [666, 252] on div at bounding box center [636, 294] width 755 height 337
click at [986, 546] on span "Next" at bounding box center [981, 544] width 24 height 11
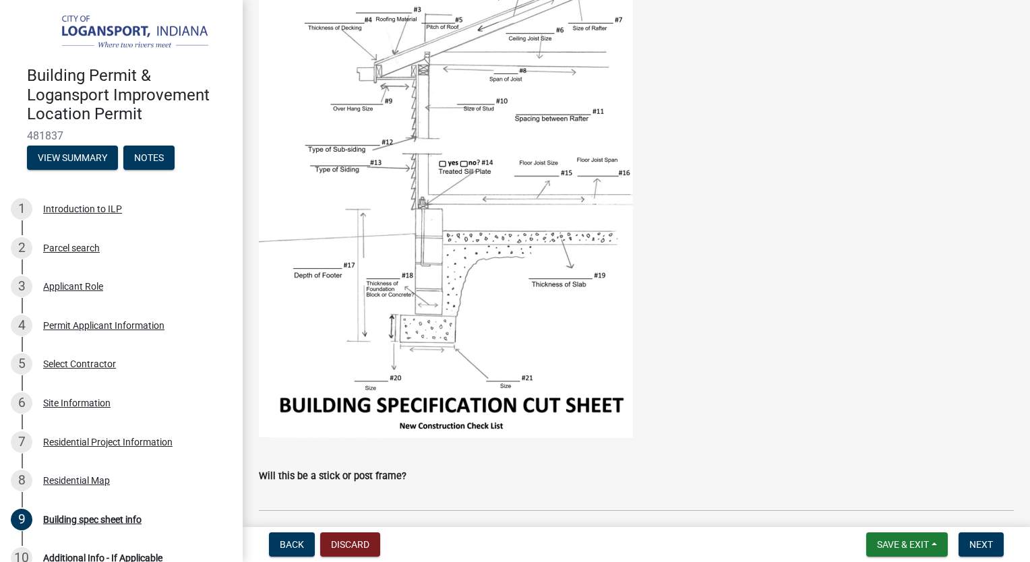
scroll to position [337, 0]
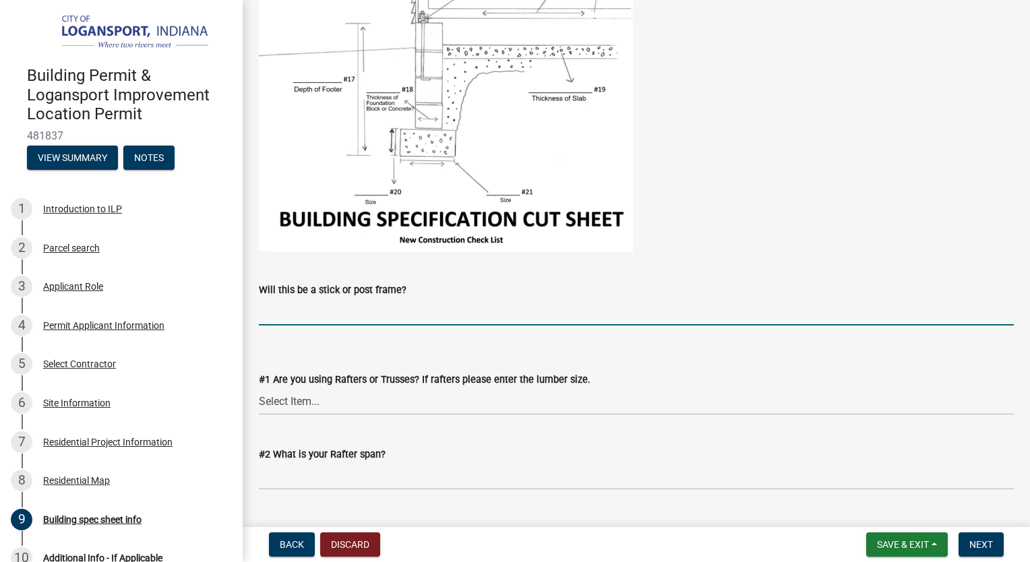
click at [338, 316] on input "Will this be a stick or post frame?" at bounding box center [636, 312] width 755 height 28
type input "Stick"
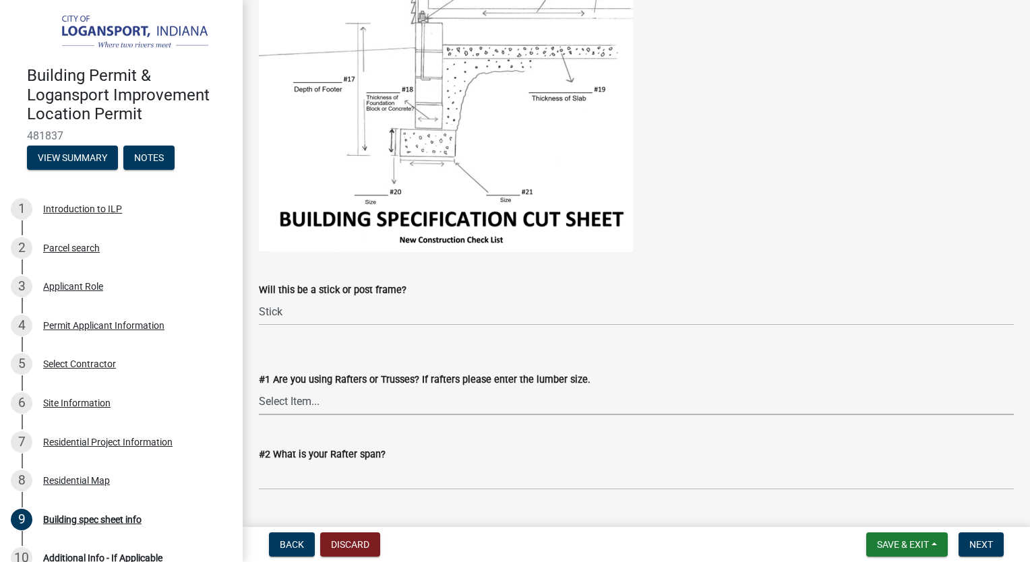
click at [283, 404] on select "Select Item... Rafters Trusses" at bounding box center [636, 402] width 755 height 28
click at [259, 388] on select "Select Item... Rafters Trusses" at bounding box center [636, 402] width 755 height 28
select select "66c5e744-36af-4ab2-a753-ee3048e05ed8"
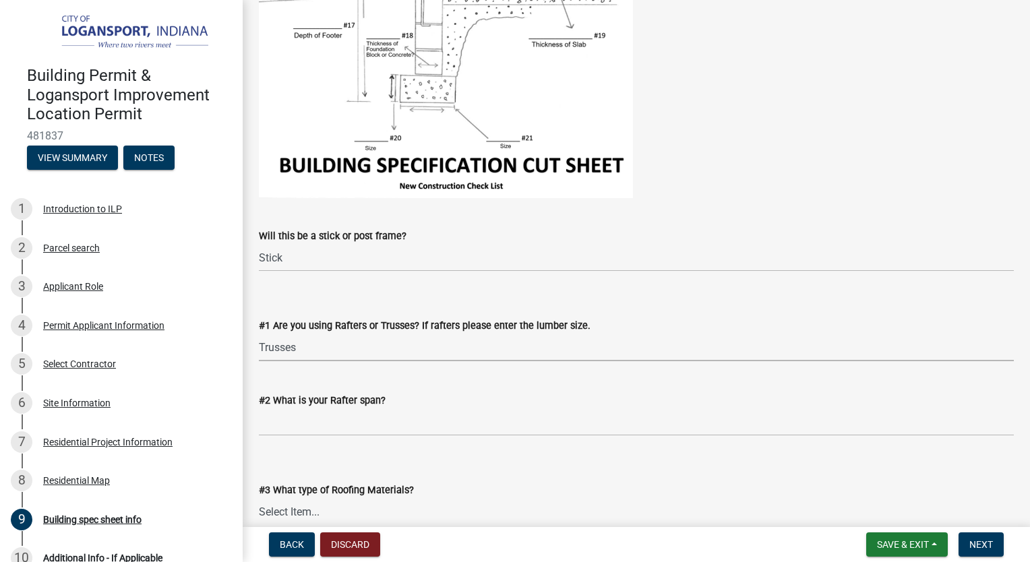
scroll to position [472, 0]
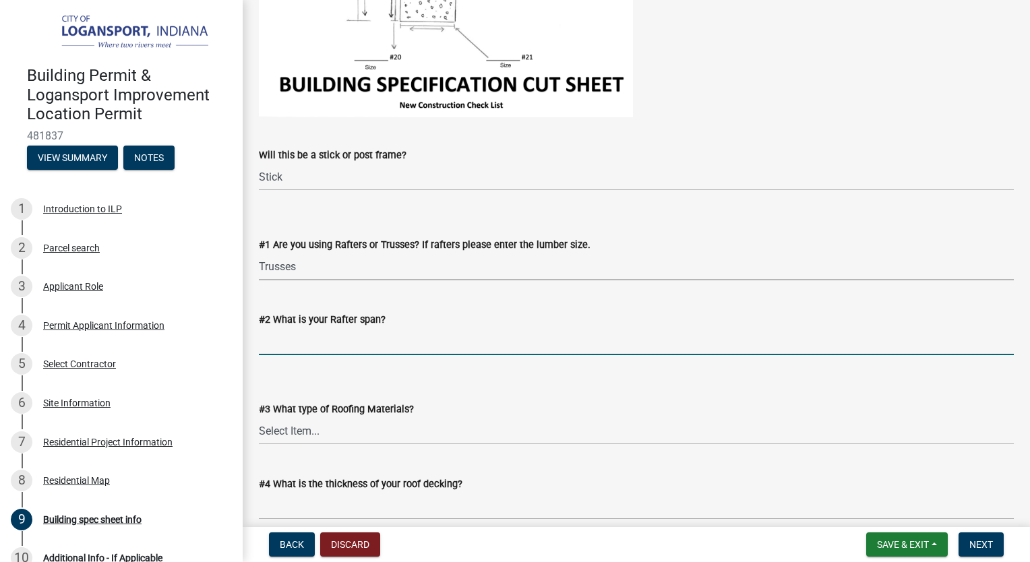
click at [334, 346] on input "#2 What is your Rafter span?" at bounding box center [636, 342] width 755 height 28
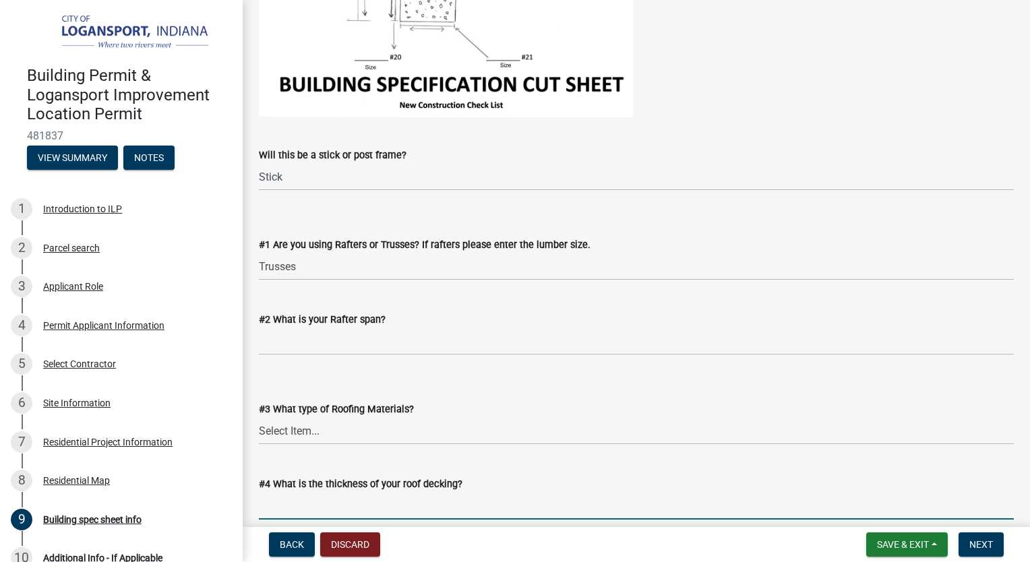
click at [352, 503] on input "#4 What is the thickness of your roof decking?" at bounding box center [636, 506] width 755 height 28
type input "7/16""
click at [316, 431] on select "Select Item... Rubber Metal Shingles" at bounding box center [636, 431] width 755 height 28
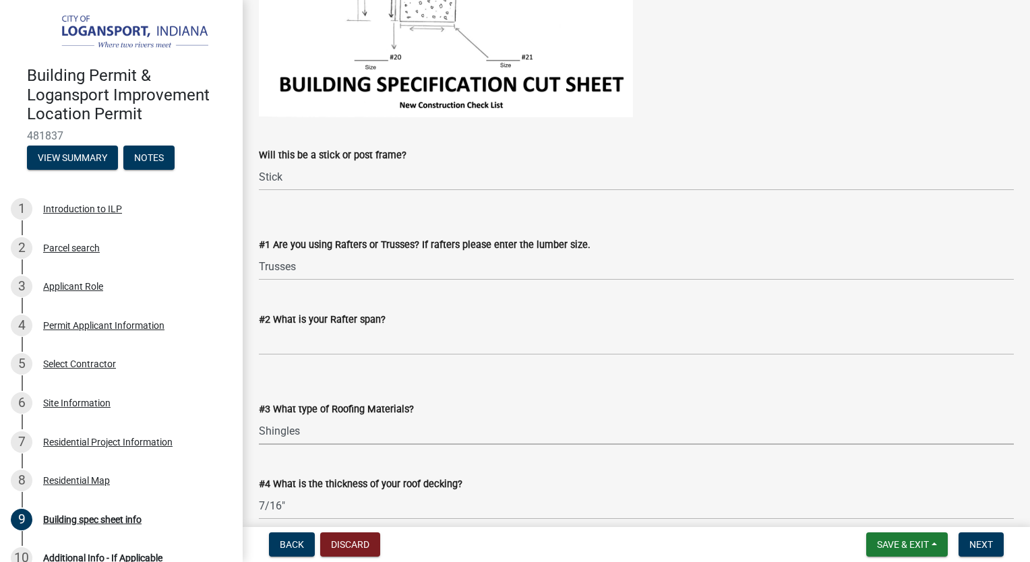
click at [259, 417] on select "Select Item... Rubber Metal Shingles" at bounding box center [636, 431] width 755 height 28
select select "e97d28e1-61cd-4642-b9d0-25673f5533cd"
click at [297, 339] on input "#2 What is your Rafter span?" at bounding box center [636, 342] width 755 height 28
type input "23'-5""
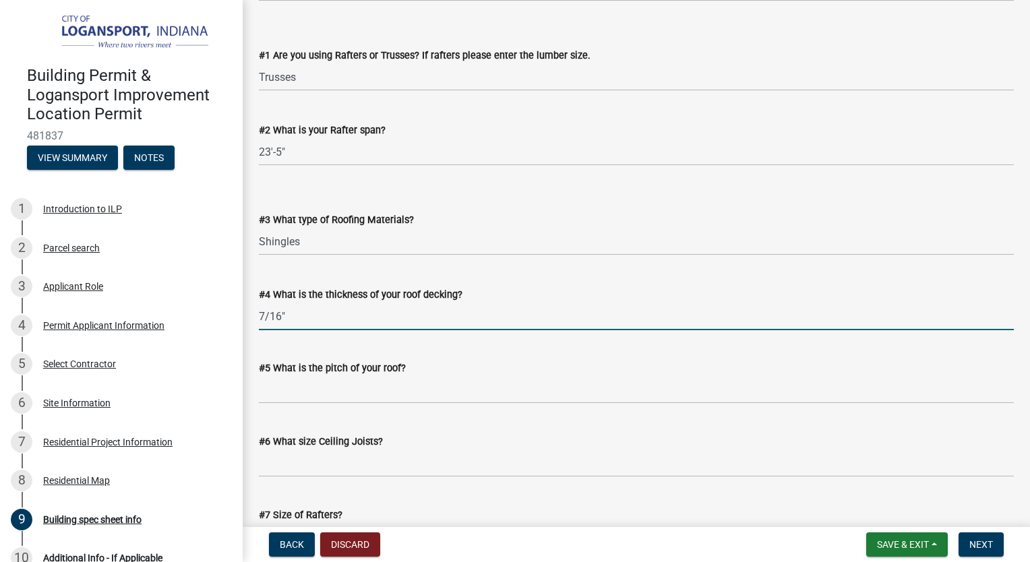
scroll to position [674, 0]
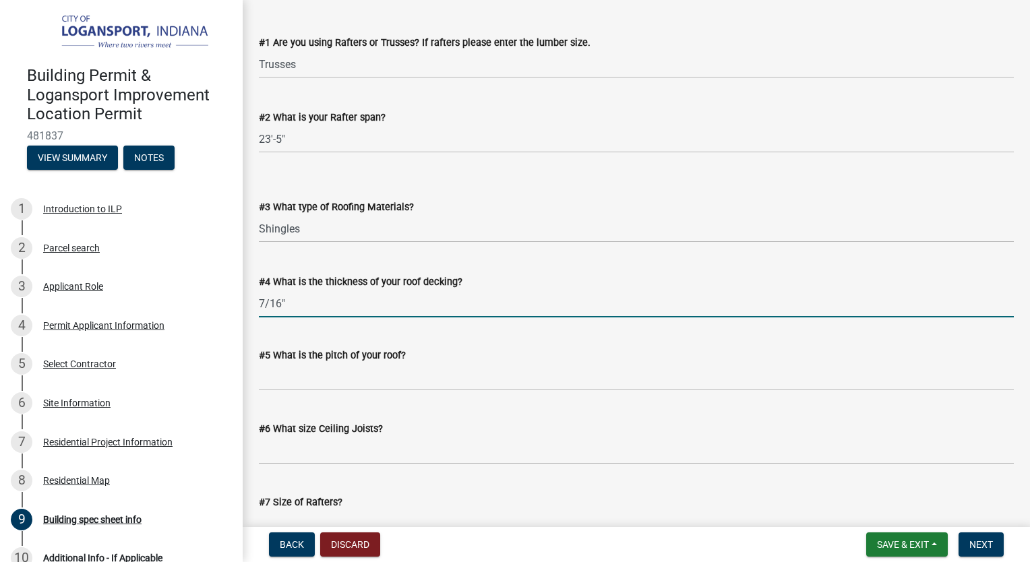
click at [309, 310] on input "7/16"" at bounding box center [636, 304] width 755 height 28
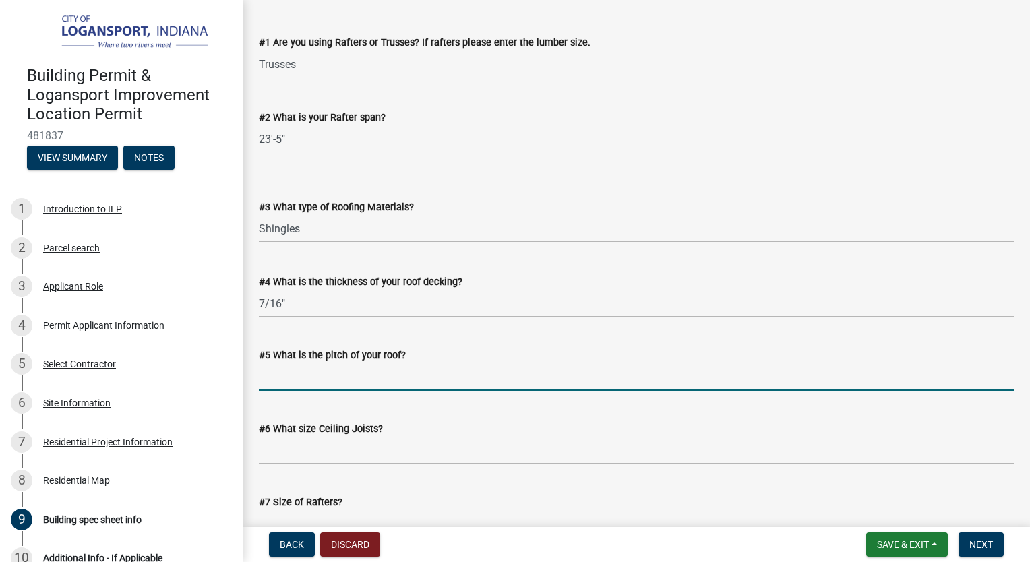
click at [290, 379] on input "#5 What is the pitch of your roof?" at bounding box center [636, 377] width 755 height 28
type input "7"
type input "6/12"
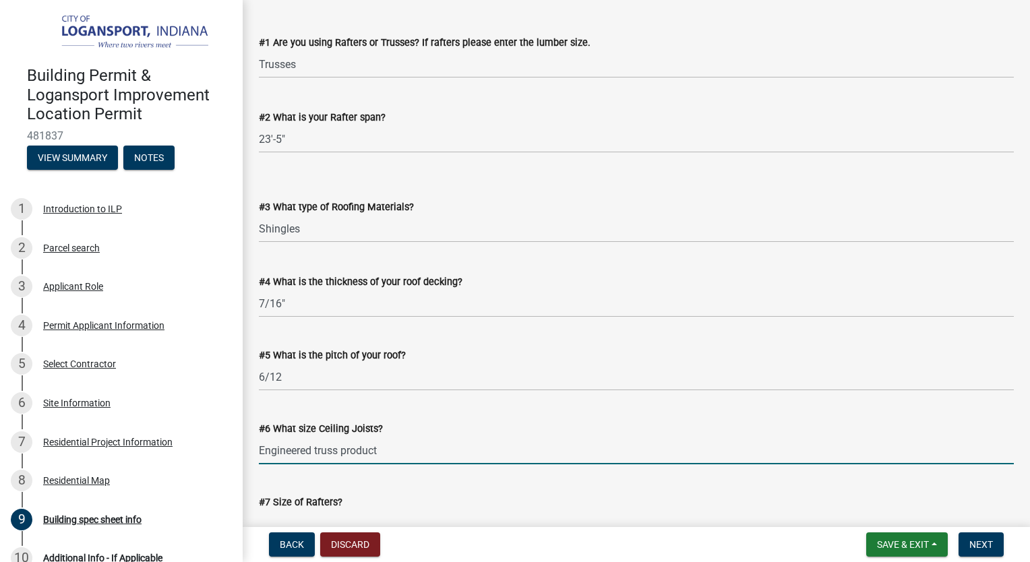
type input "Engineered truss product"
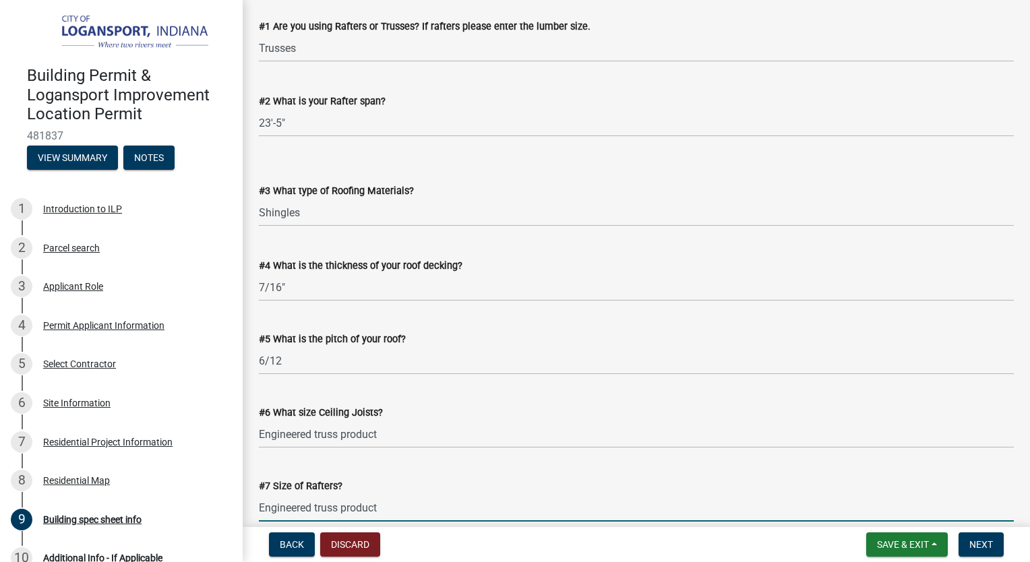
type input "Engineered truss product"
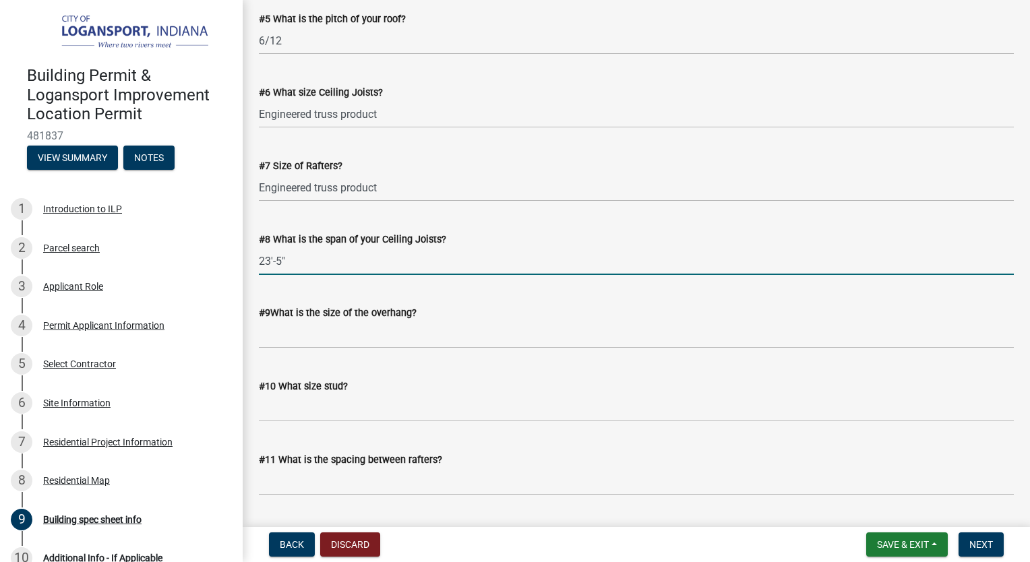
type input "23'-5""
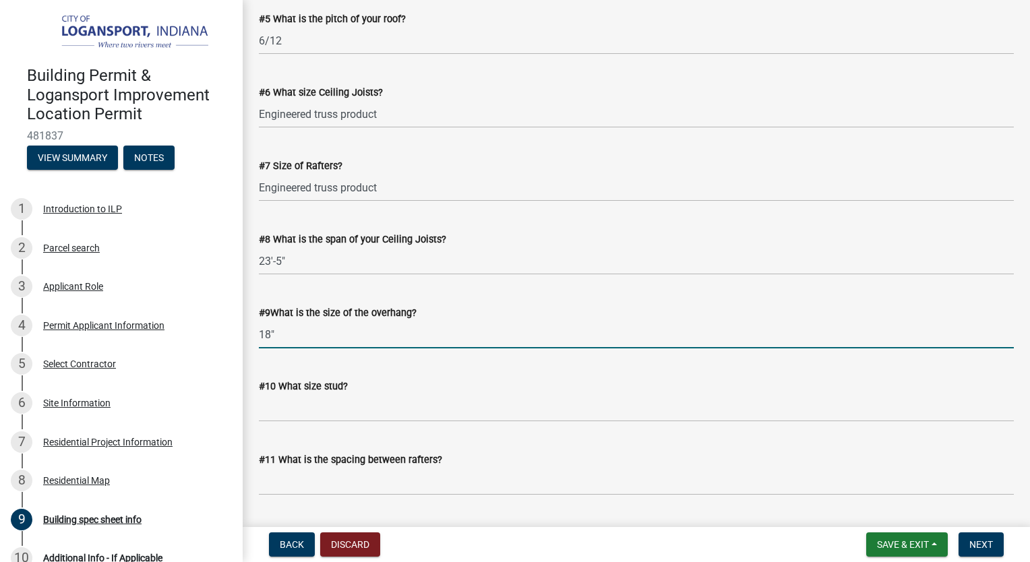
type input "18""
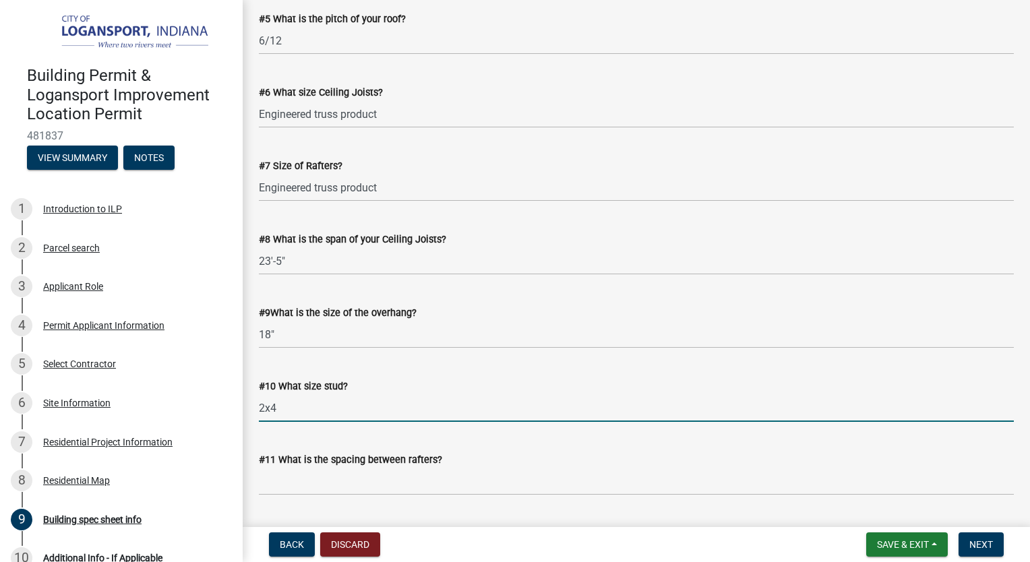
type input "2x4"
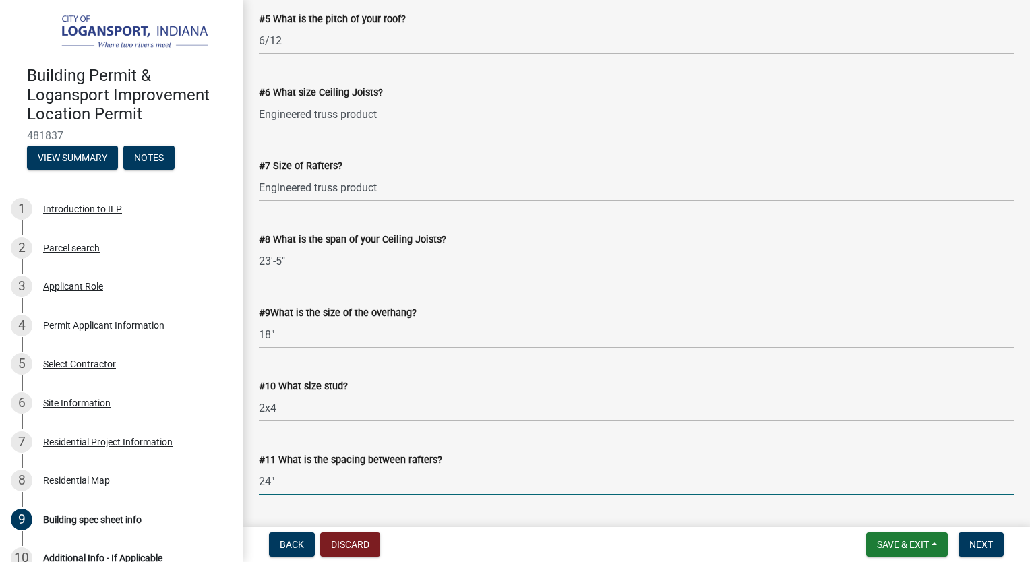
type input "24""
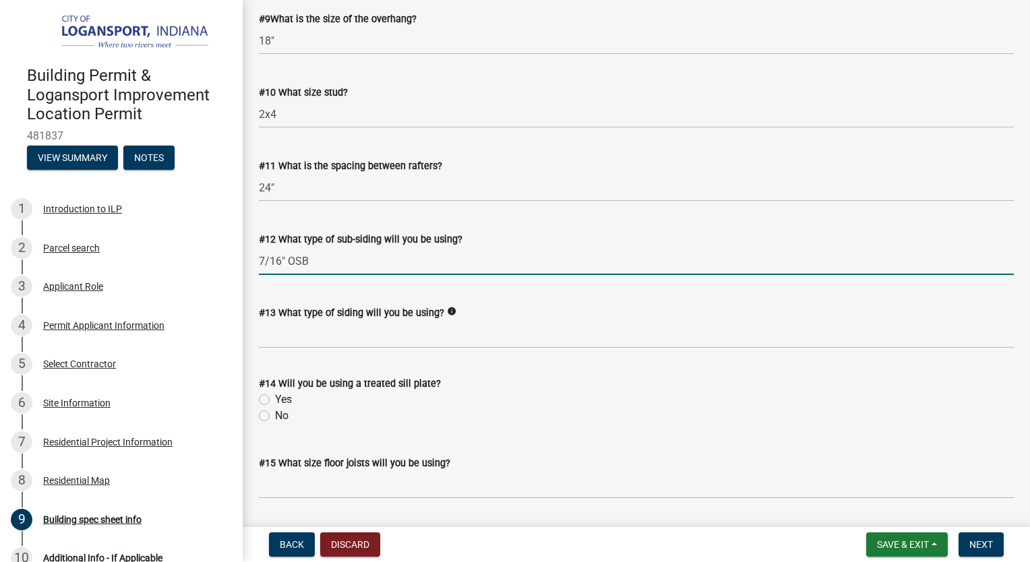
type input "7/16" OSB"
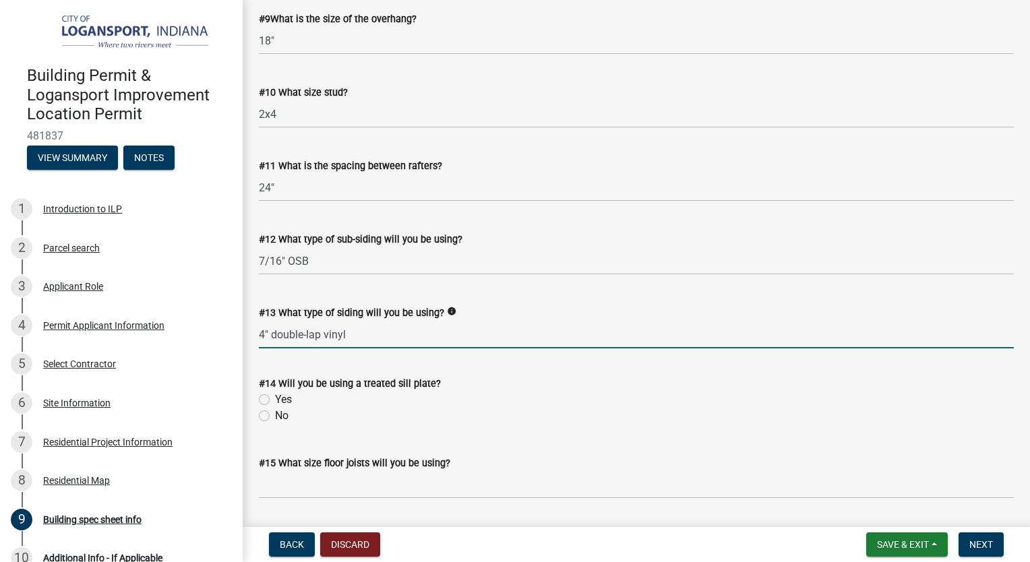
type input "4" double-lap vinyl"
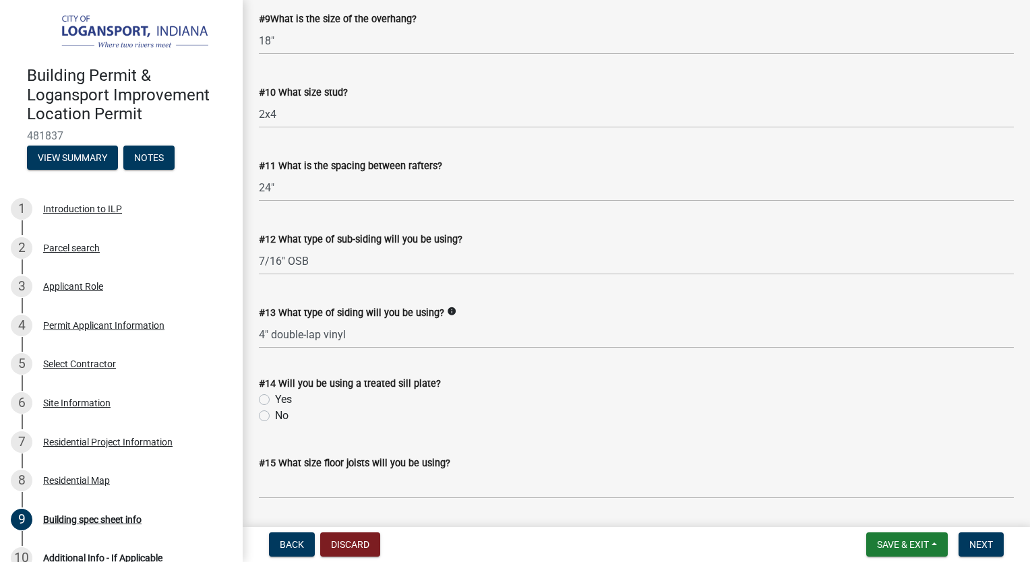
click at [275, 398] on label "Yes" at bounding box center [283, 400] width 17 height 16
click at [275, 398] on input "Yes" at bounding box center [279, 396] width 9 height 9
radio input "true"
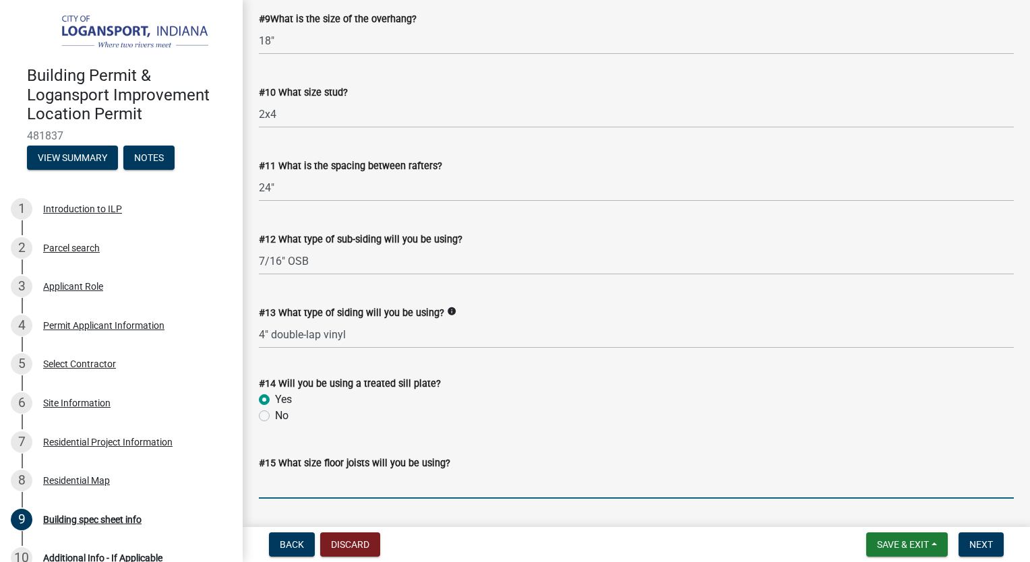
click at [287, 482] on input "#15 What size floor joists will you be using?" at bounding box center [636, 485] width 755 height 28
type input "N/A, slab on grade"
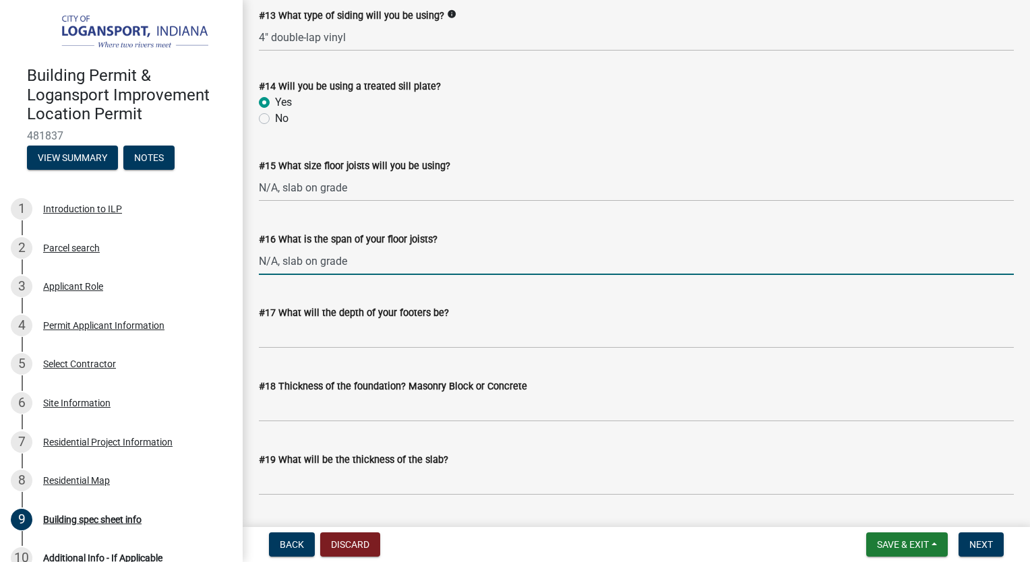
type input "N/A, slab on grade"
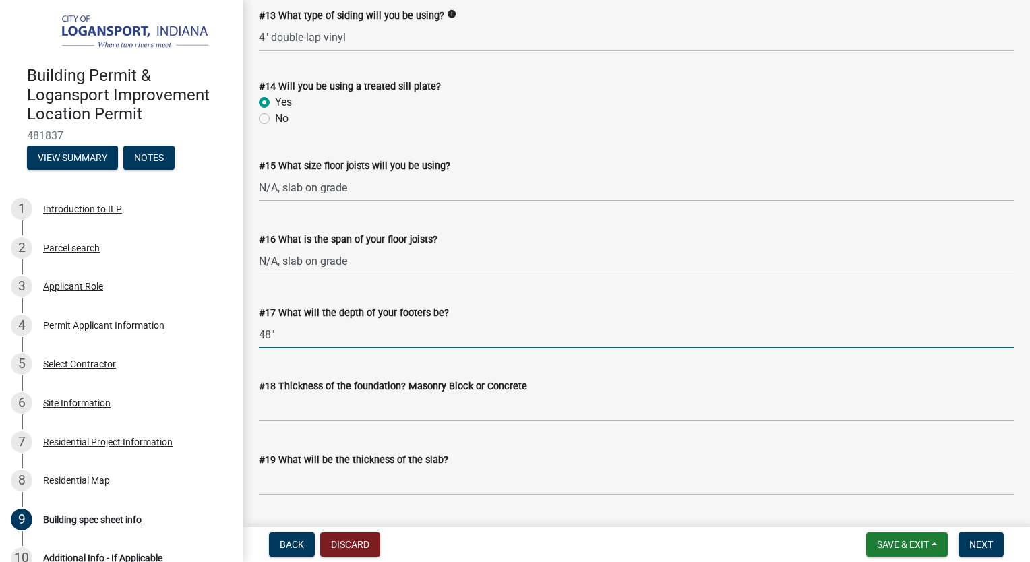
drag, startPoint x: 274, startPoint y: 338, endPoint x: 238, endPoint y: 333, distance: 36.7
click at [238, 333] on div "Building Permit & Logansport Improvement Location Permit 481837 View Summary No…" at bounding box center [515, 281] width 1030 height 562
type input "40""
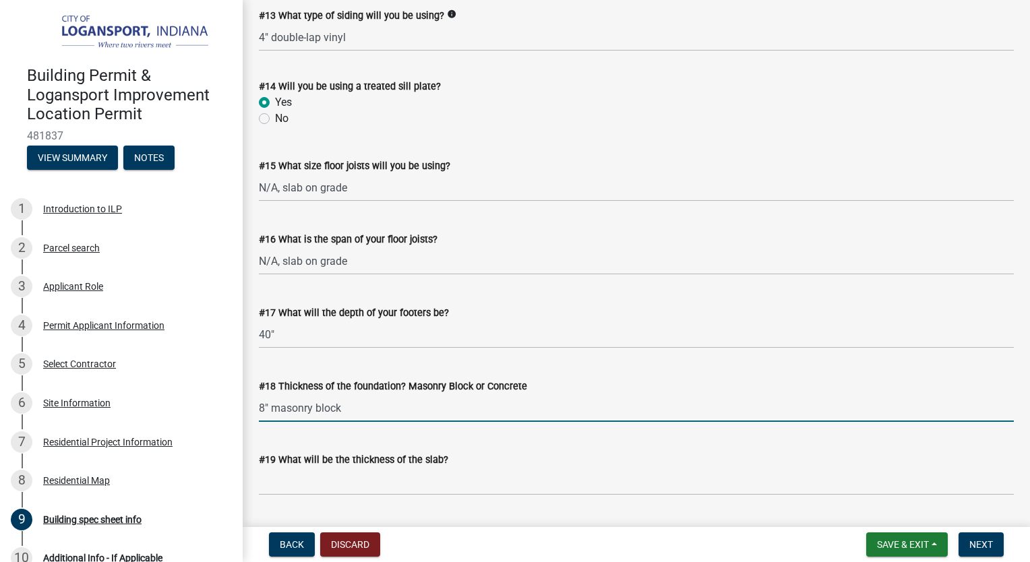
type input "8" masonry block"
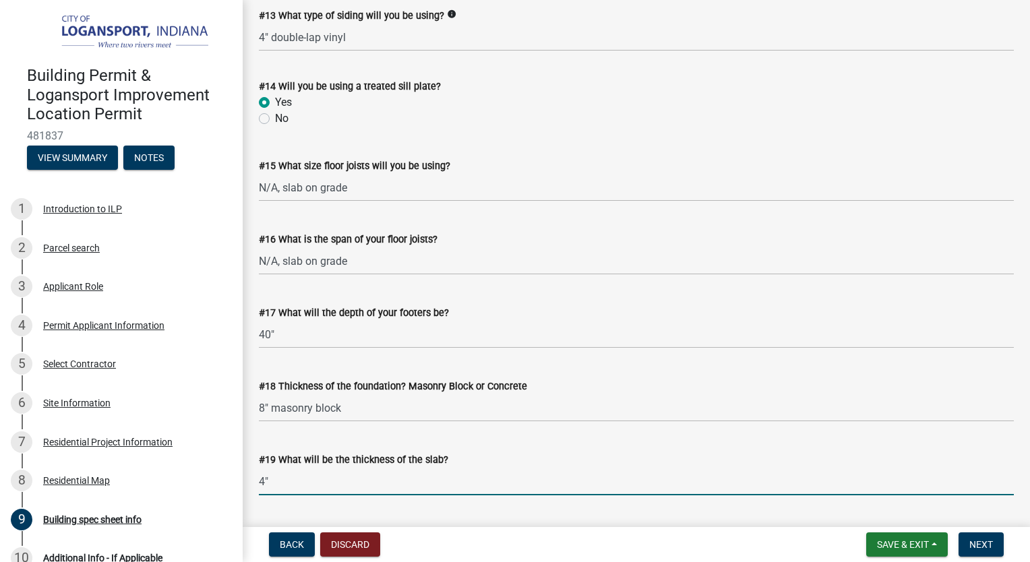
type input "4""
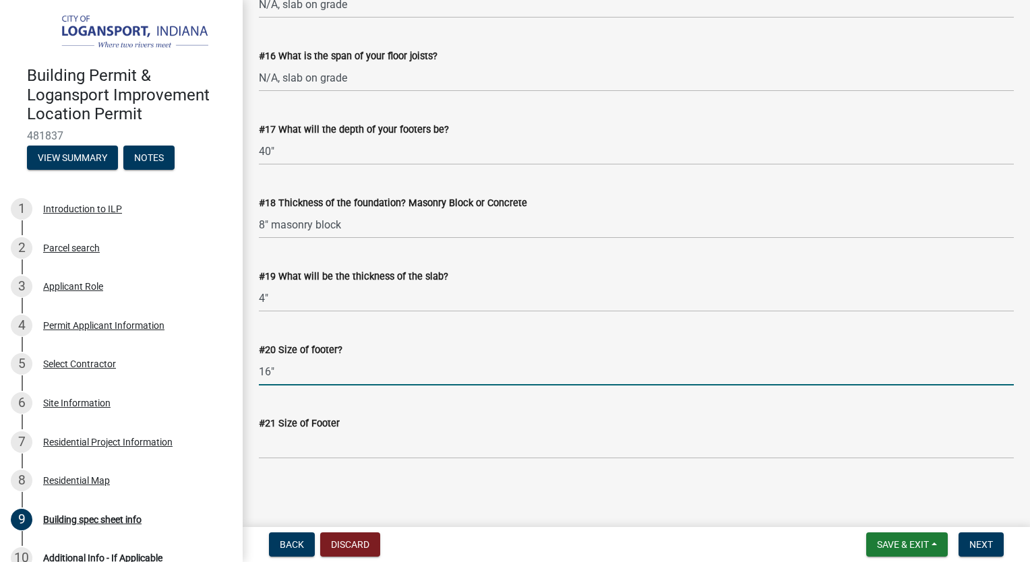
type input "16""
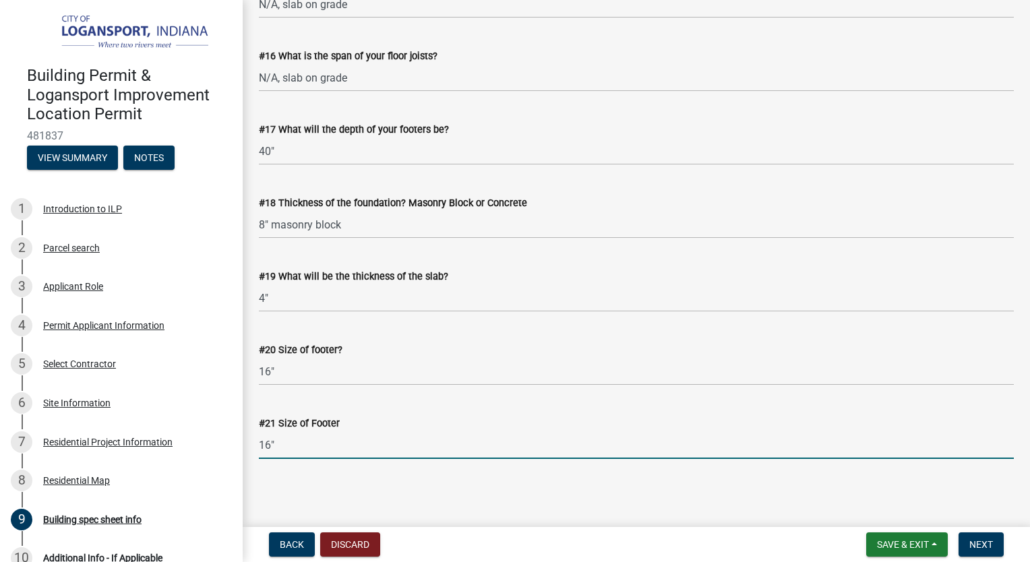
type input "16""
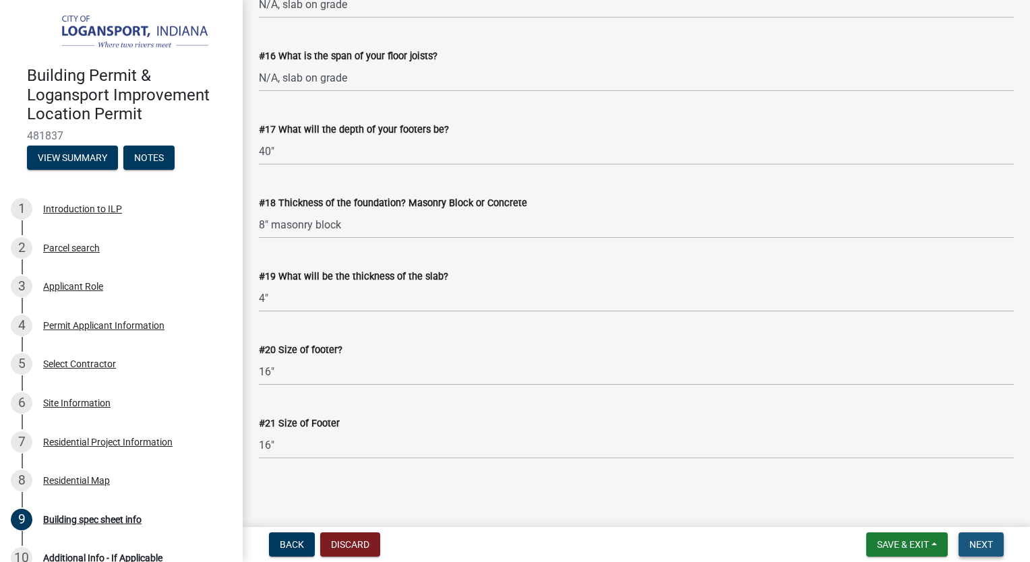
click at [981, 544] on span "Next" at bounding box center [981, 544] width 24 height 11
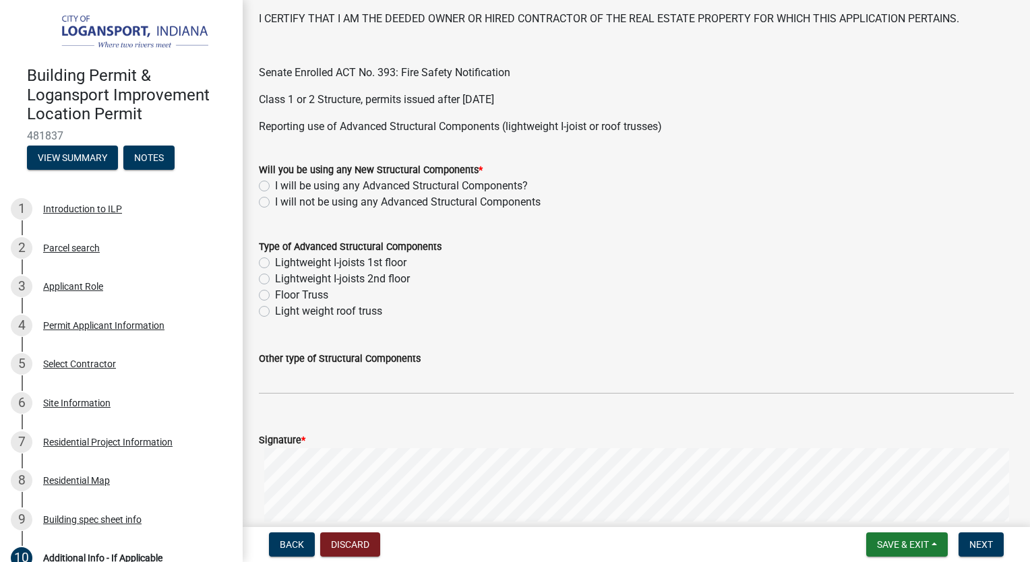
scroll to position [404, 0]
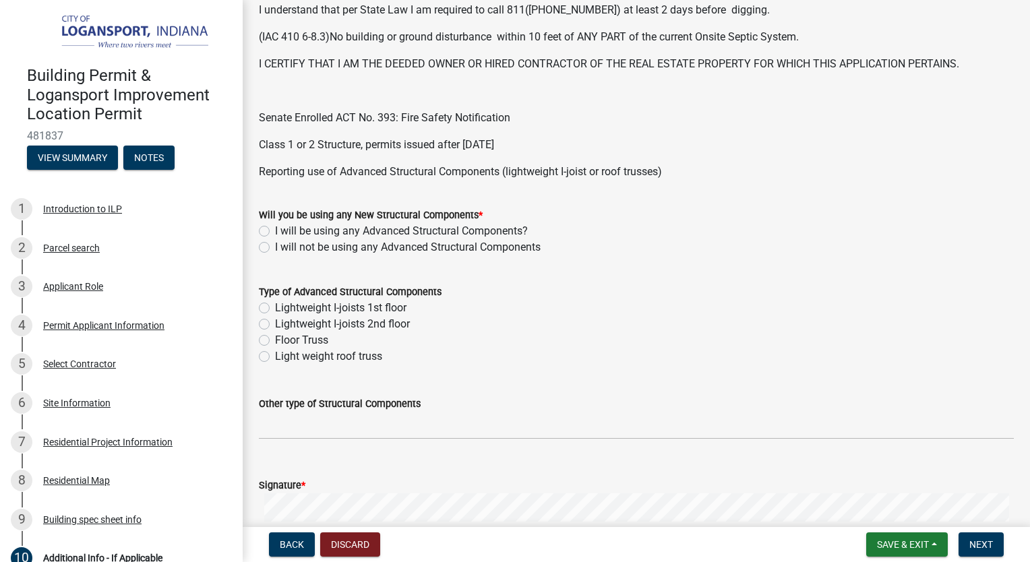
click at [275, 248] on label "I will not be using any Advanced Structural Components" at bounding box center [408, 247] width 266 height 16
click at [275, 248] on input "I will not be using any Advanced Structural Components" at bounding box center [279, 243] width 9 height 9
radio input "true"
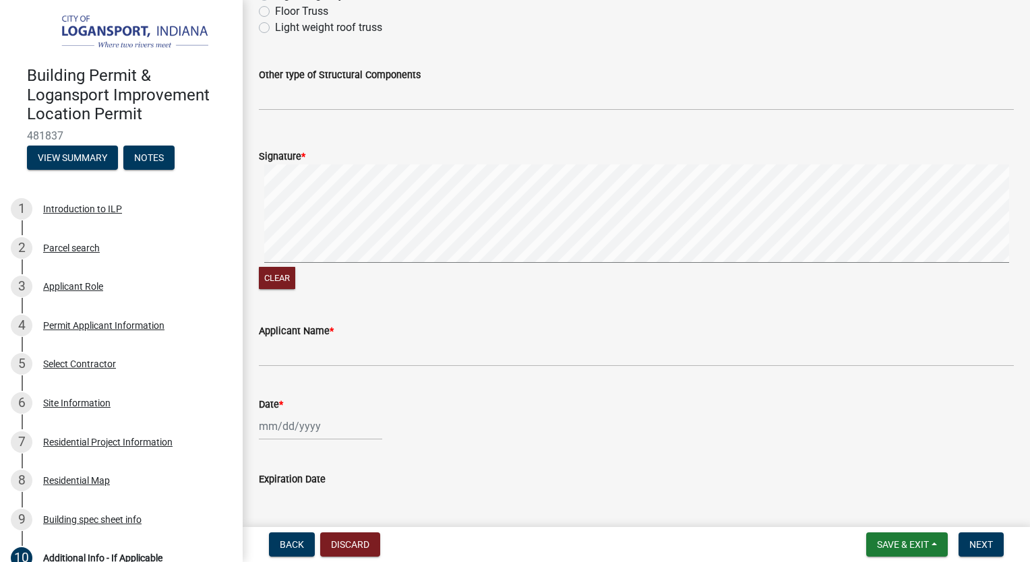
scroll to position [741, 0]
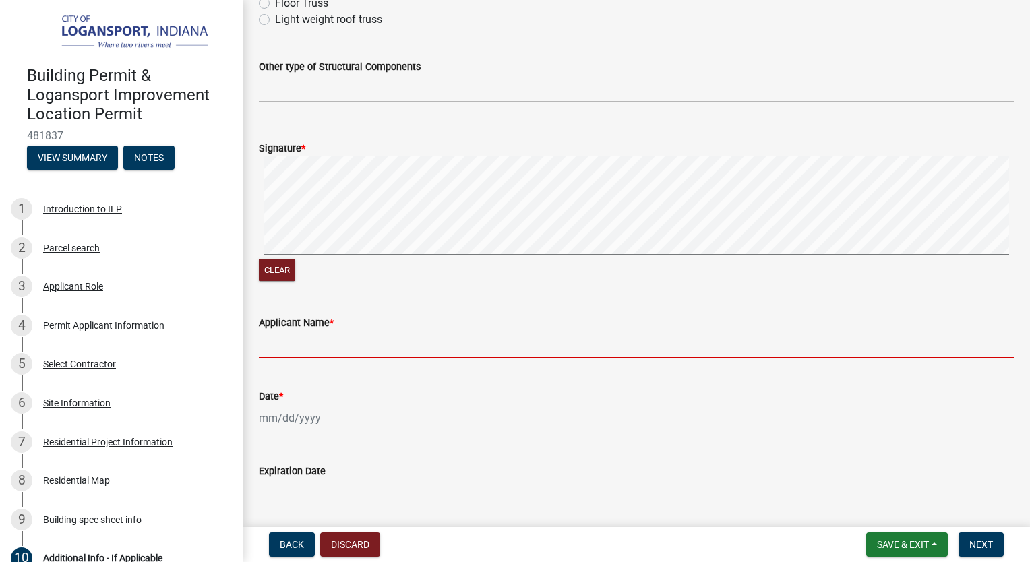
click at [324, 346] on input "Applicant Name *" at bounding box center [636, 345] width 755 height 28
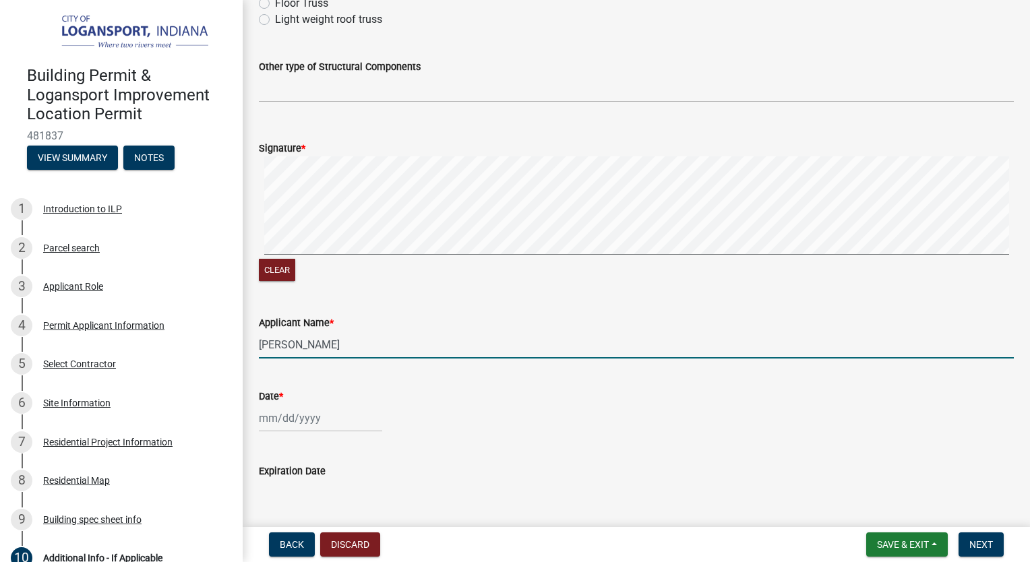
type input "[PERSON_NAME]"
select select "9"
select select "2025"
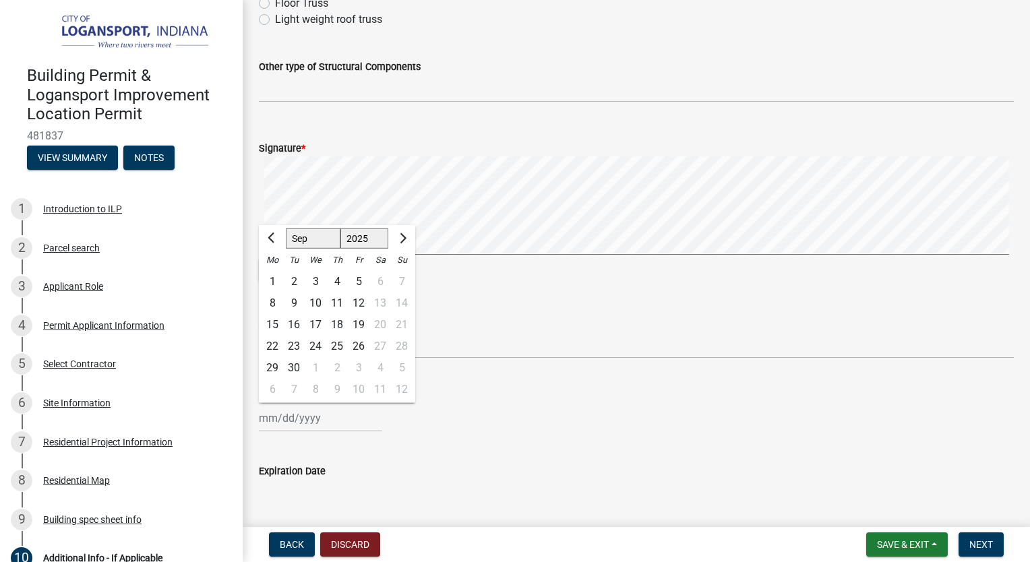
click at [259, 351] on div "22 23 24 25 26 27 28" at bounding box center [337, 347] width 156 height 22
click at [272, 348] on div "22" at bounding box center [273, 347] width 22 height 22
type input "[DATE]"
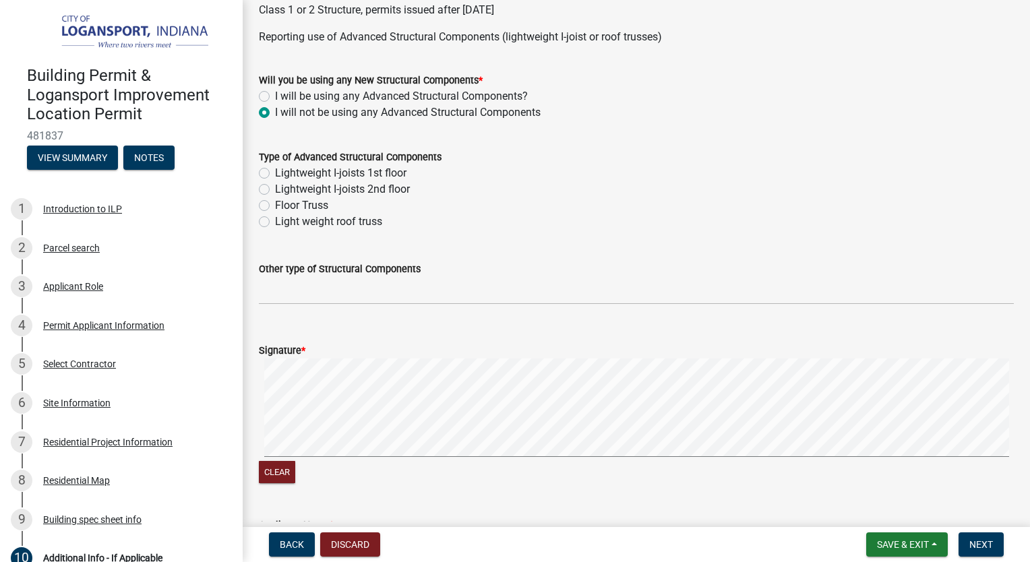
scroll to position [790, 0]
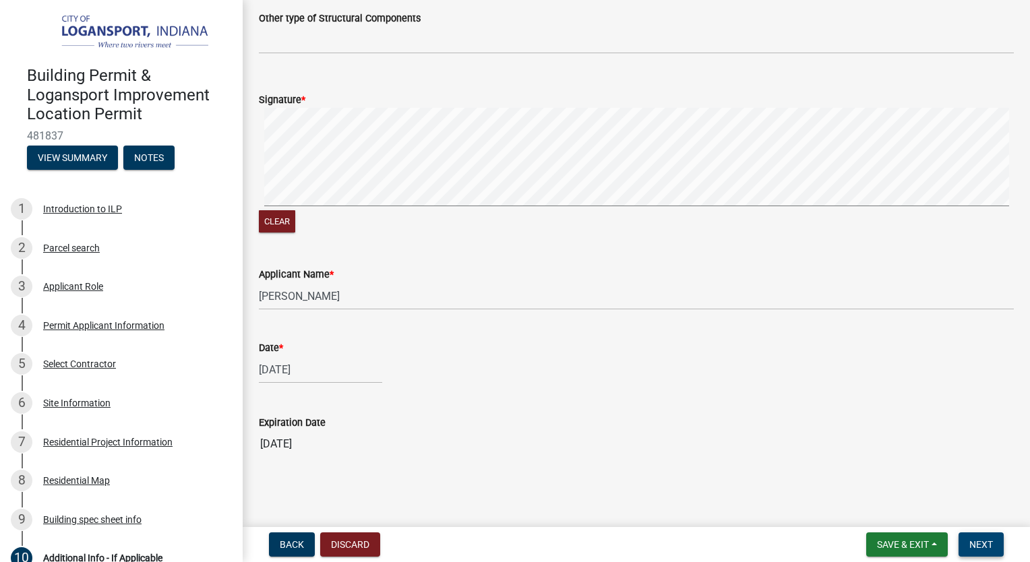
click at [982, 545] on span "Next" at bounding box center [981, 544] width 24 height 11
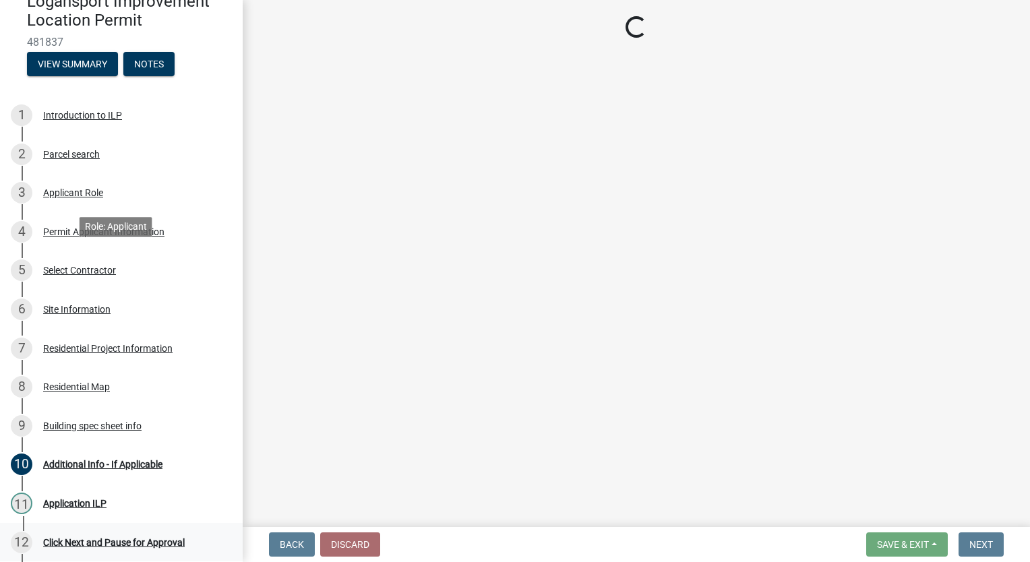
scroll to position [264, 0]
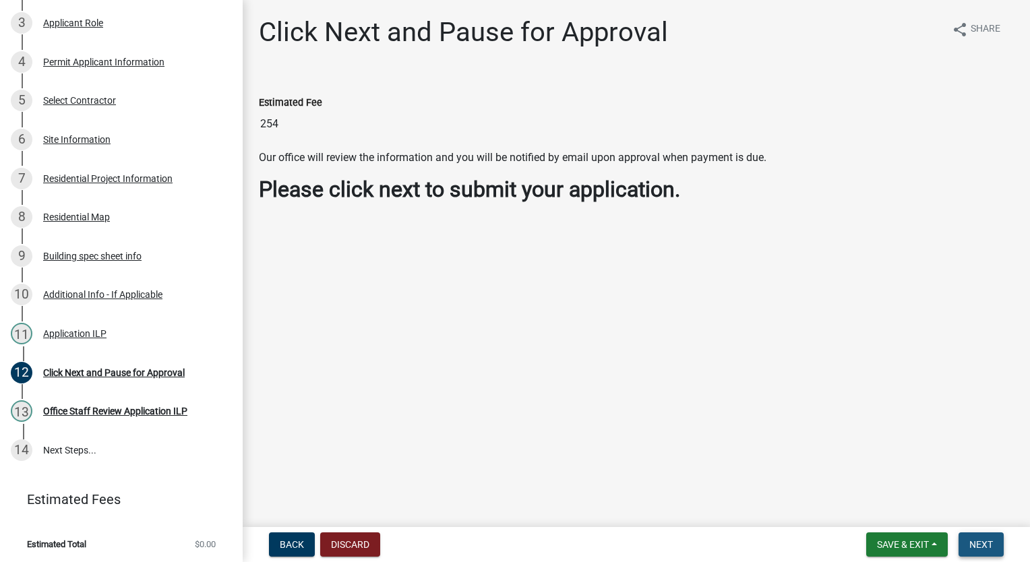
click at [985, 543] on span "Next" at bounding box center [981, 544] width 24 height 11
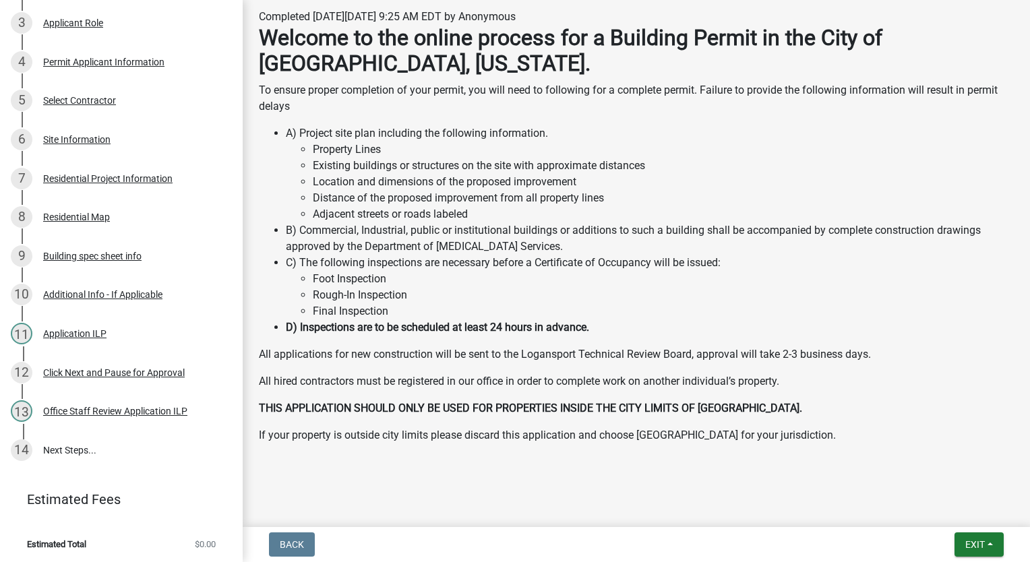
scroll to position [222, 0]
click at [977, 546] on span "Exit" at bounding box center [975, 544] width 20 height 11
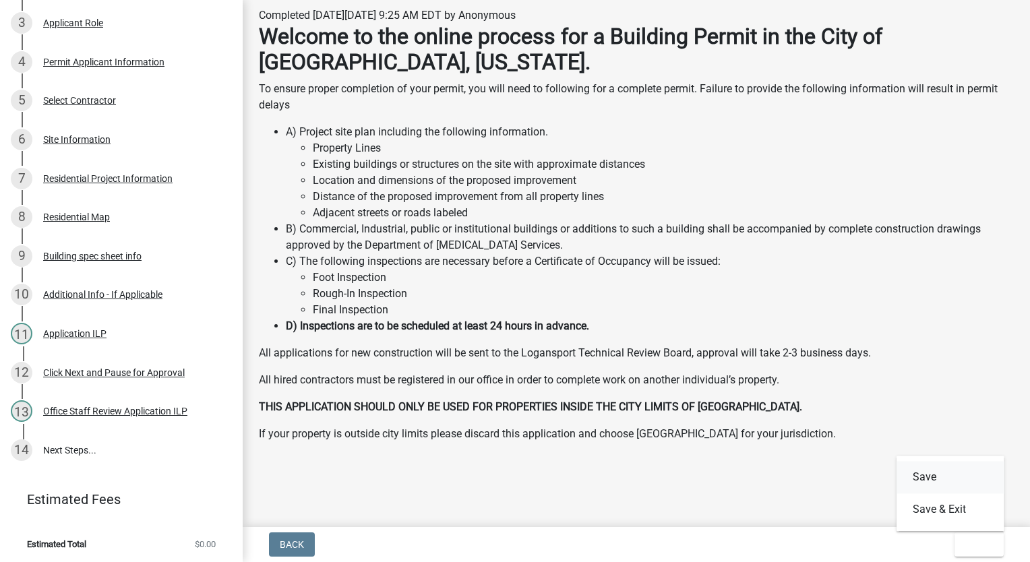
click at [922, 476] on button "Save" at bounding box center [950, 477] width 108 height 32
click at [981, 538] on button "Exit" at bounding box center [978, 544] width 49 height 24
click at [957, 509] on button "Save & Exit" at bounding box center [950, 509] width 108 height 32
